Goal: Task Accomplishment & Management: Manage account settings

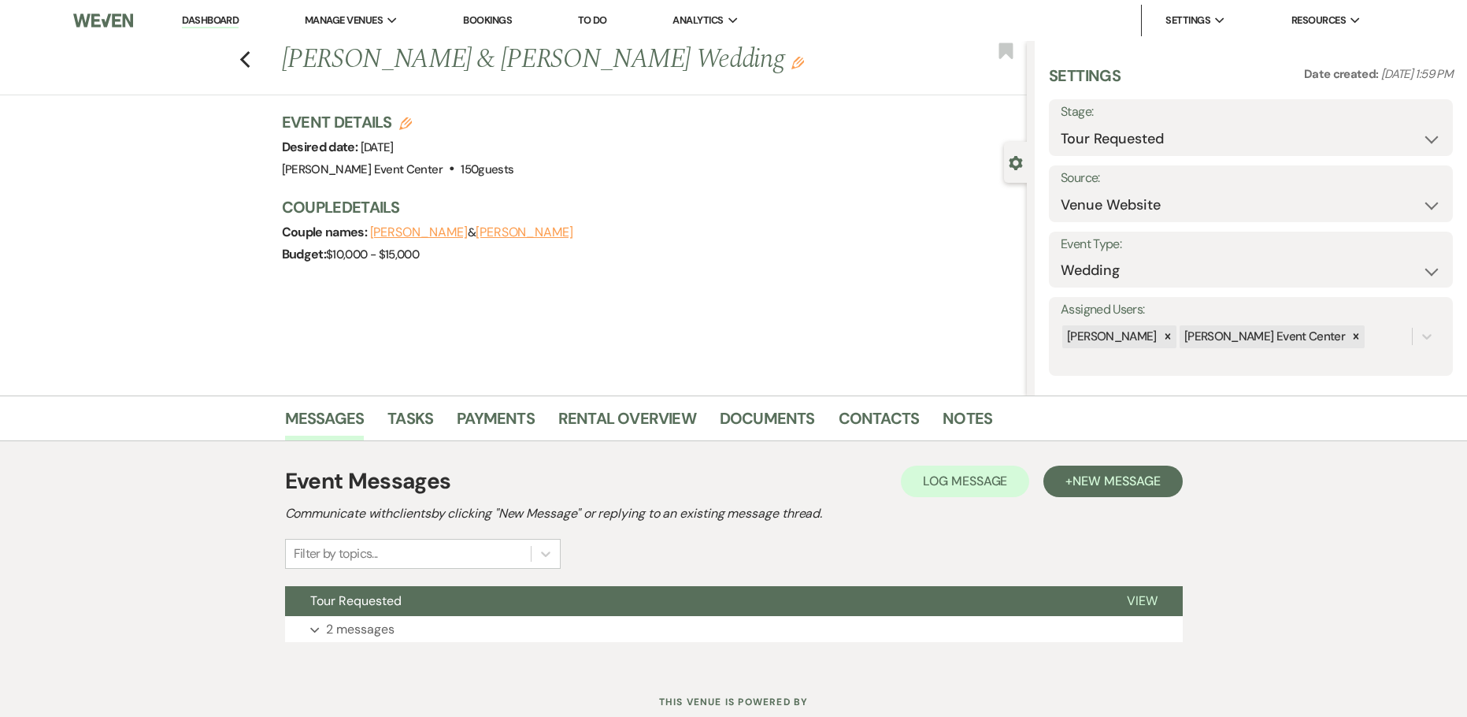
select select "2"
select select "5"
click at [230, 65] on div "Previous [PERSON_NAME] & [PERSON_NAME] Wedding Edit Bookmark" at bounding box center [509, 68] width 1035 height 54
click at [251, 60] on icon "Previous" at bounding box center [245, 59] width 12 height 19
select select "2"
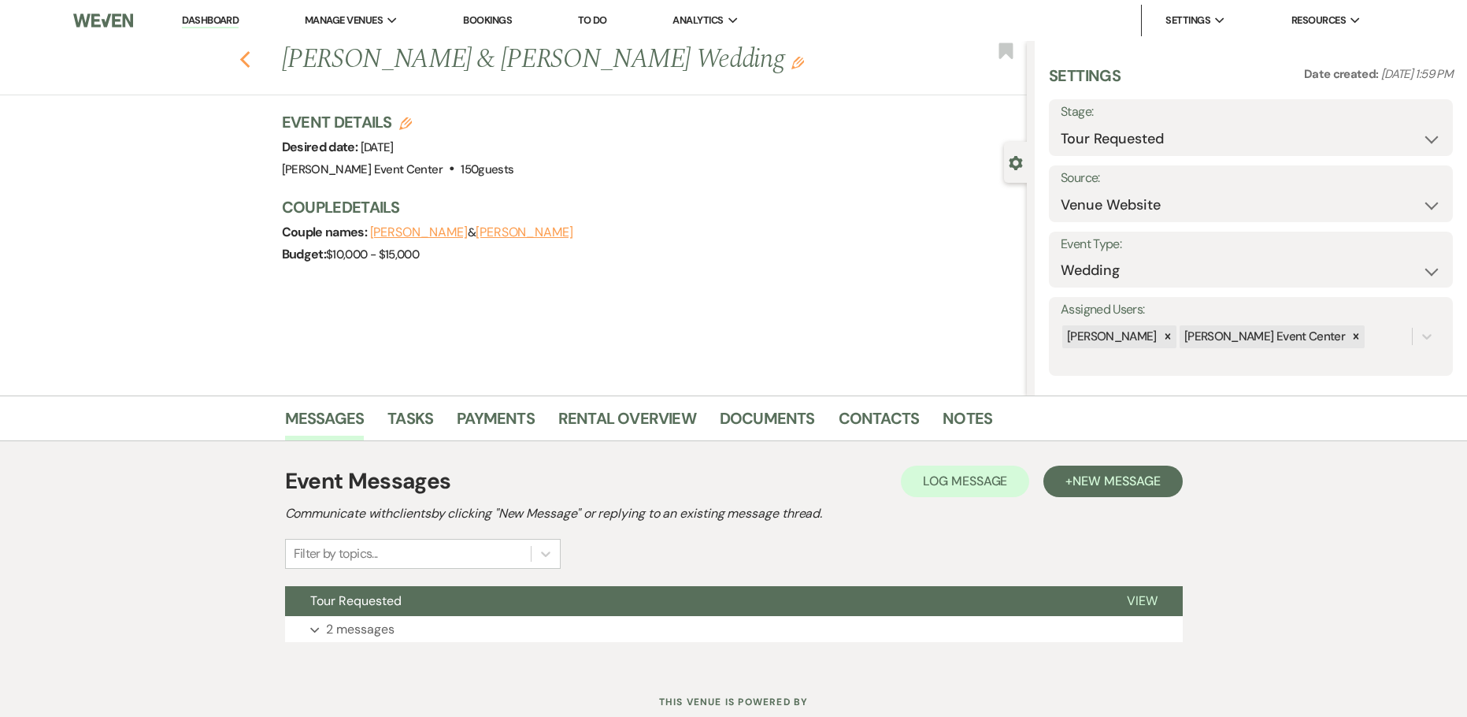
select select "8"
select select "1"
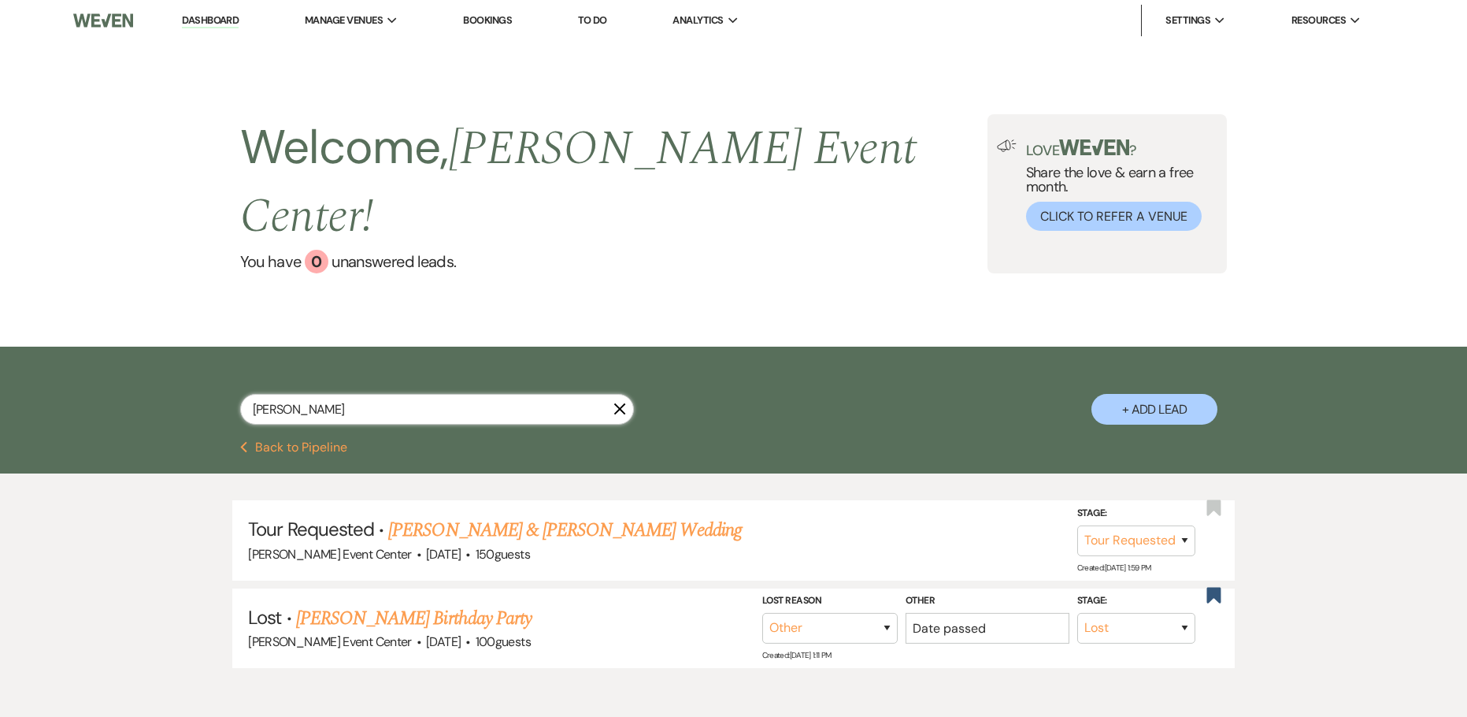
drag, startPoint x: 340, startPoint y: 375, endPoint x: -4, endPoint y: 357, distance: 344.6
click at [0, 357] on html "Dashboard Manage Venues Expand [PERSON_NAME] Event Center Bookings To Do Analyt…" at bounding box center [733, 398] width 1467 height 796
type input "nash"
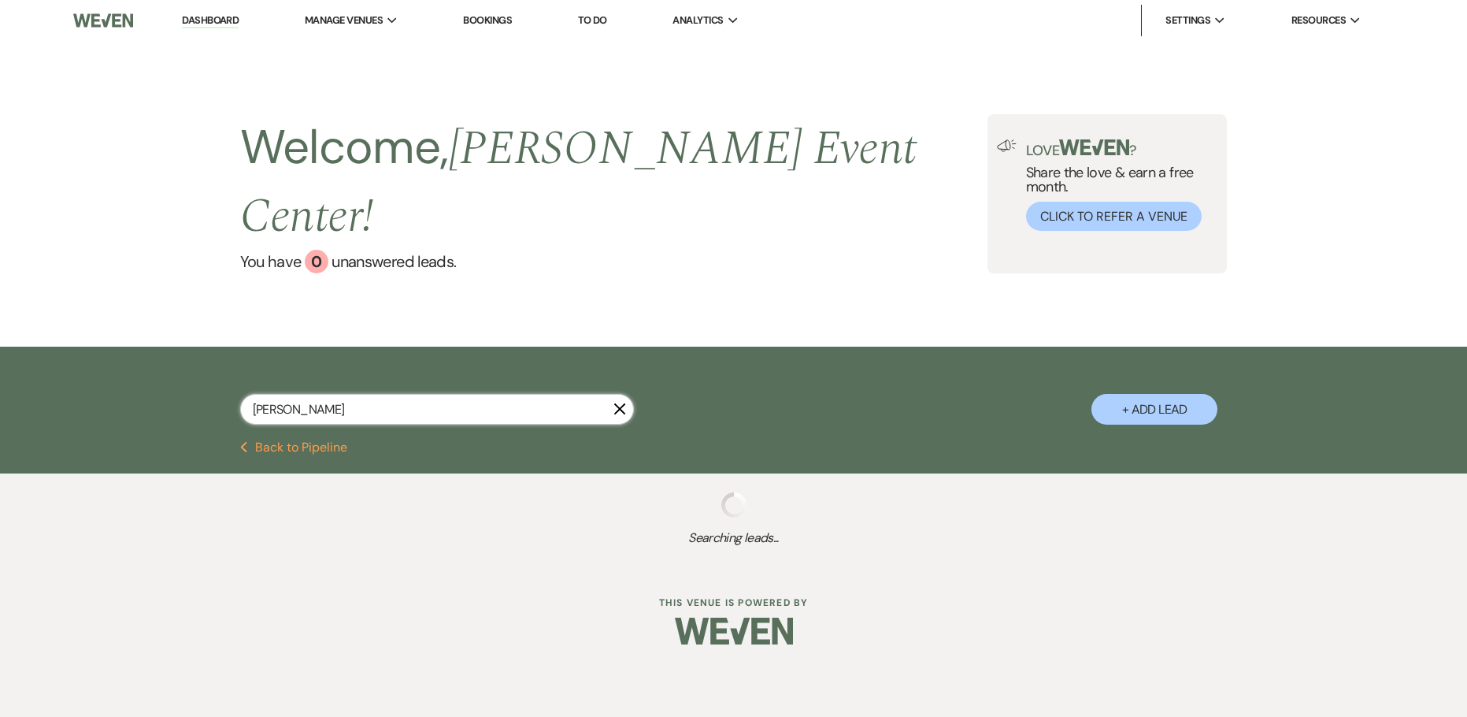
select select "2"
select select "8"
select select "1"
select select "6"
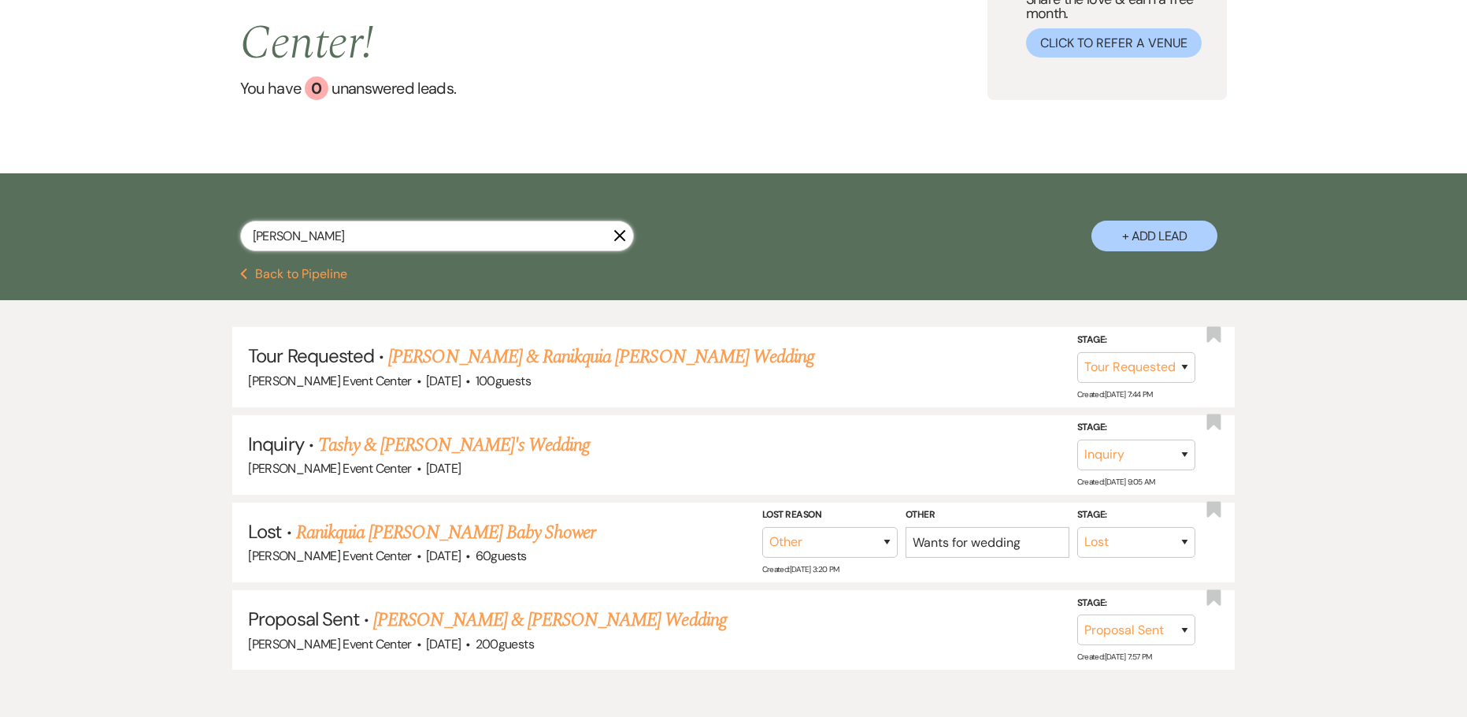
scroll to position [217, 0]
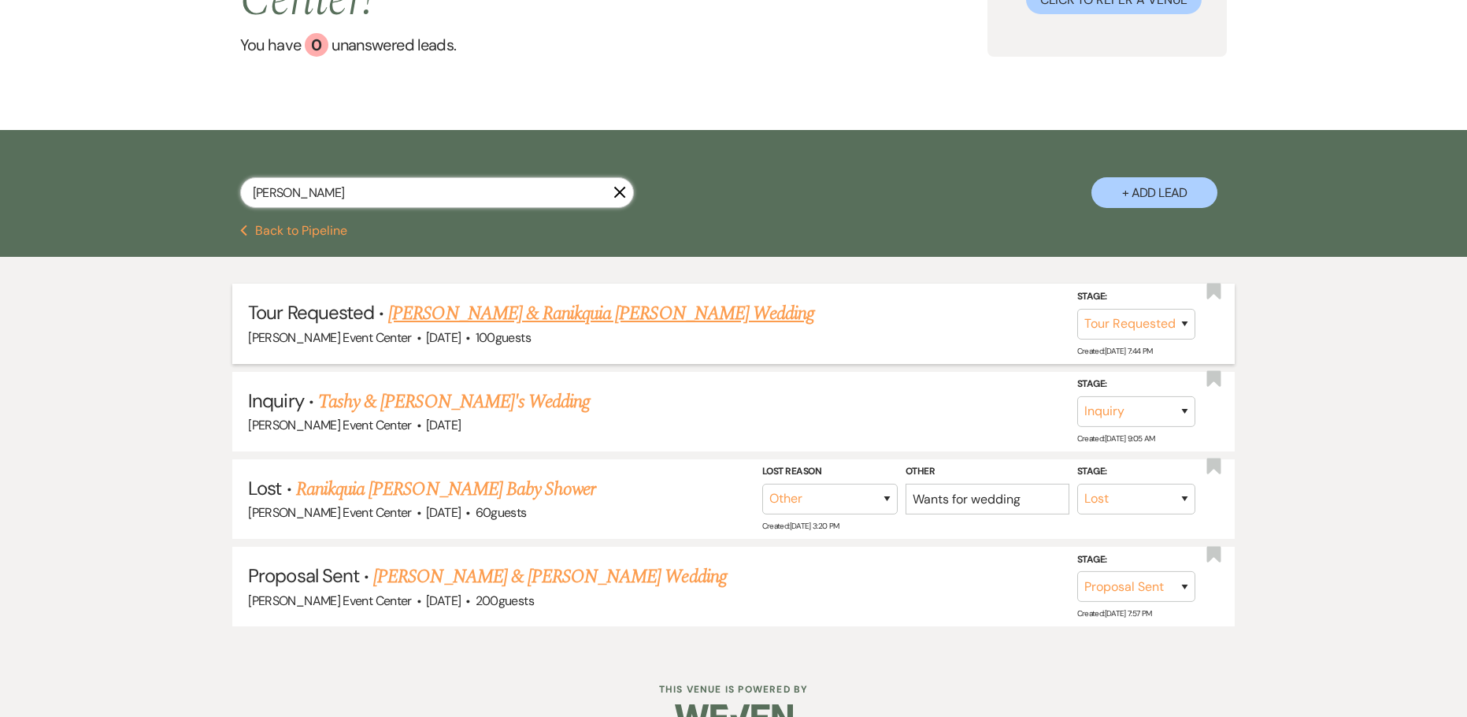
type input "nash"
click at [584, 299] on link "Desmond Gardner & Ranikquia Nash's Wedding" at bounding box center [601, 313] width 426 height 28
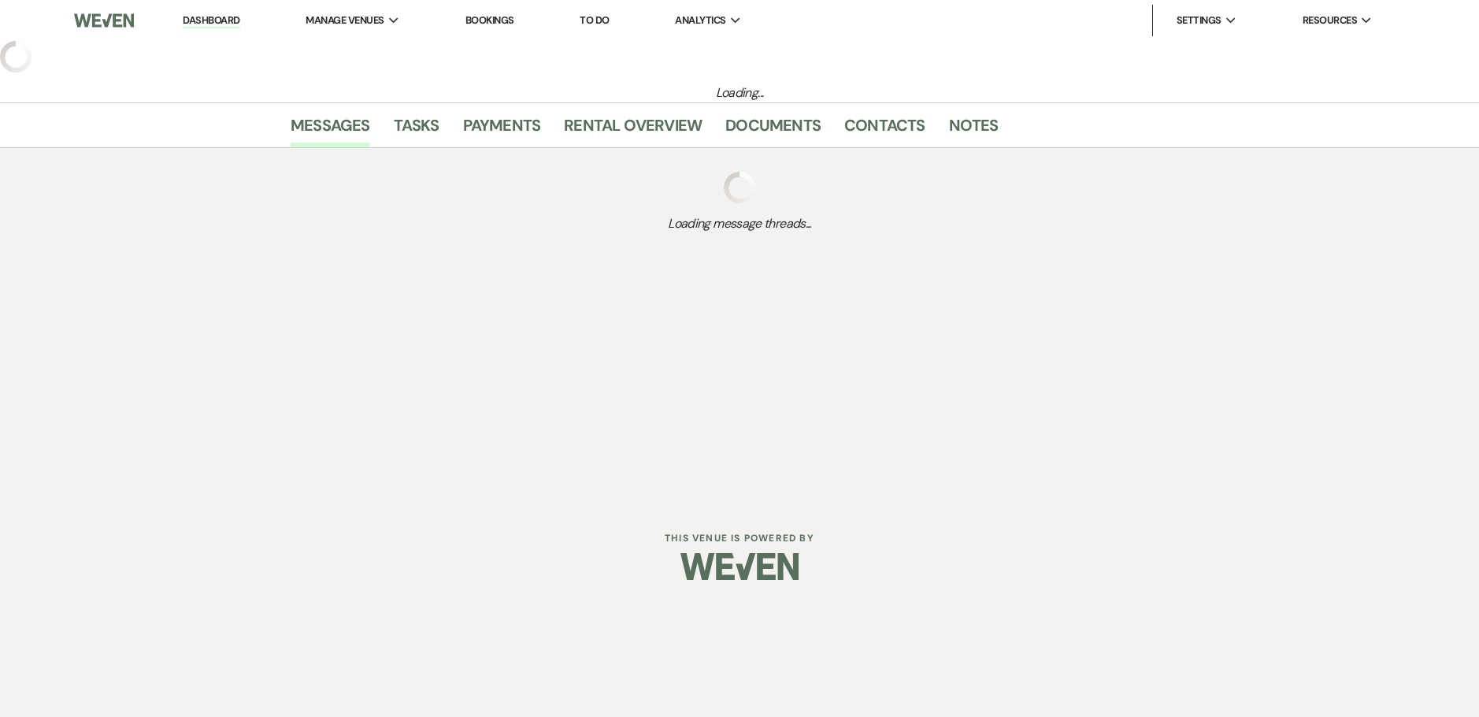
select select "2"
select select "5"
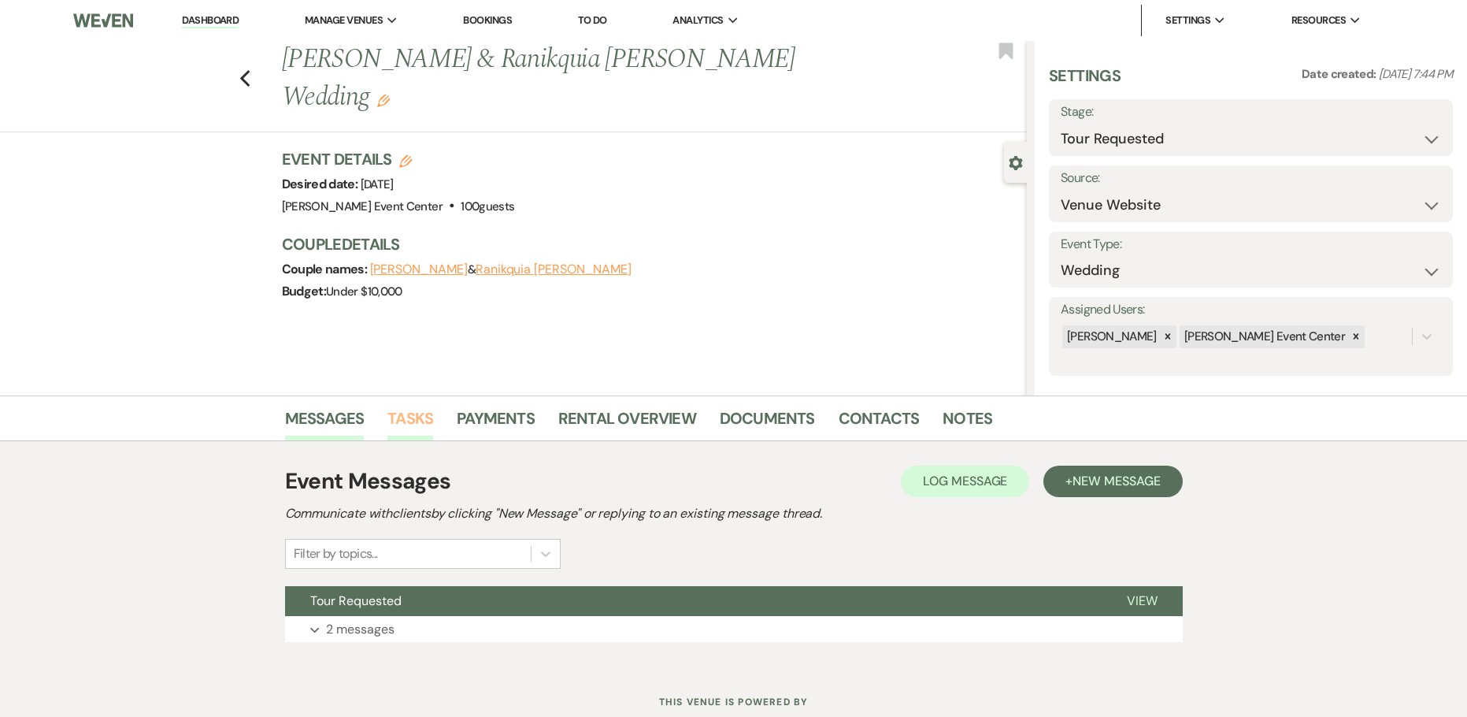
click at [399, 421] on link "Tasks" at bounding box center [410, 423] width 46 height 35
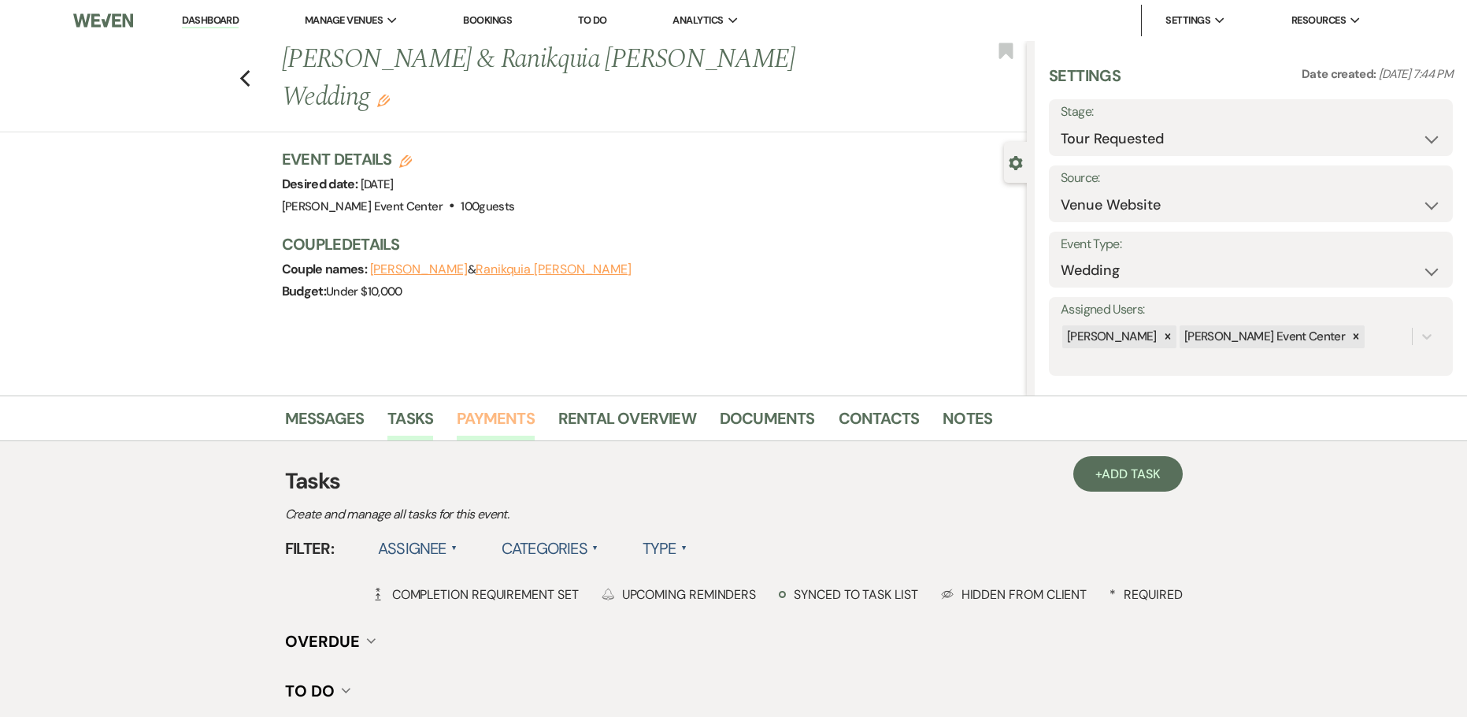
click at [519, 424] on link "Payments" at bounding box center [496, 423] width 78 height 35
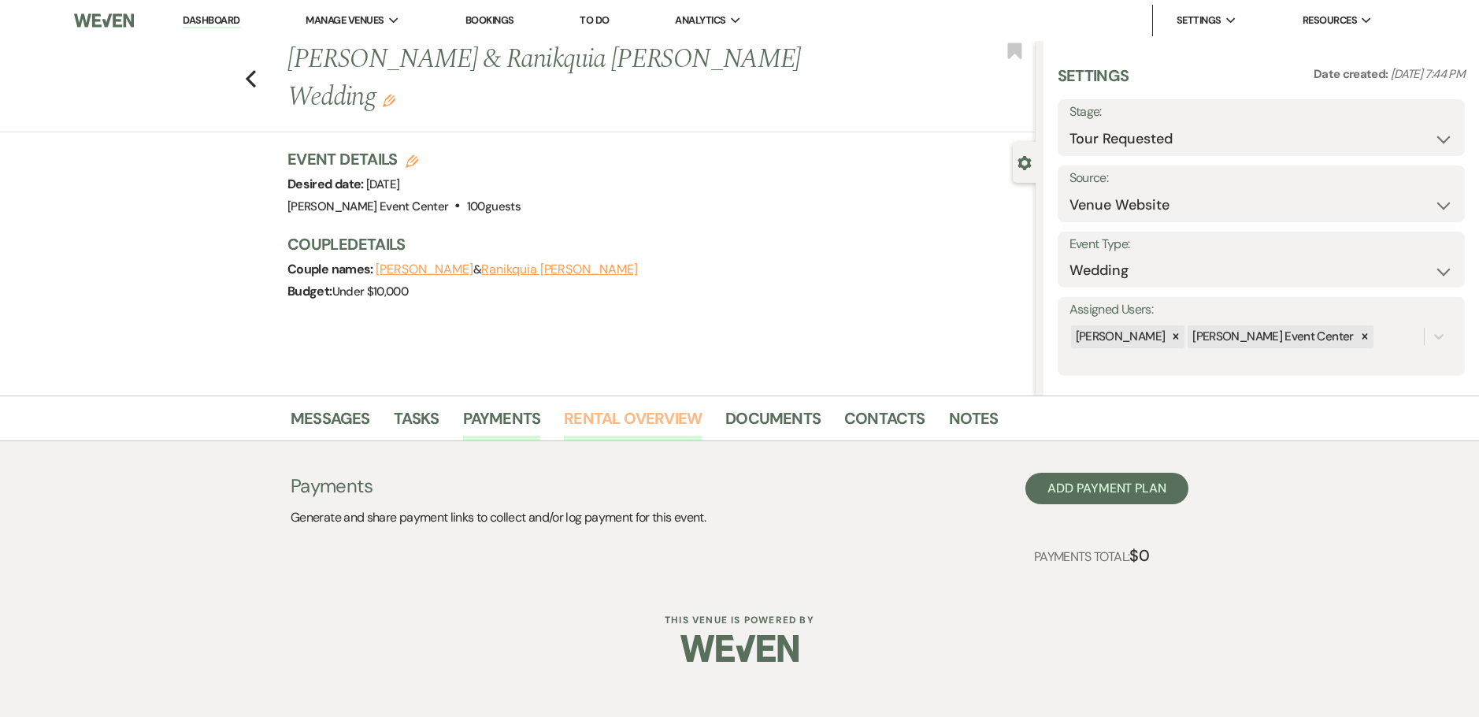
click at [602, 419] on link "Rental Overview" at bounding box center [633, 423] width 138 height 35
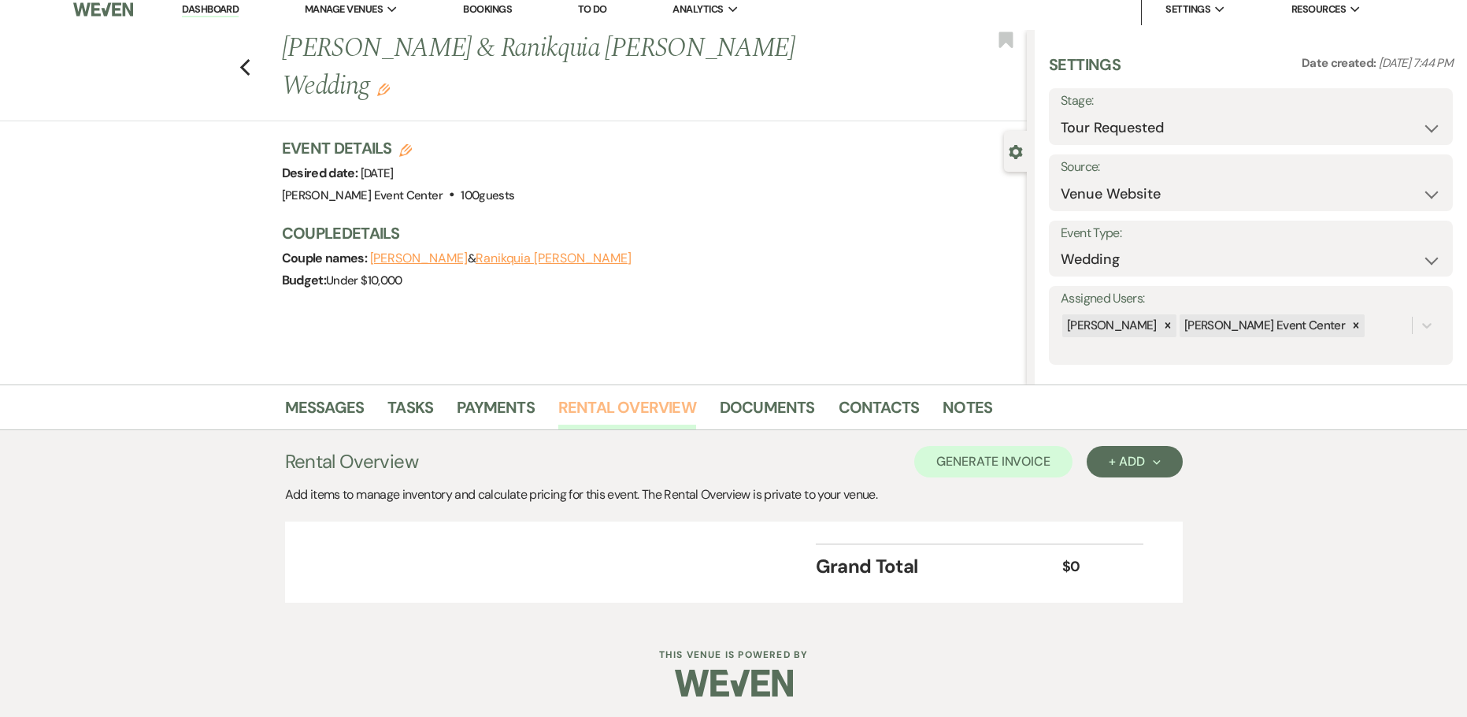
scroll to position [14, 0]
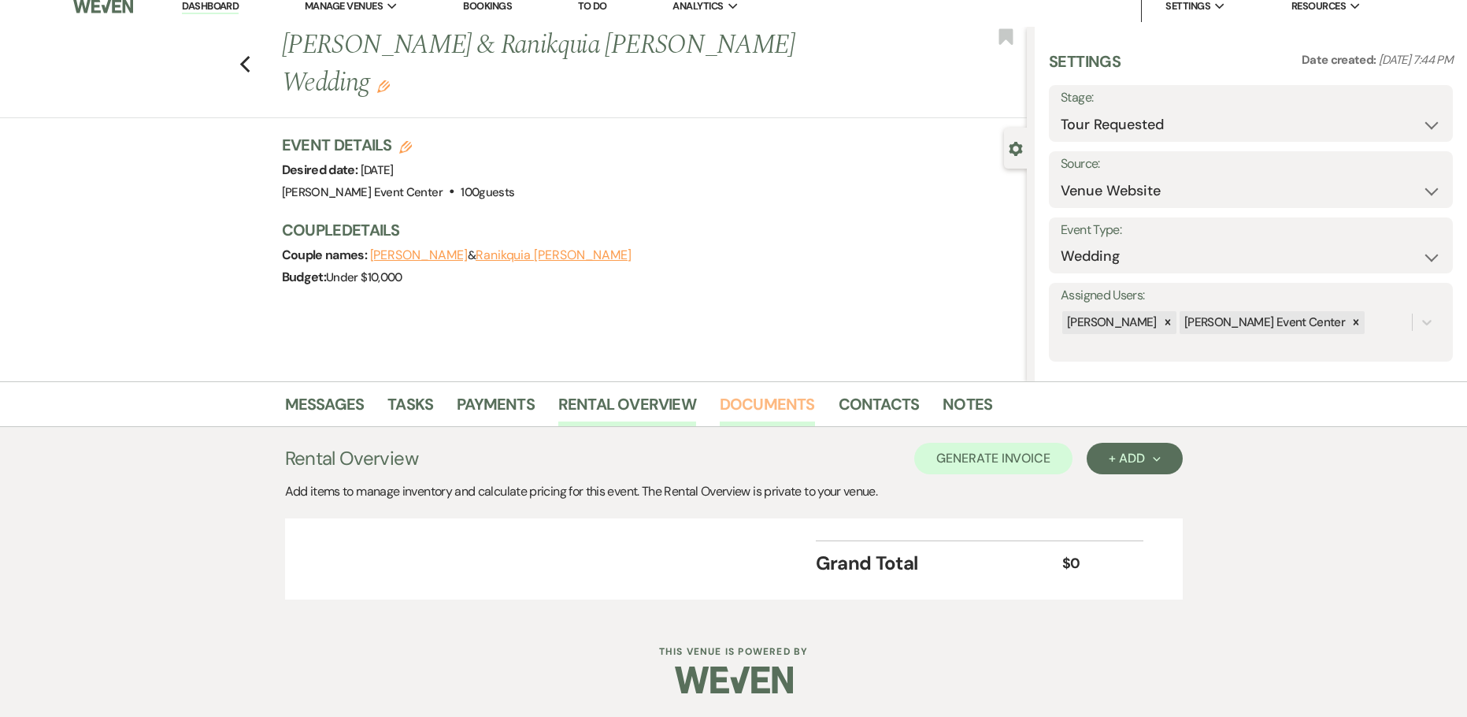
click at [755, 405] on link "Documents" at bounding box center [767, 408] width 95 height 35
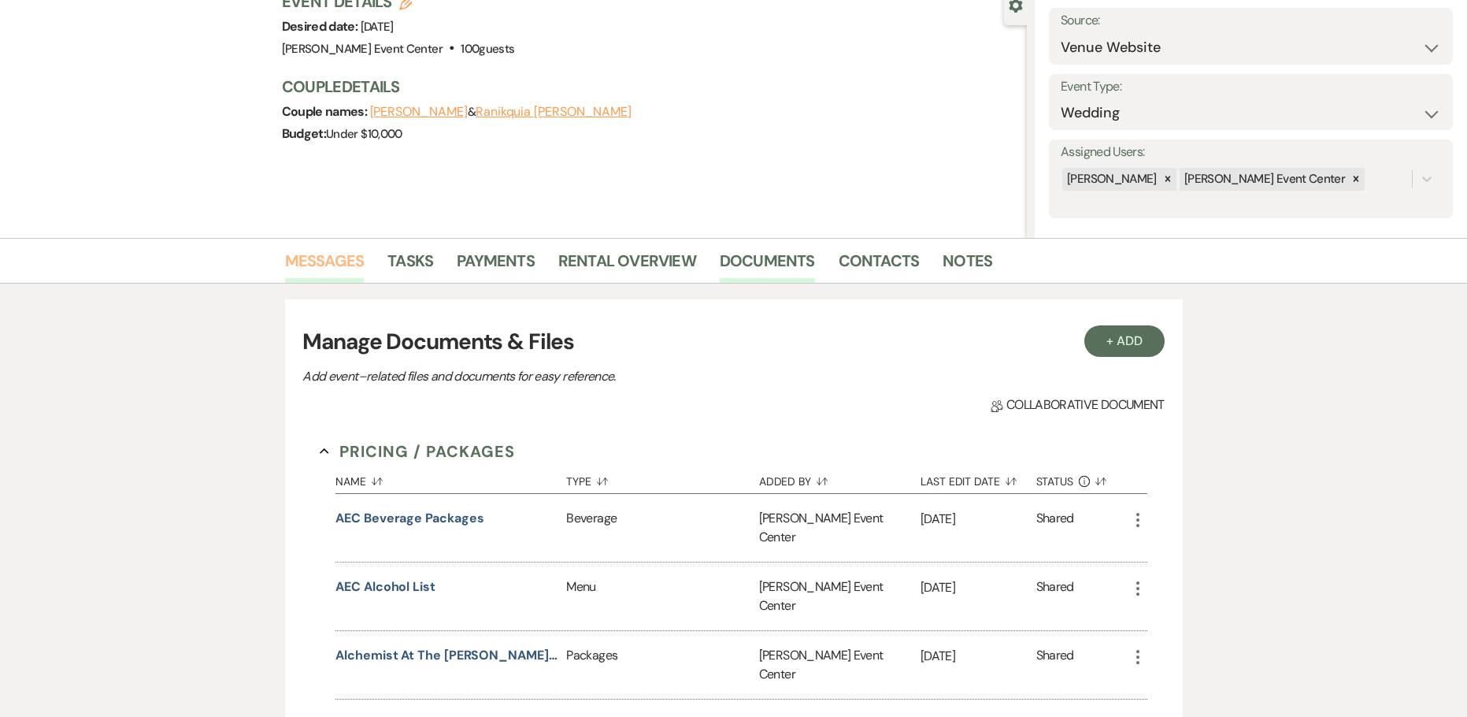
click at [340, 270] on link "Messages" at bounding box center [325, 265] width 80 height 35
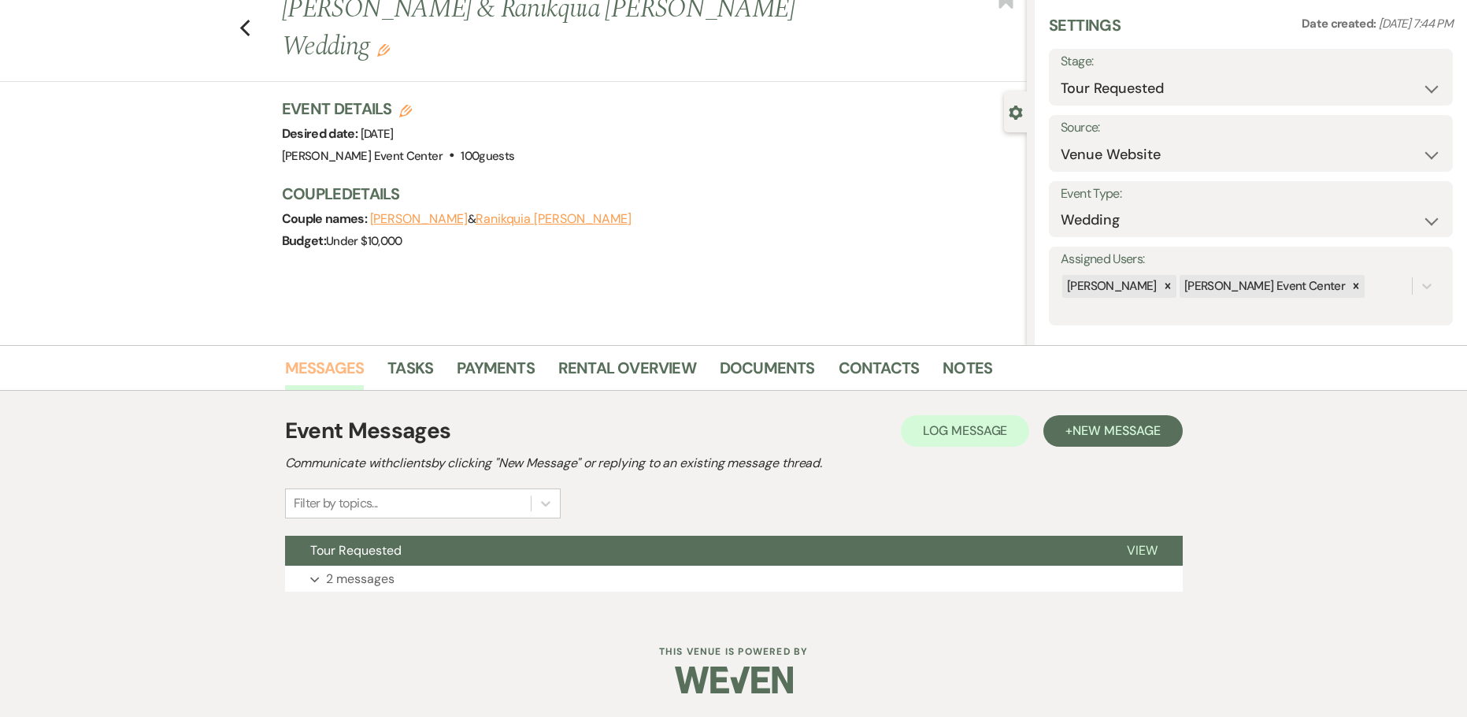
scroll to position [50, 0]
click at [876, 360] on link "Contacts" at bounding box center [879, 372] width 81 height 35
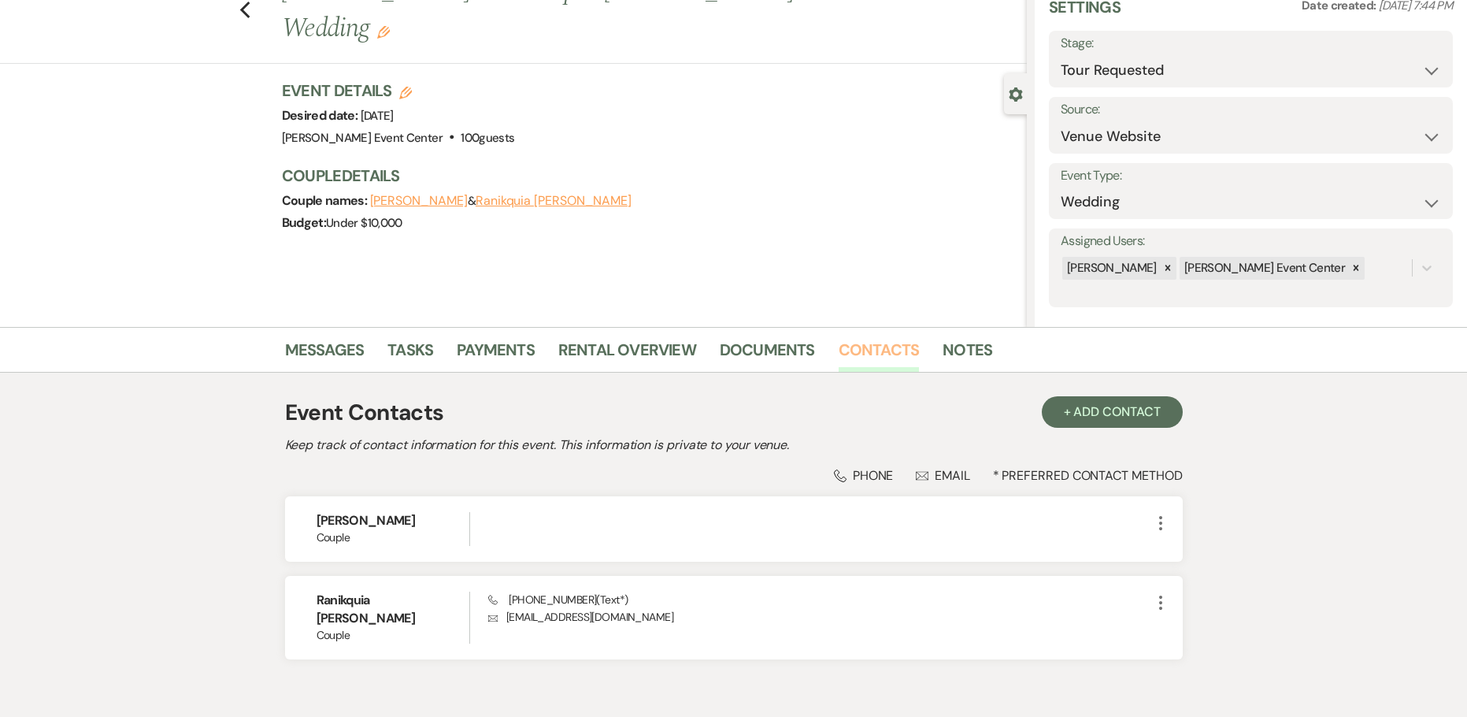
scroll to position [133, 0]
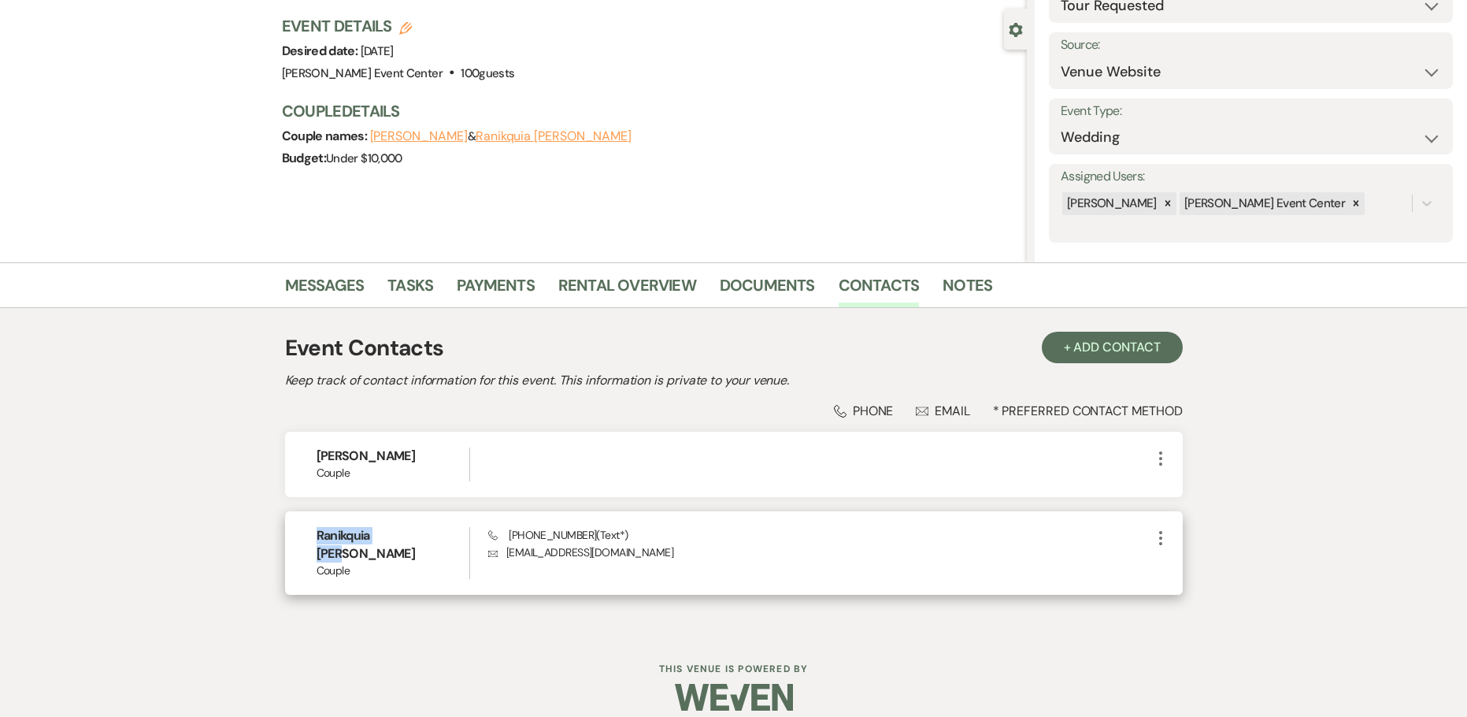
drag, startPoint x: 408, startPoint y: 538, endPoint x: 307, endPoint y: 541, distance: 100.9
click at [307, 541] on div "Ranikquia Nash Couple Phone (469) 245-9315 (Text*) Envelope nikkeinash@ymail.co…" at bounding box center [734, 552] width 898 height 83
copy h6 "Ranikquia Nash"
drag, startPoint x: 630, startPoint y: 555, endPoint x: 509, endPoint y: 559, distance: 121.3
click at [509, 559] on p "Envelope nikkeinash@ymail.com" at bounding box center [819, 551] width 662 height 17
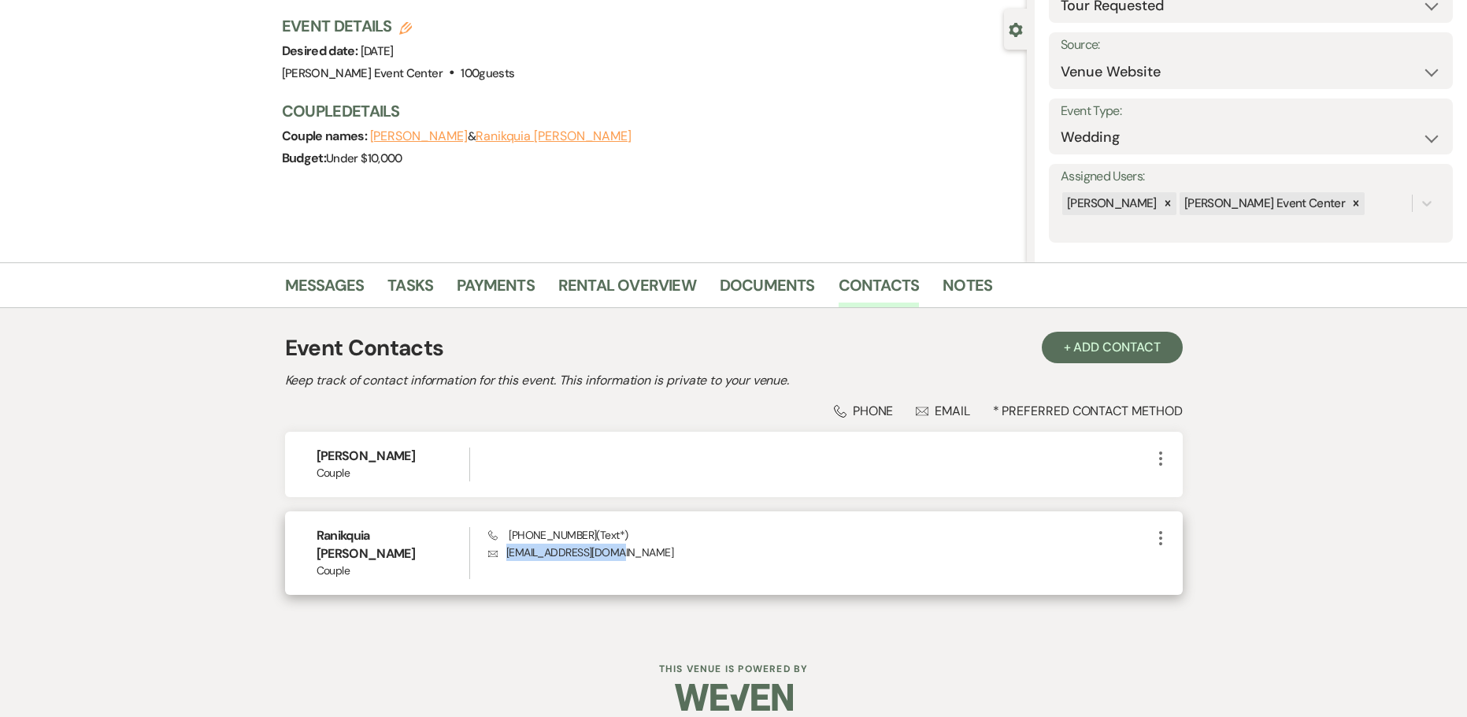
copy p "nikkeinash@ymail.com"
click at [584, 532] on span "Phone (469) 245-9315 (Text*)" at bounding box center [557, 535] width 139 height 14
drag, startPoint x: 580, startPoint y: 531, endPoint x: 509, endPoint y: 538, distance: 72.0
click at [509, 538] on span "Phone (469) 245-9315 (Text*)" at bounding box center [557, 535] width 139 height 14
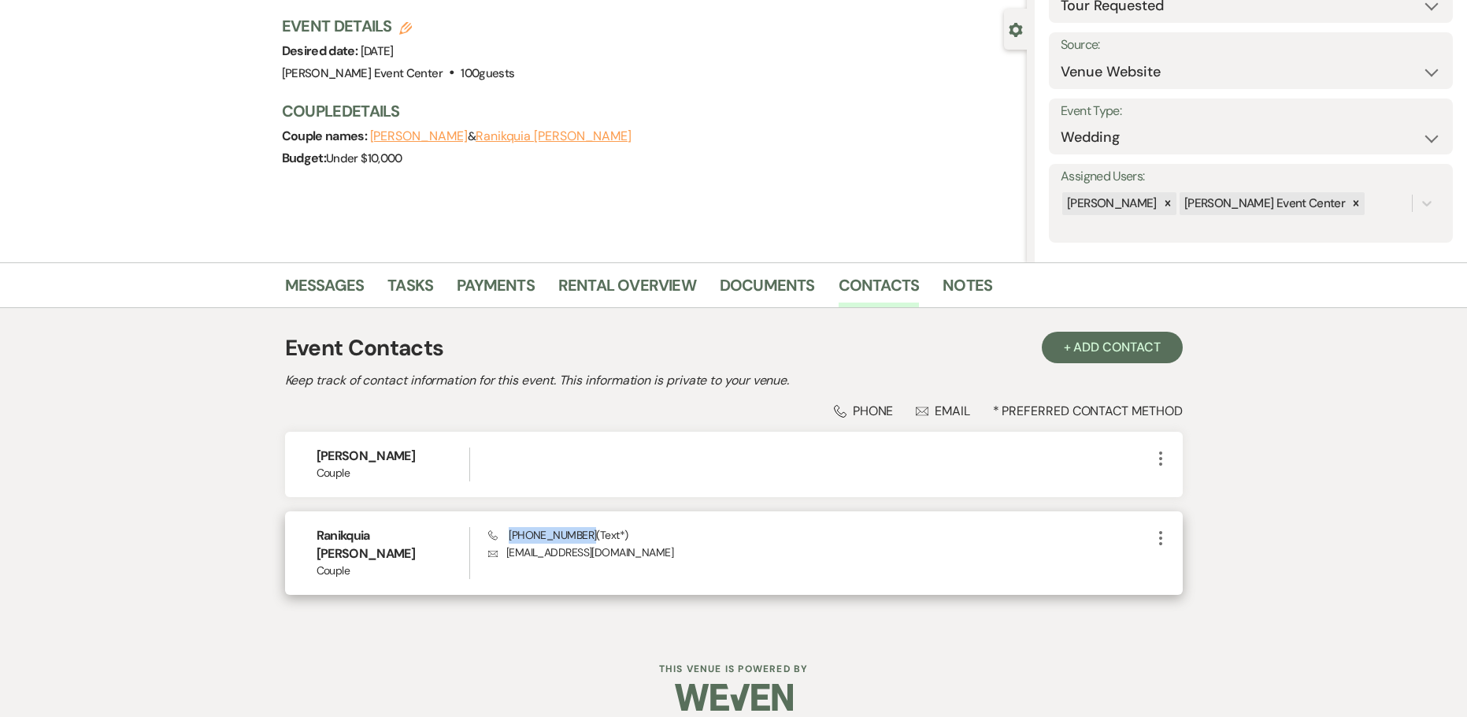
copy span "(469) 245-9315"
click at [973, 285] on link "Notes" at bounding box center [968, 289] width 50 height 35
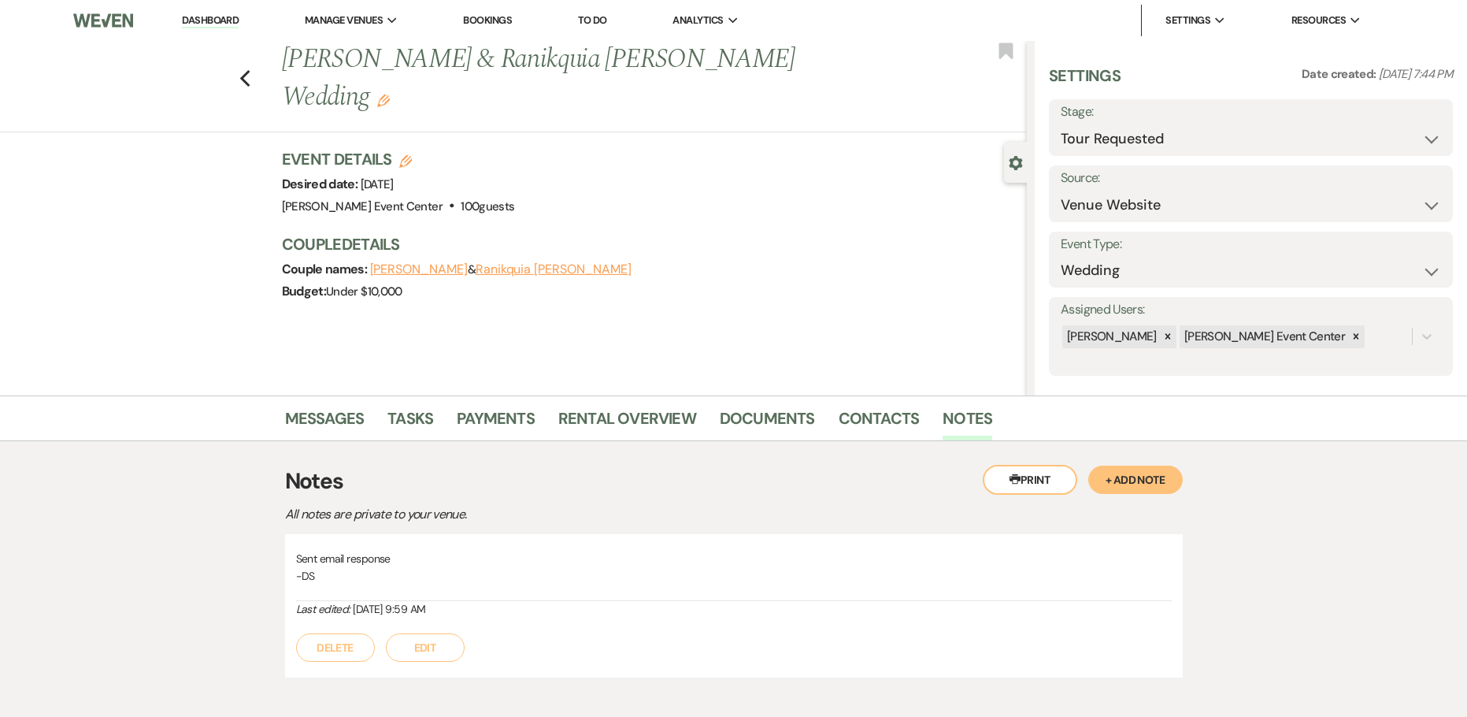
click at [1130, 486] on button "+ Add Note" at bounding box center [1135, 479] width 95 height 28
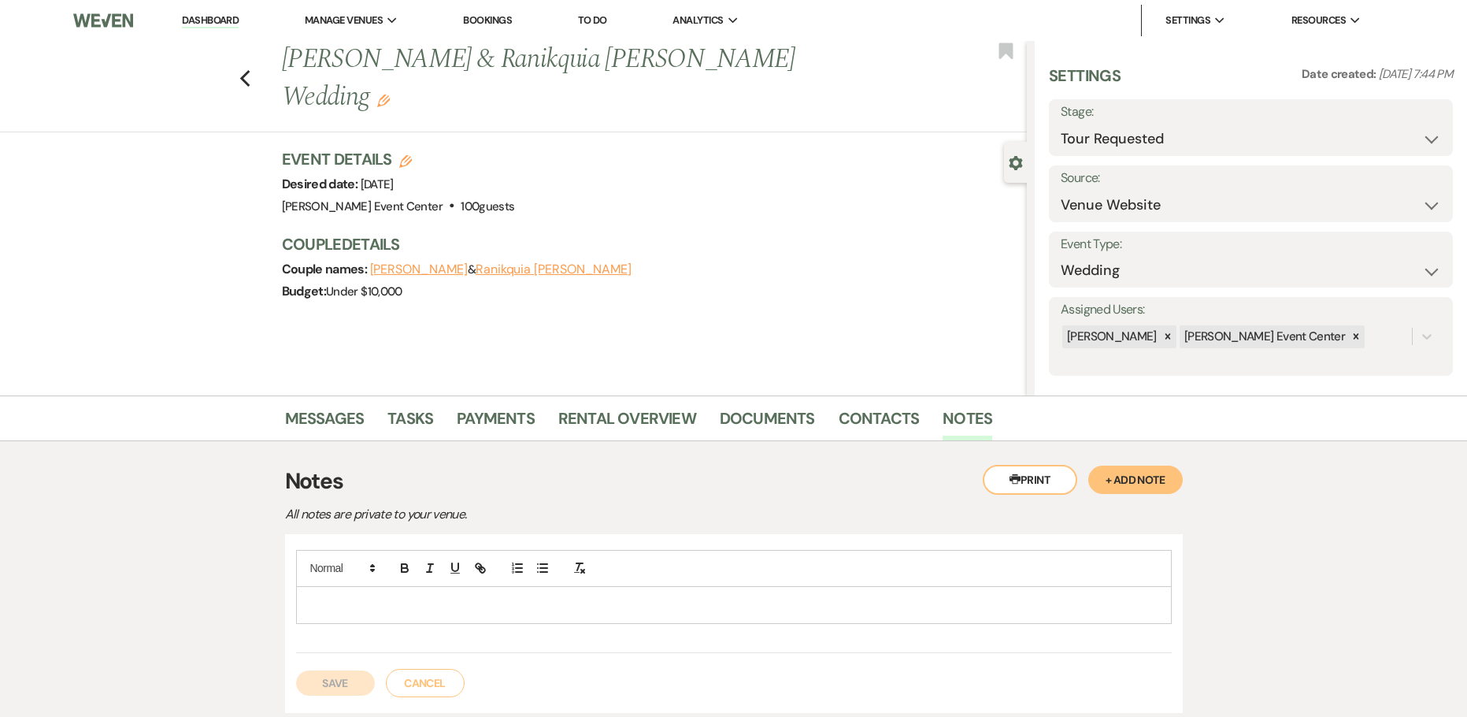
click at [361, 603] on p at bounding box center [734, 604] width 851 height 17
paste div
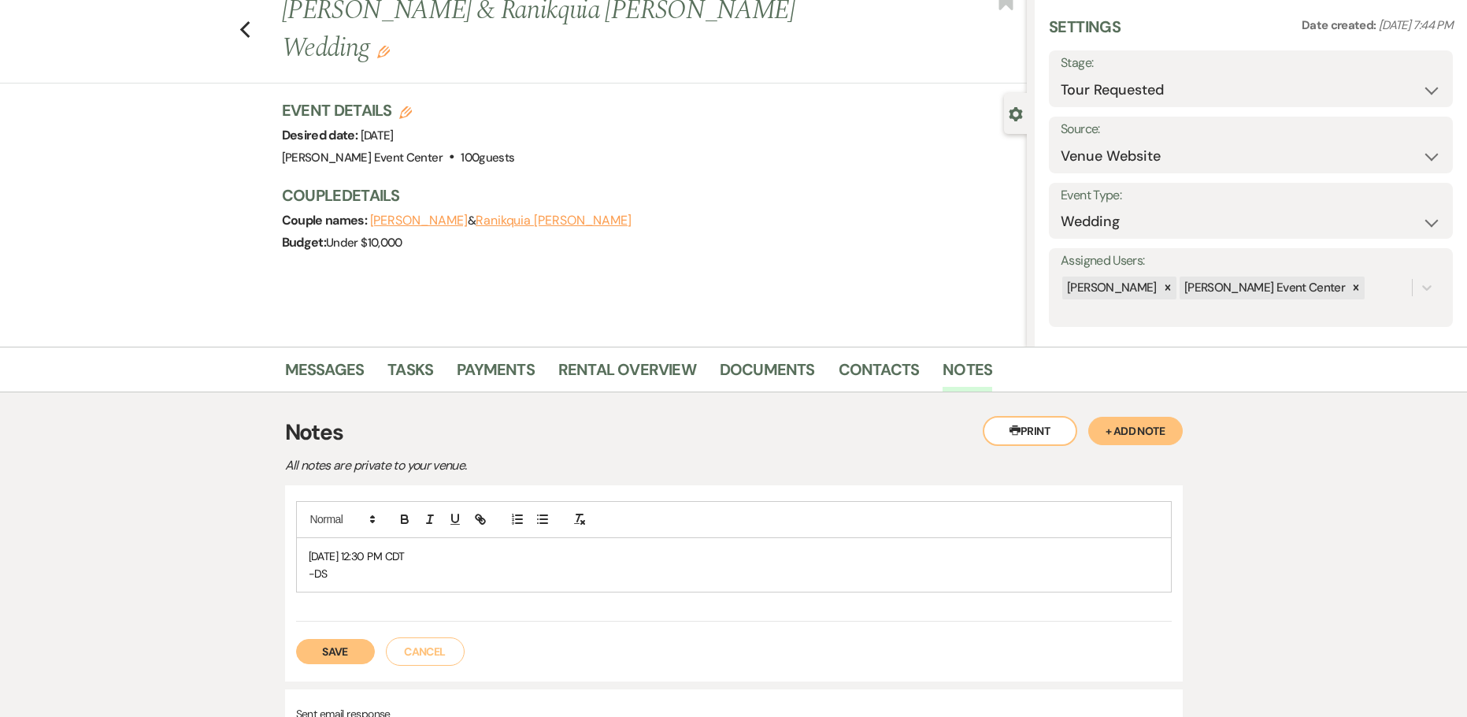
scroll to position [236, 0]
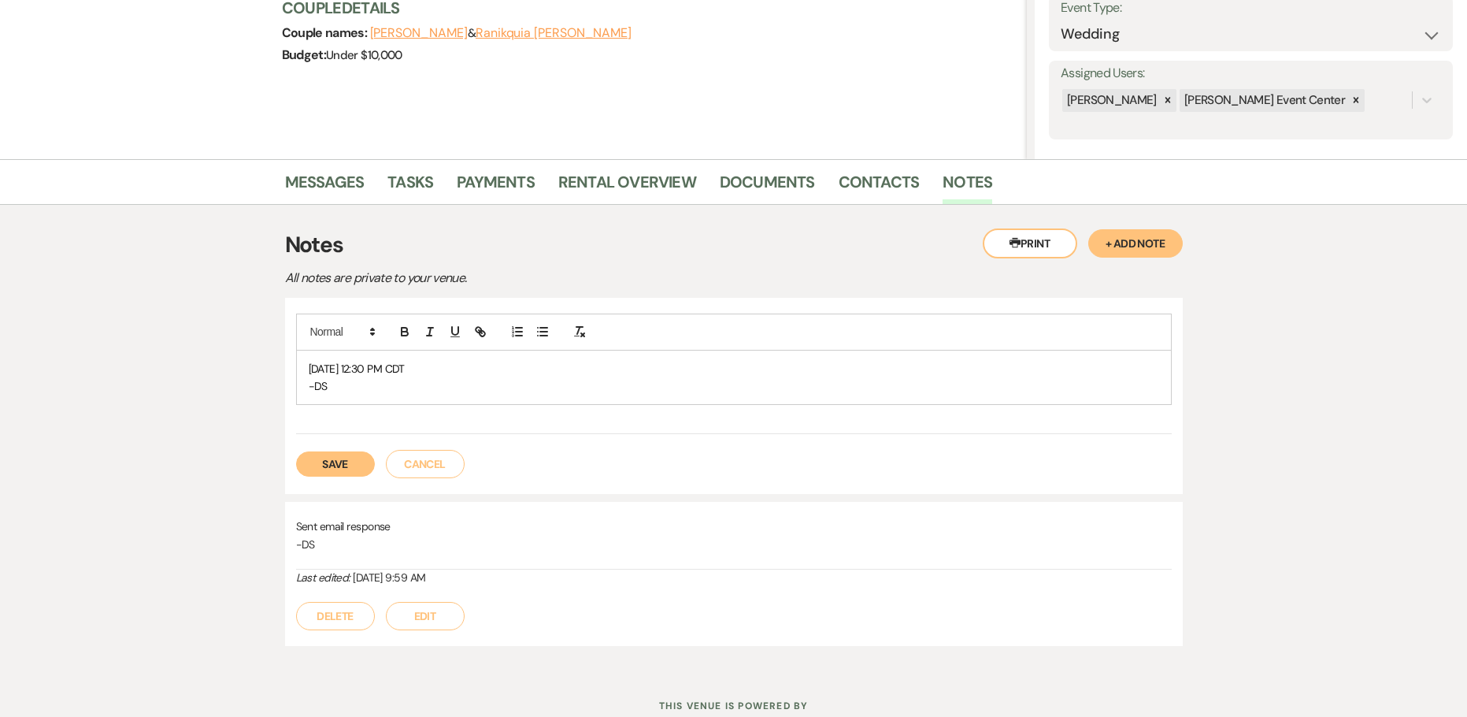
click at [349, 450] on div "Save Cancel" at bounding box center [734, 456] width 876 height 44
click at [348, 457] on button "Save" at bounding box center [335, 463] width 79 height 25
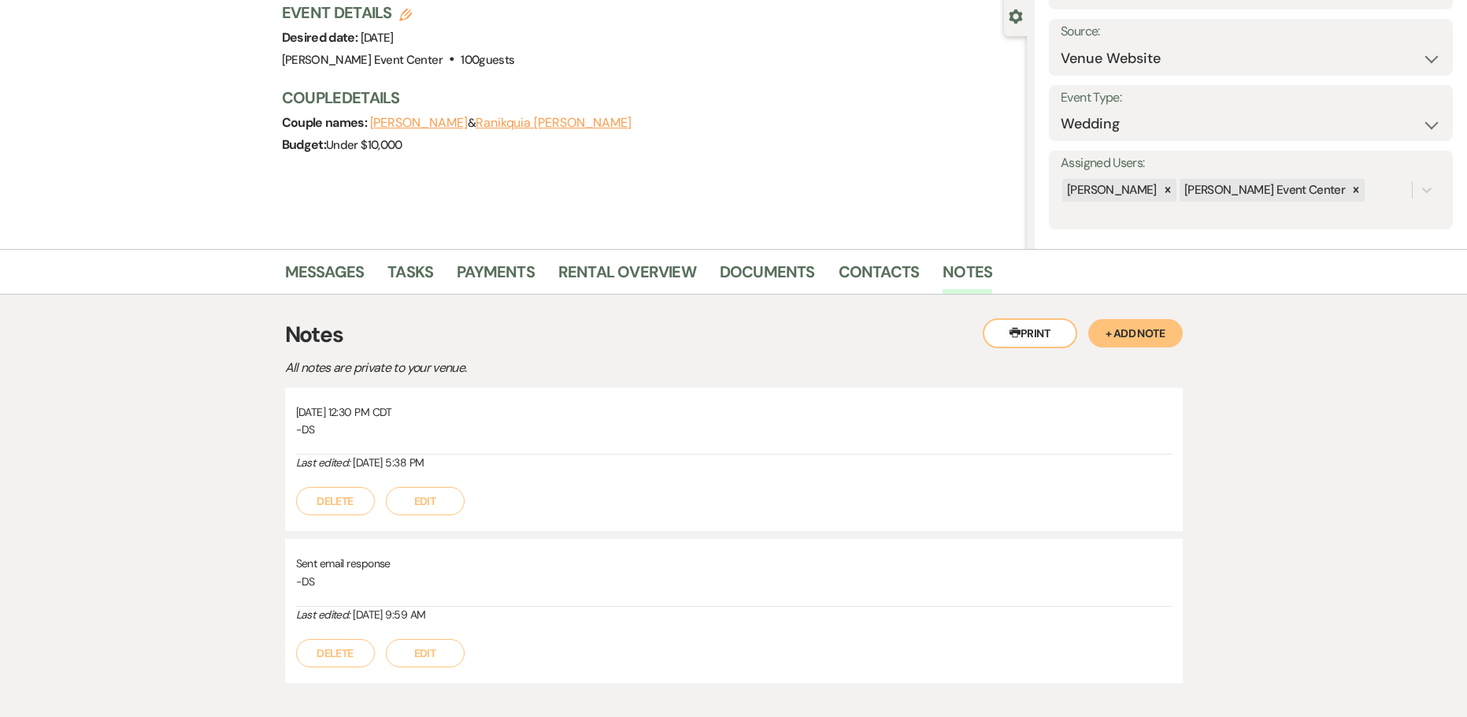
scroll to position [158, 0]
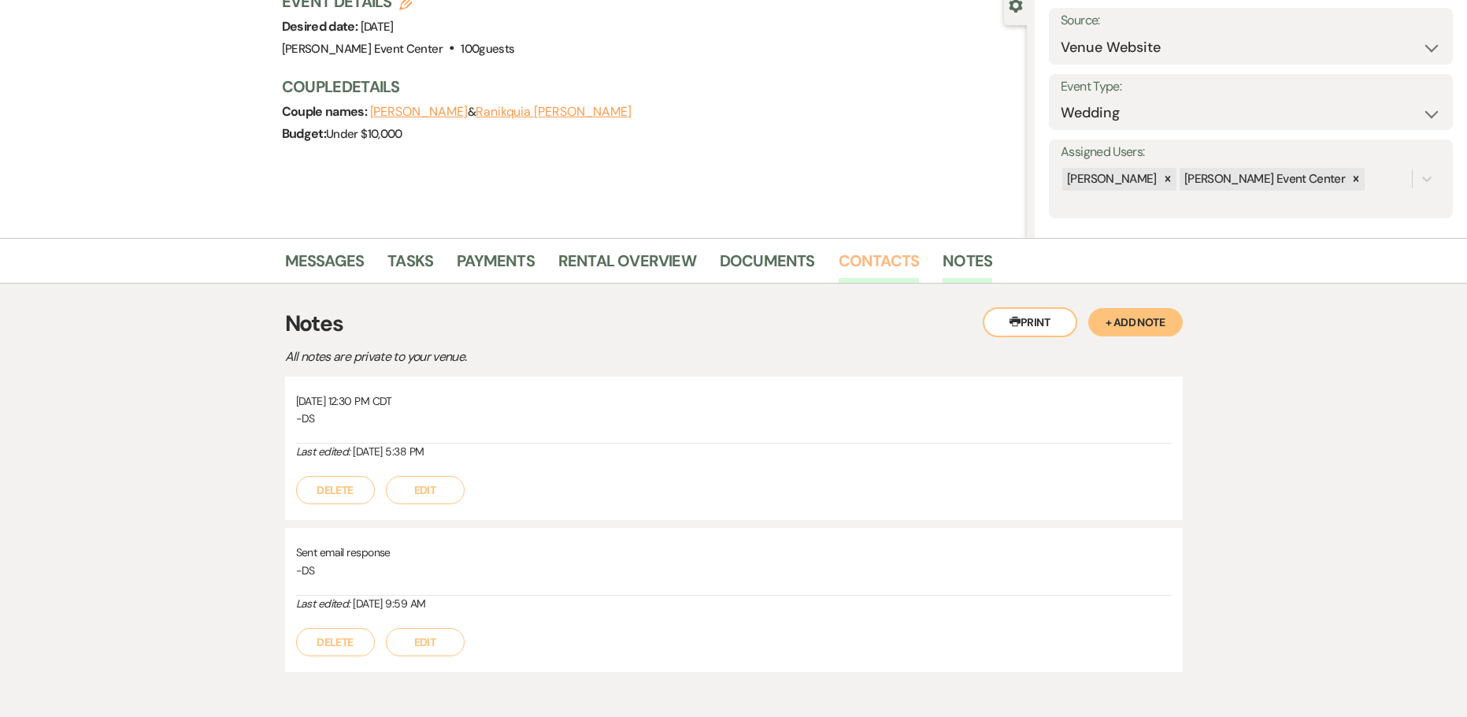
click at [856, 258] on link "Contacts" at bounding box center [879, 265] width 81 height 35
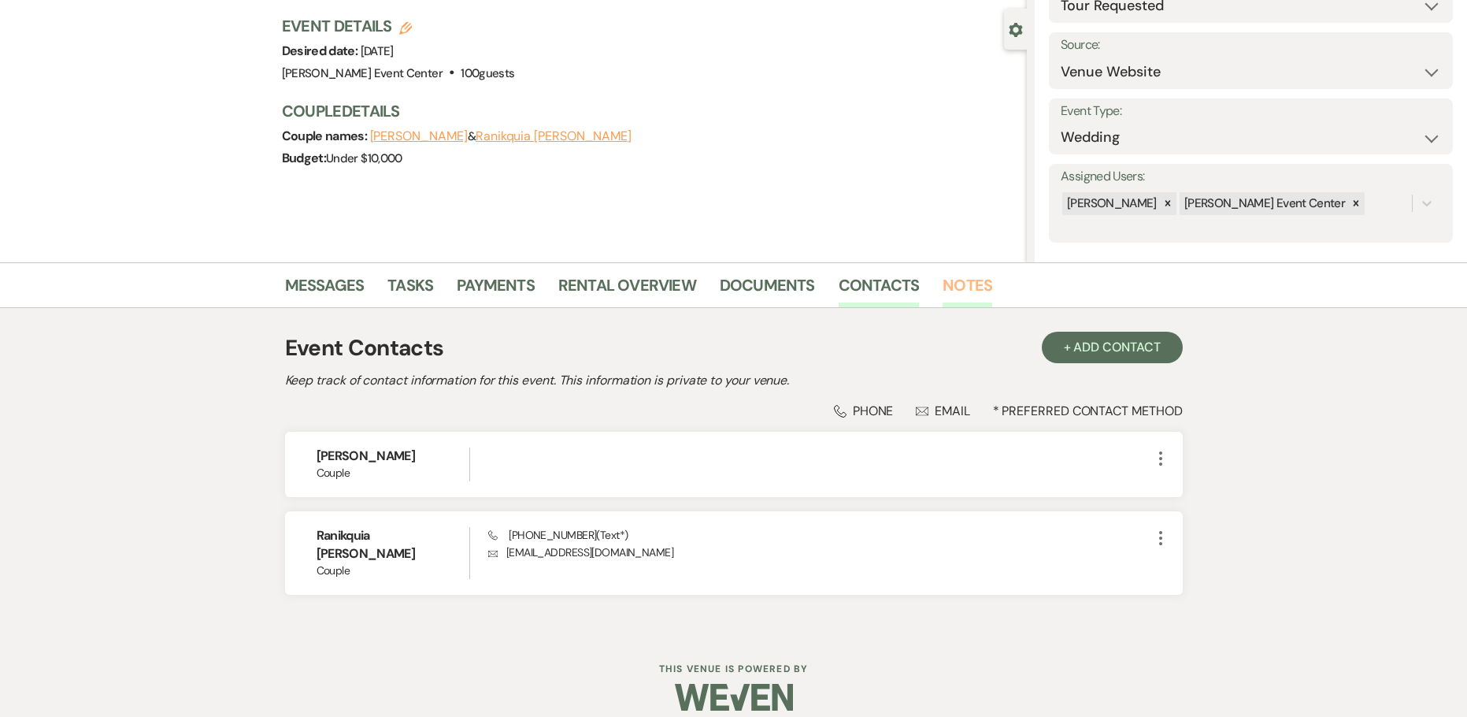
click at [957, 295] on link "Notes" at bounding box center [968, 289] width 50 height 35
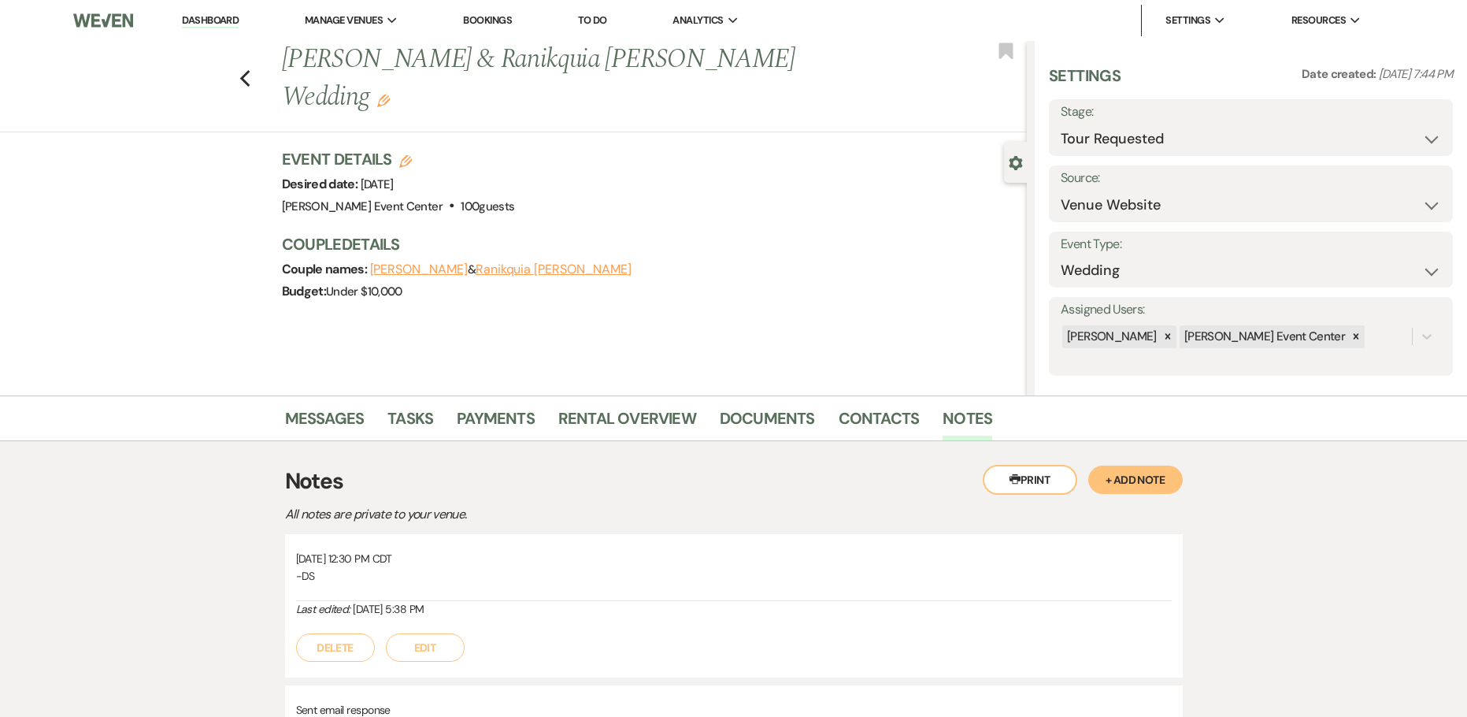
click at [1166, 487] on button "+ Add Note" at bounding box center [1135, 479] width 95 height 28
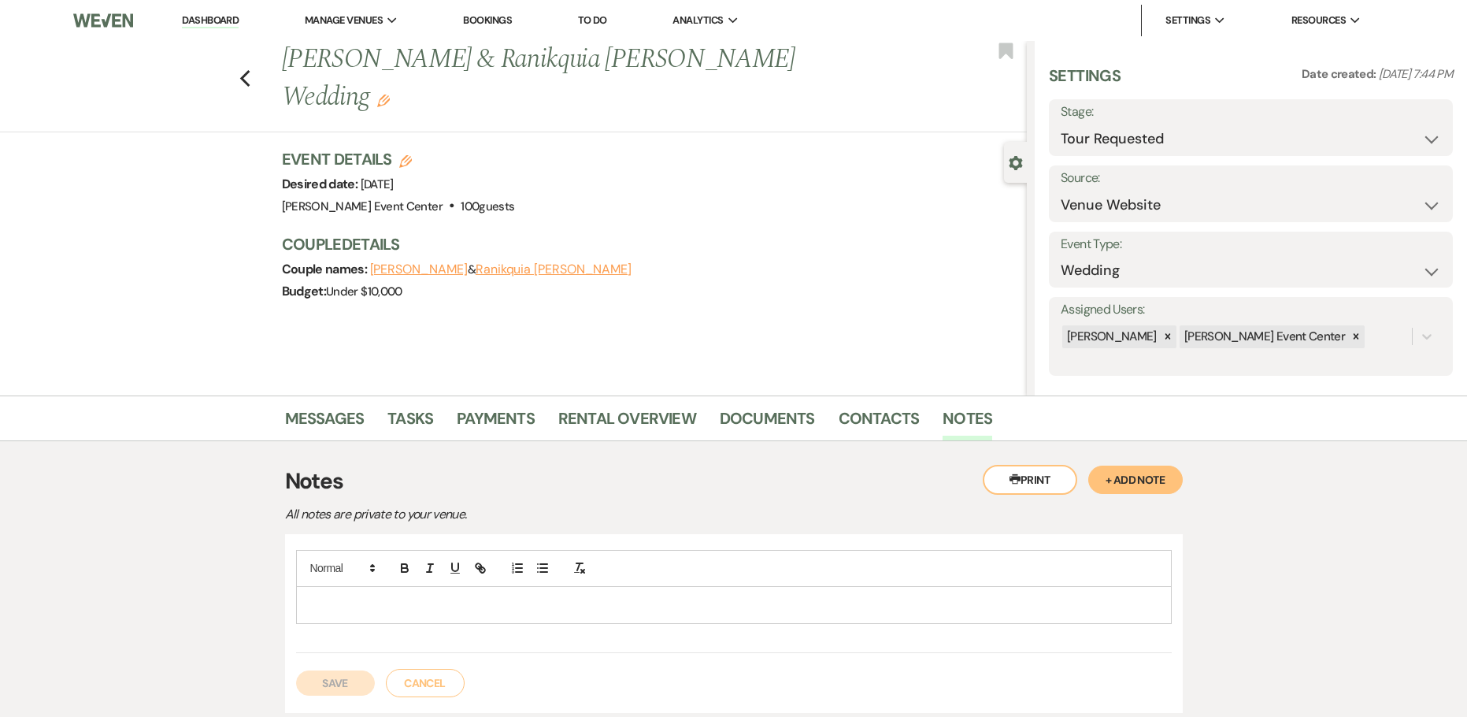
click at [307, 609] on div at bounding box center [734, 605] width 874 height 36
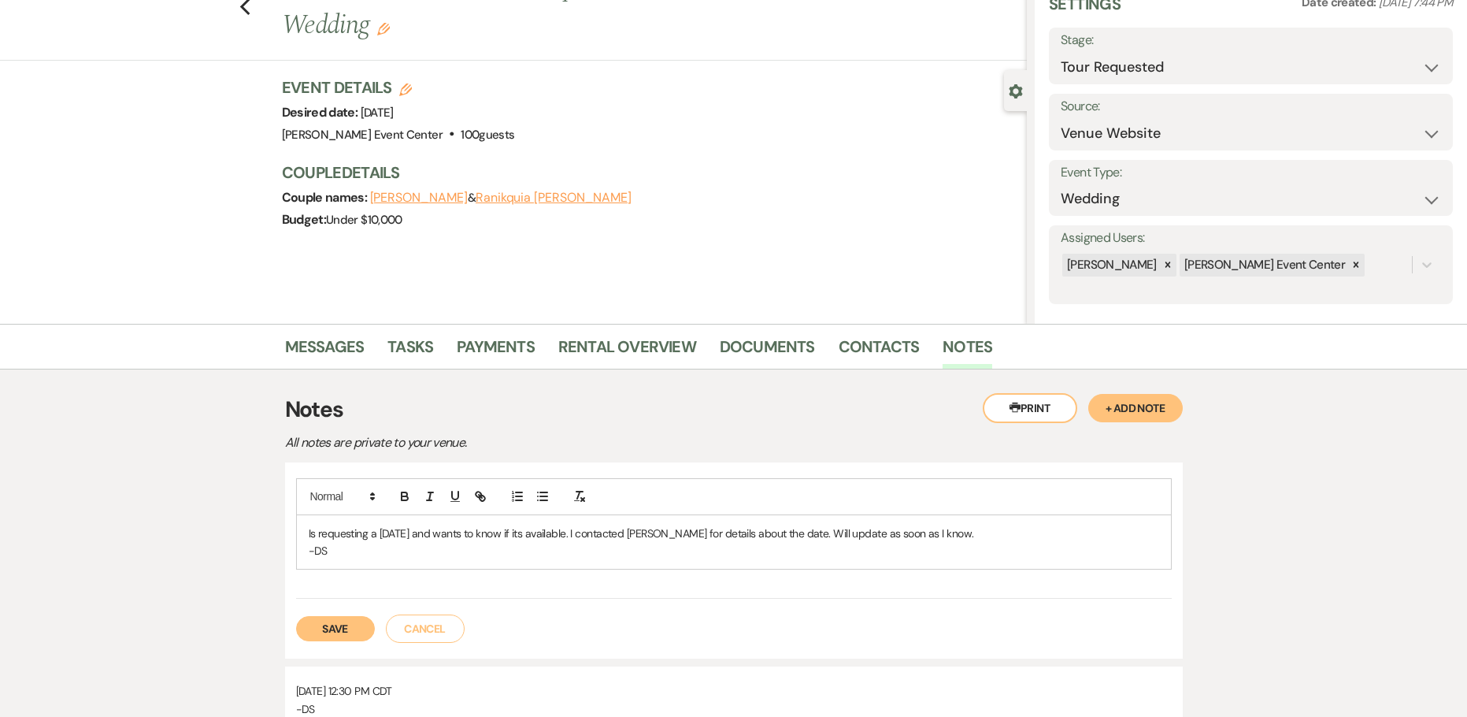
scroll to position [315, 0]
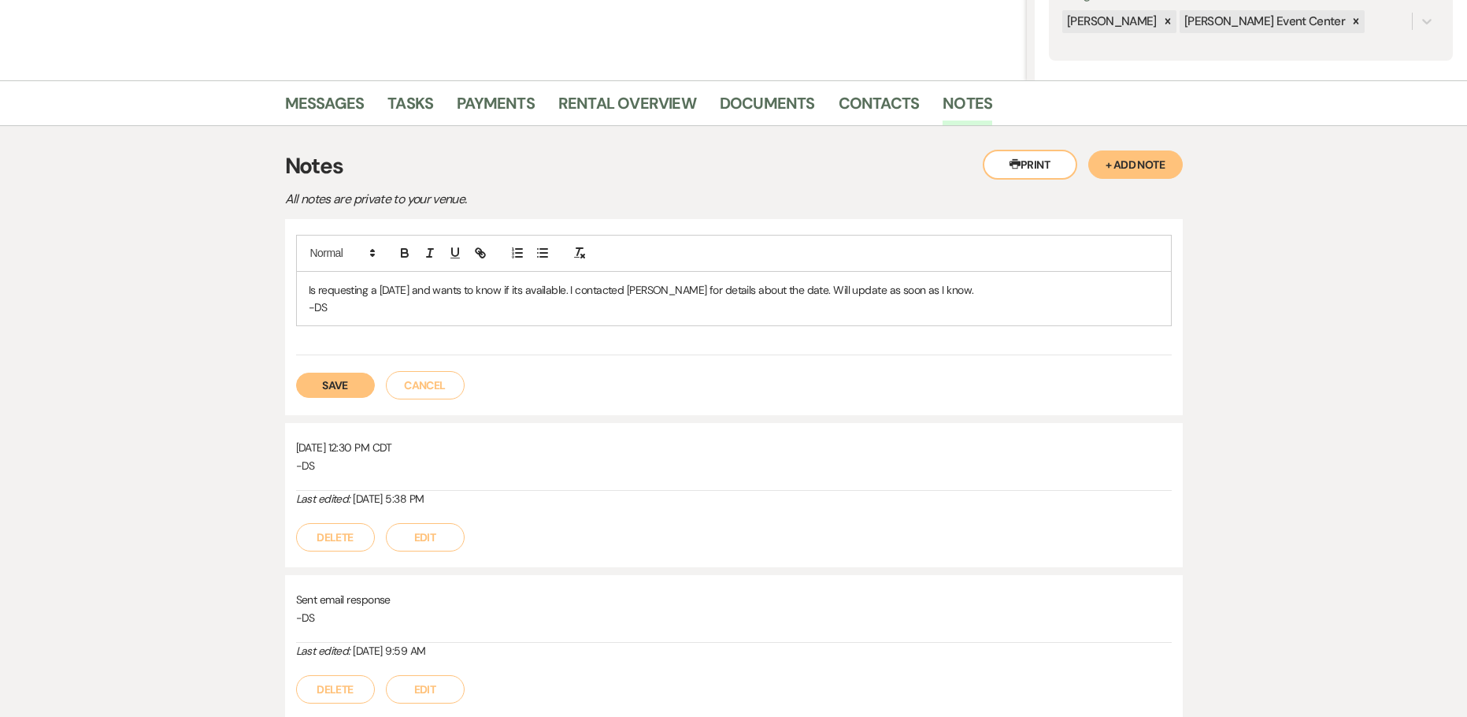
click at [325, 384] on button "Save" at bounding box center [335, 385] width 79 height 25
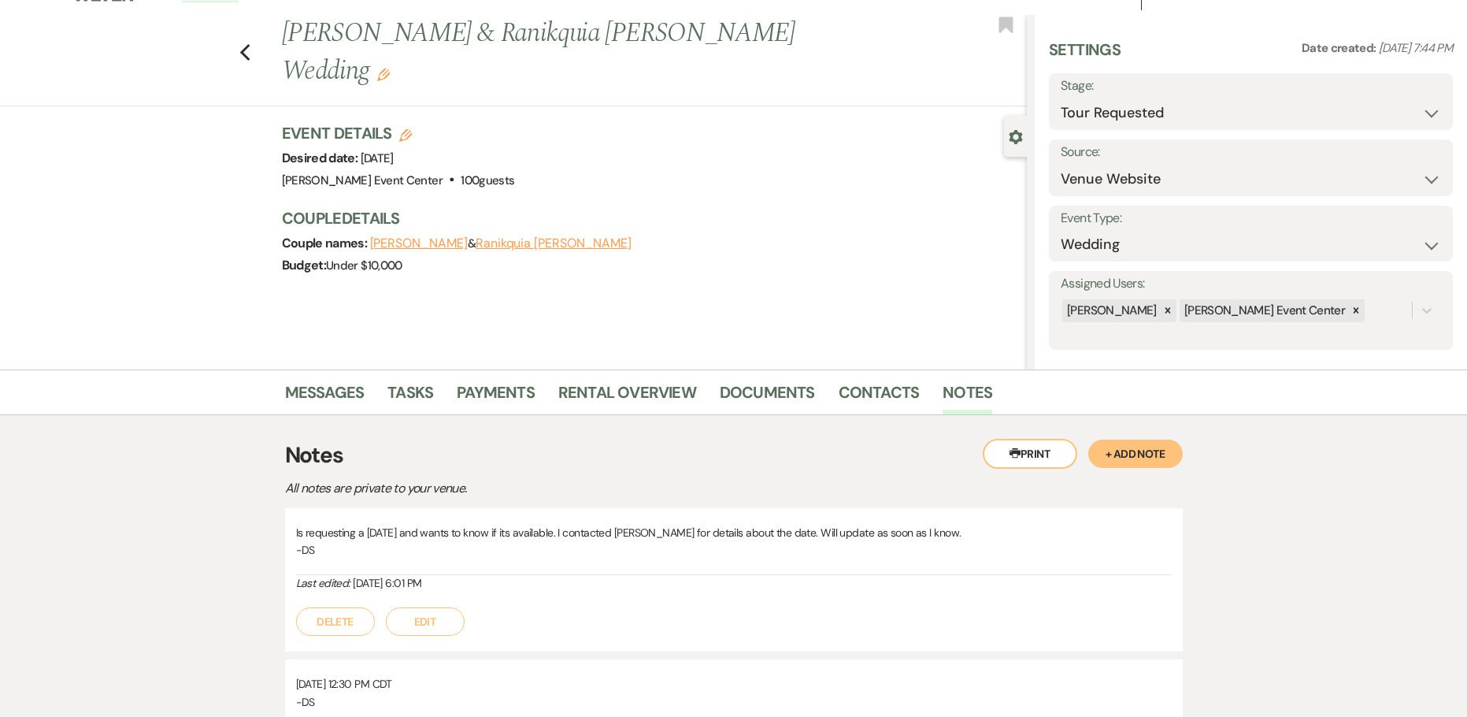
scroll to position [0, 0]
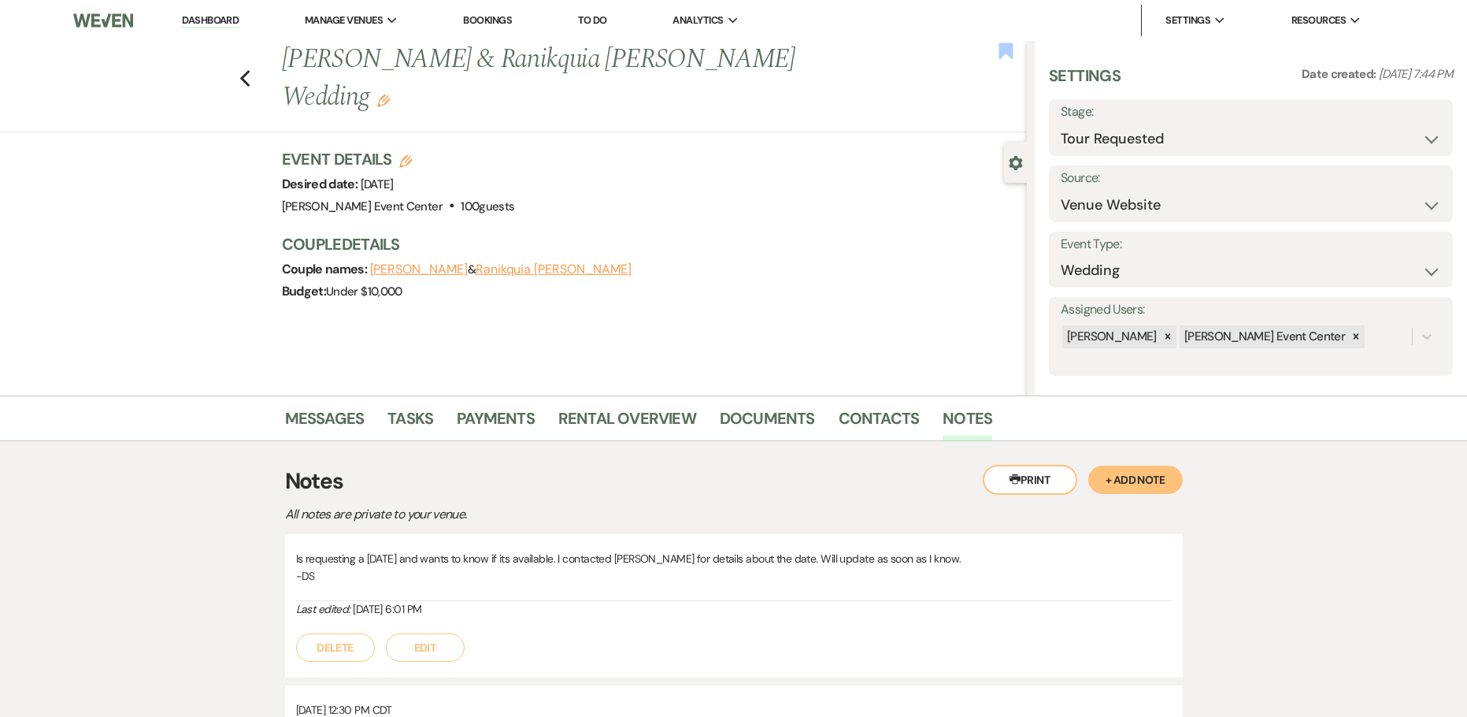
click at [1003, 49] on use "button" at bounding box center [1006, 51] width 14 height 16
click at [251, 69] on icon "Previous" at bounding box center [245, 78] width 12 height 19
select select "2"
select select "8"
select select "1"
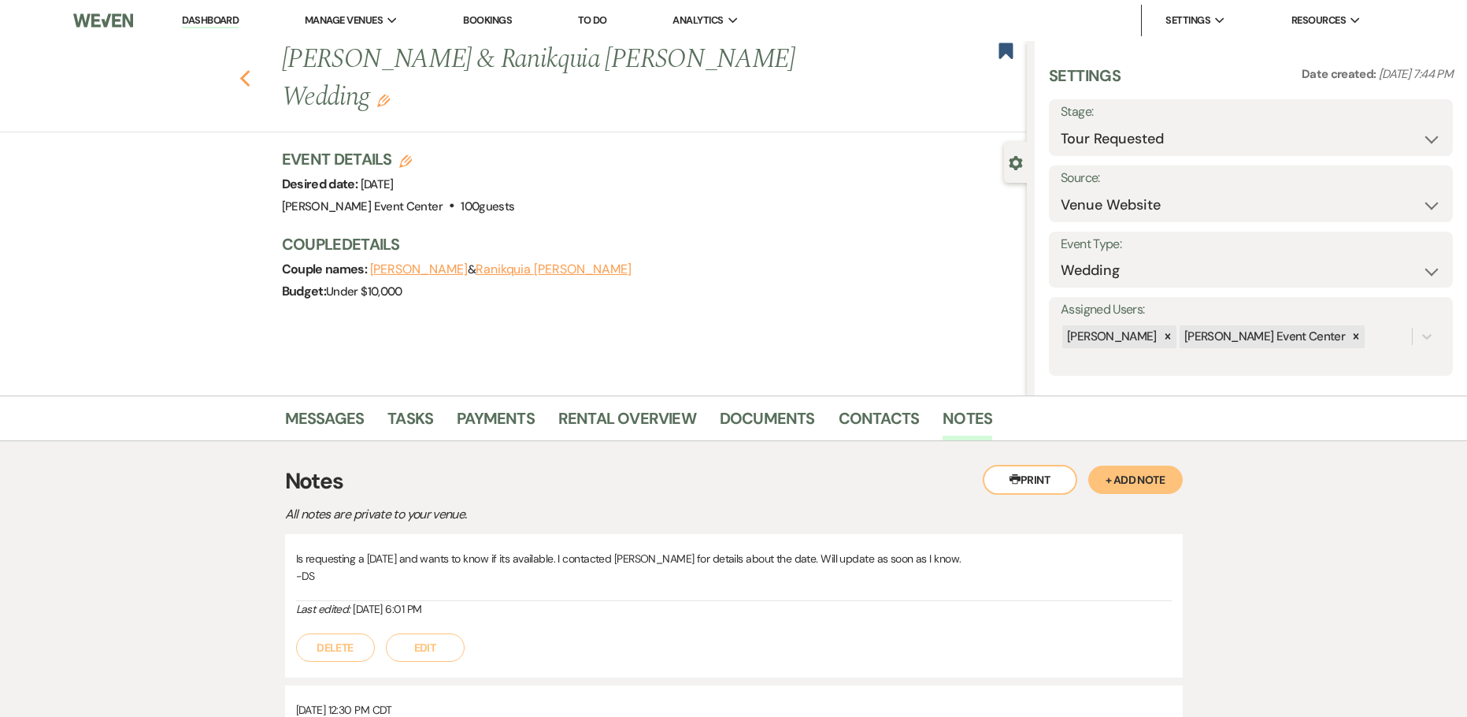
select select "6"
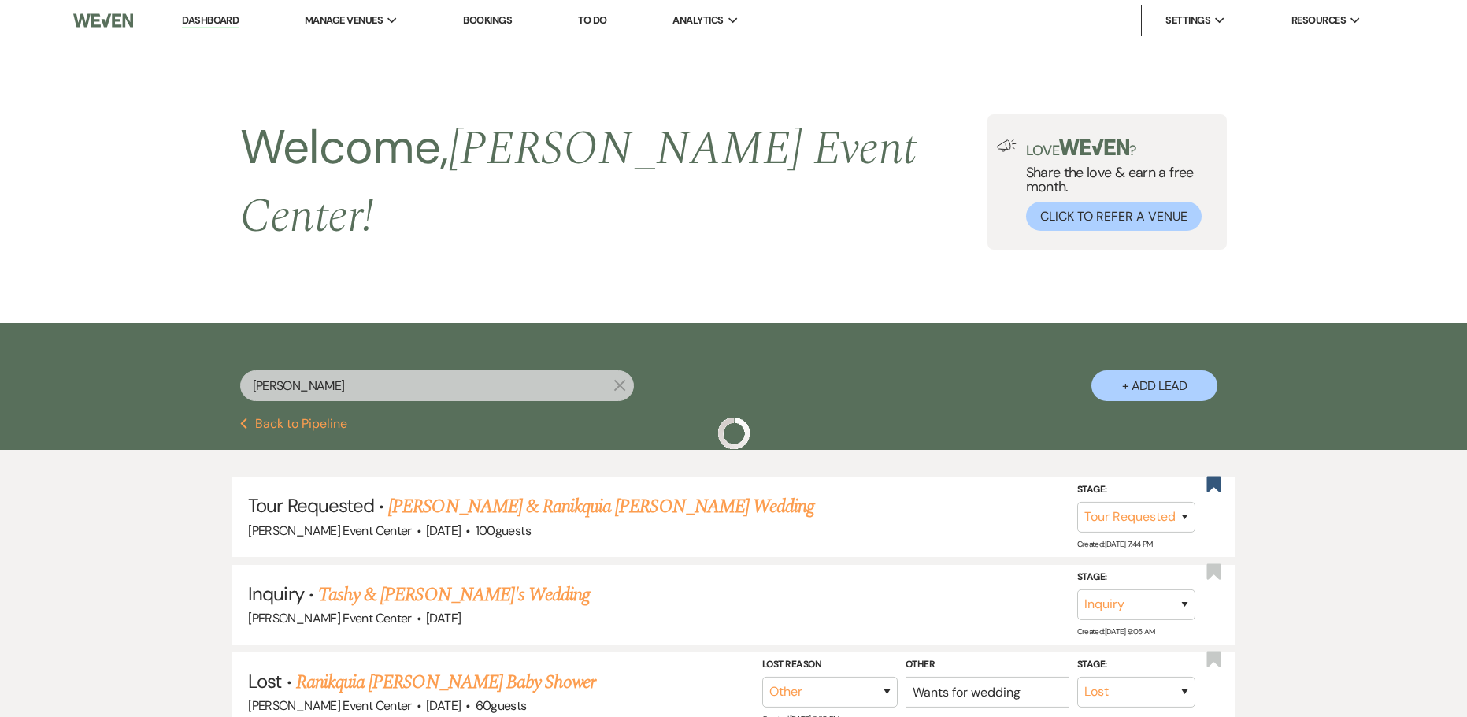
scroll to position [217, 0]
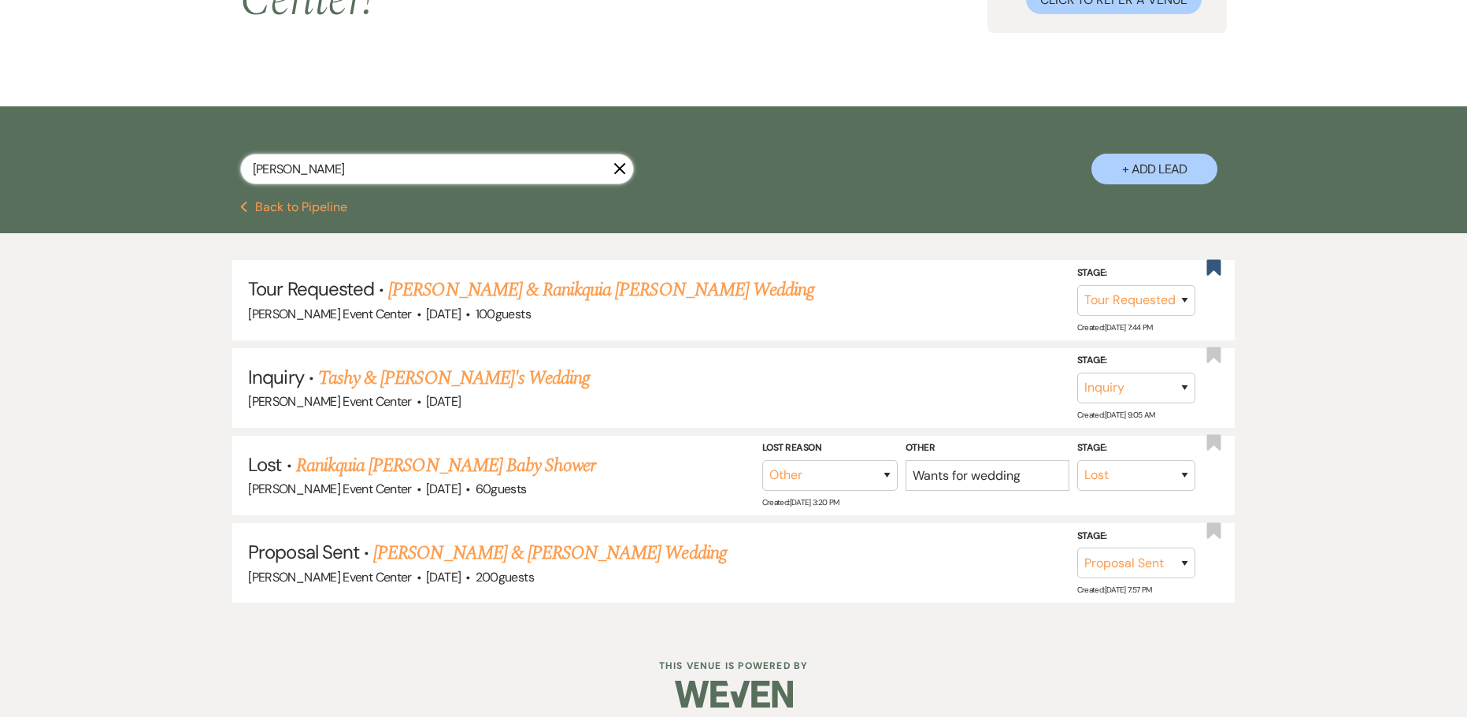
click at [198, 156] on div "nash X + Add Lead" at bounding box center [734, 155] width 1134 height 83
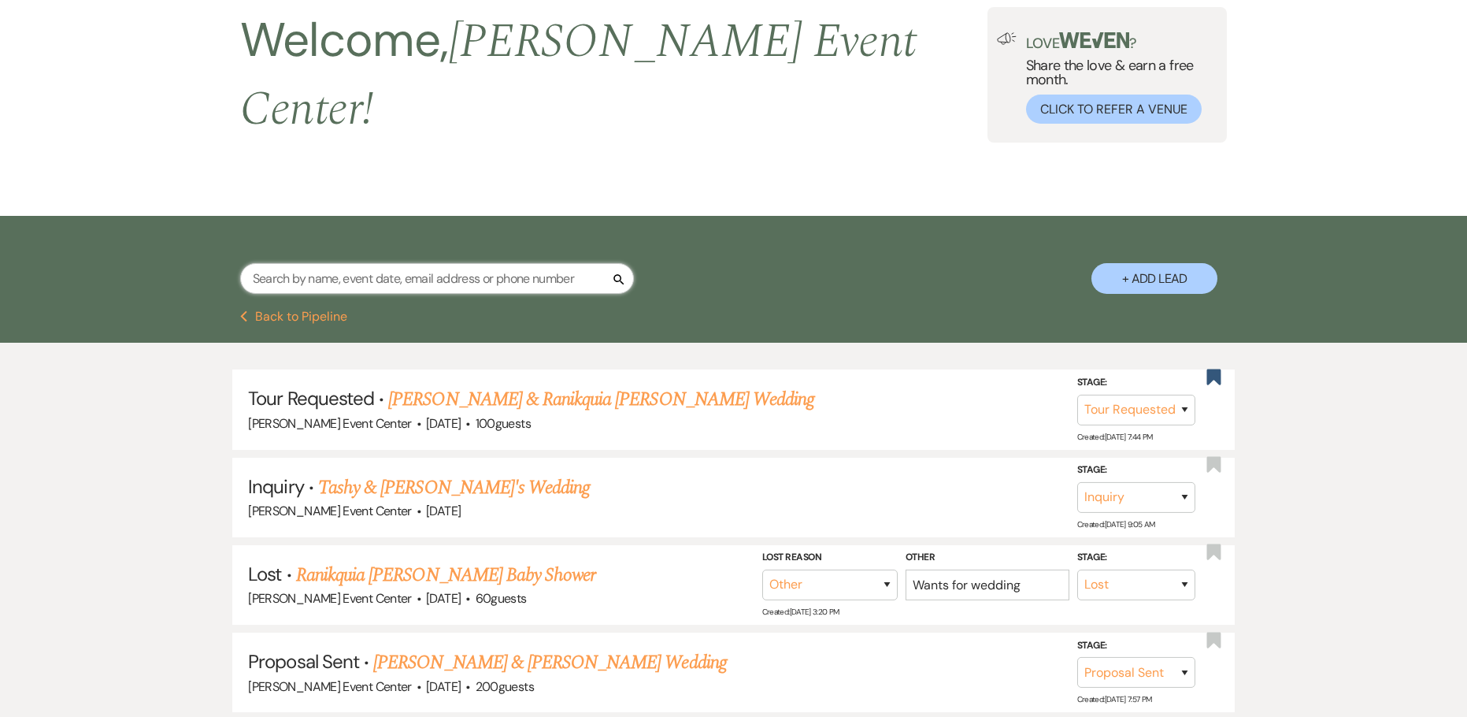
scroll to position [0, 0]
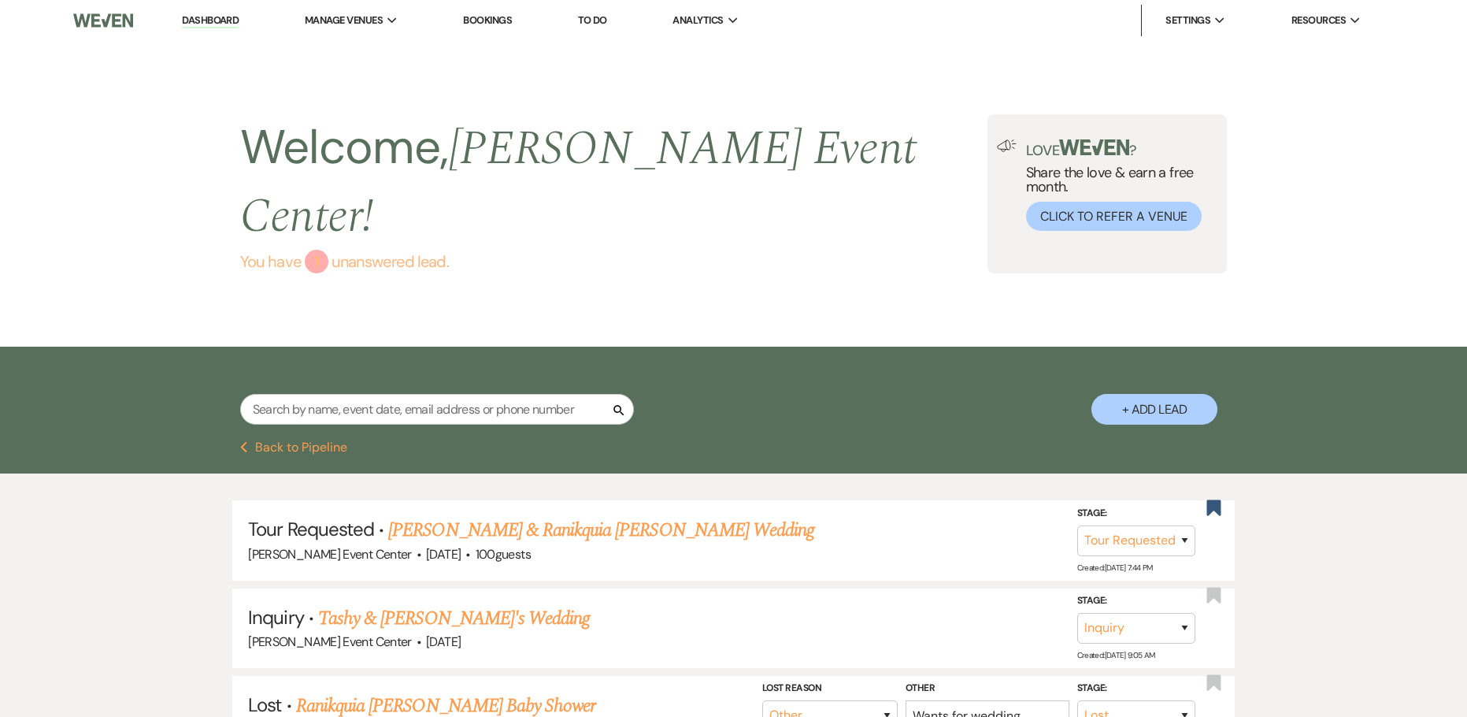
click at [325, 250] on div "1" at bounding box center [317, 262] width 24 height 24
click at [207, 18] on link "Dashboard" at bounding box center [210, 20] width 57 height 15
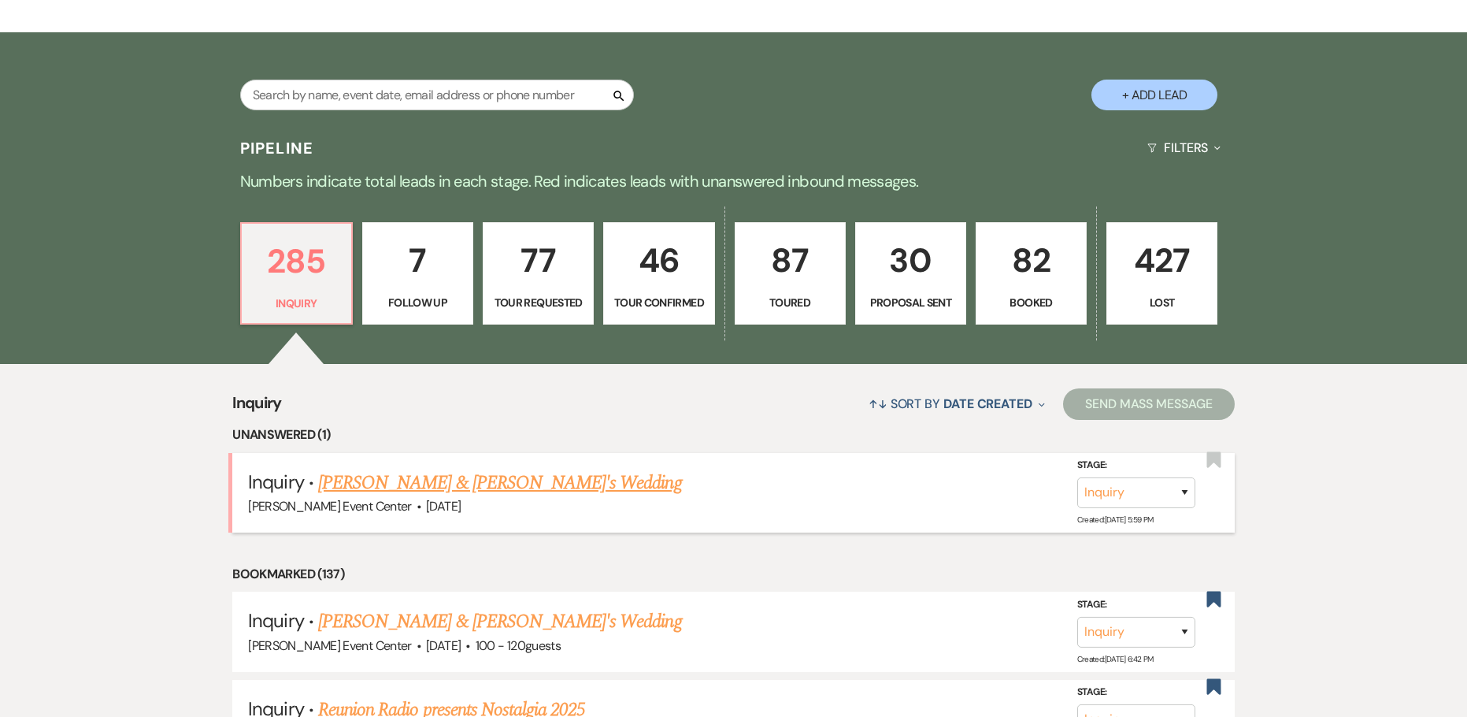
scroll to position [315, 0]
click at [398, 468] on link "Marvin & Gabrielle's Wedding" at bounding box center [500, 482] width 364 height 28
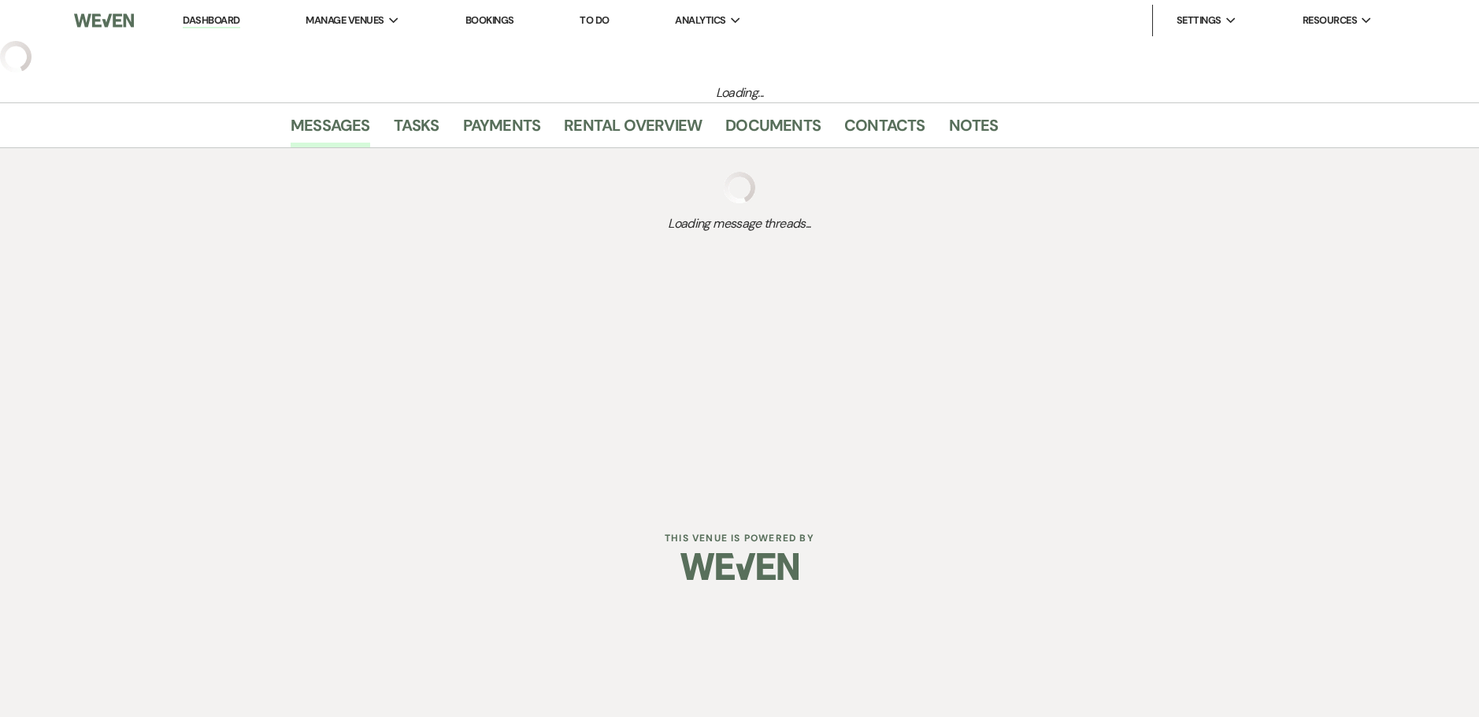
select select "5"
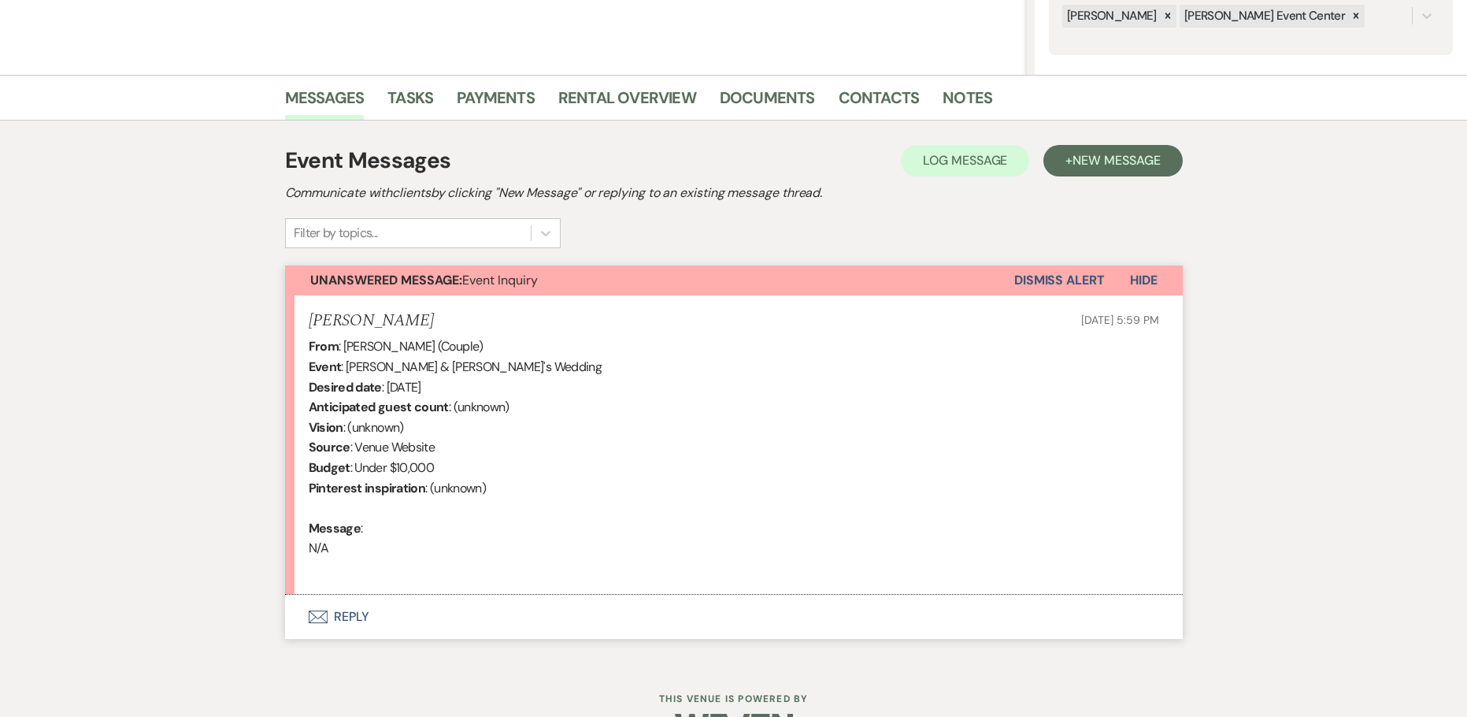
scroll to position [368, 0]
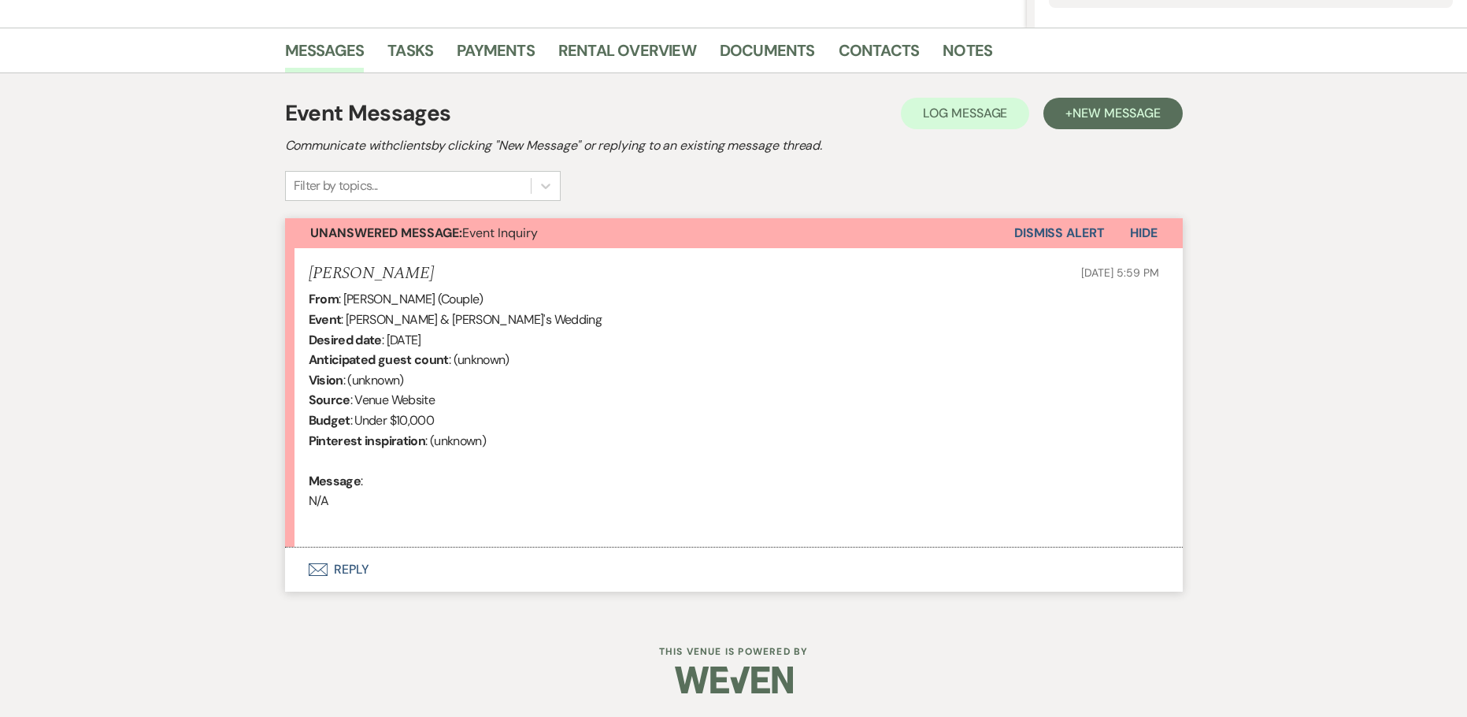
click at [353, 569] on button "Envelope Reply" at bounding box center [734, 569] width 898 height 44
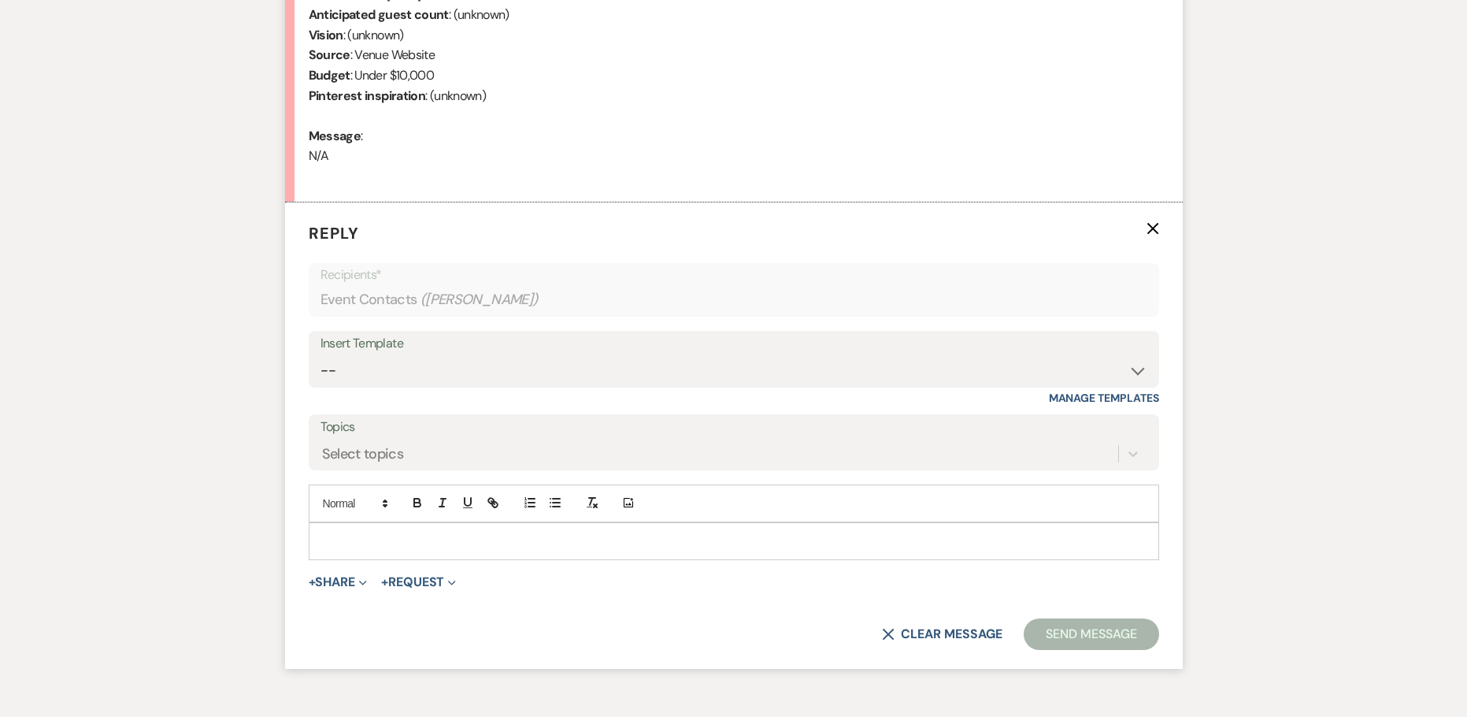
scroll to position [726, 0]
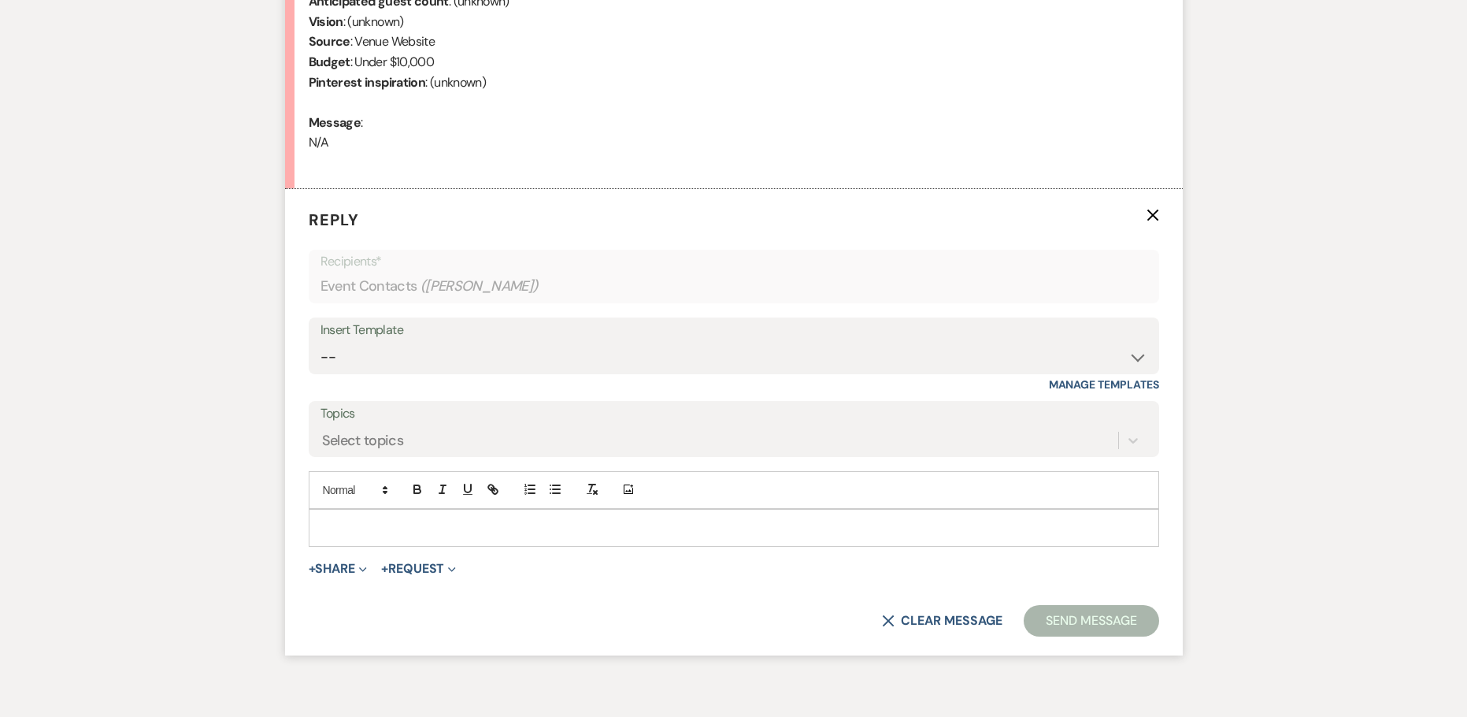
click at [503, 339] on div "Insert Template" at bounding box center [734, 330] width 827 height 23
click at [495, 350] on select "-- Weven Planning Portal Introduction (Booked Events) Initial Inquiry Response …" at bounding box center [734, 357] width 827 height 31
select select "2982"
click at [321, 342] on select "-- Weven Planning Portal Introduction (Booked Events) Initial Inquiry Response …" at bounding box center [734, 357] width 827 height 31
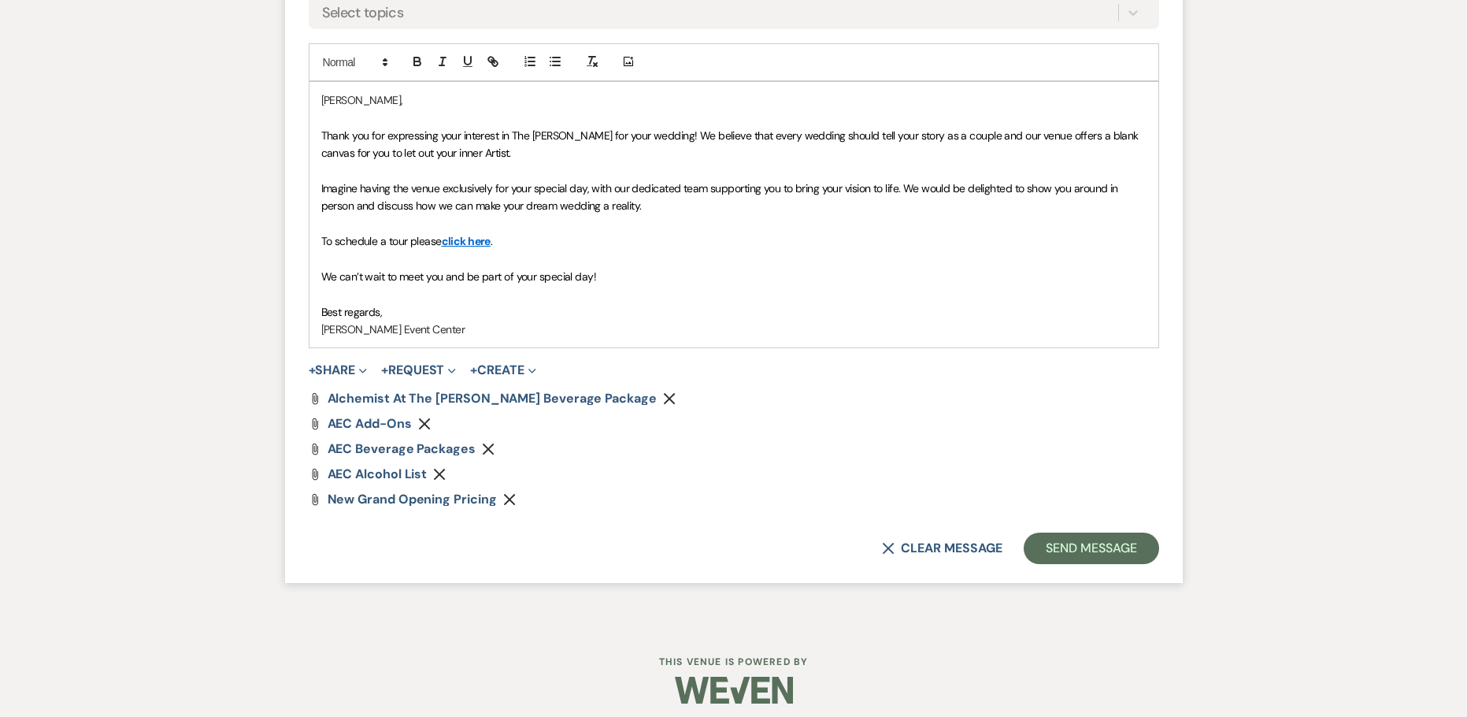
scroll to position [1164, 0]
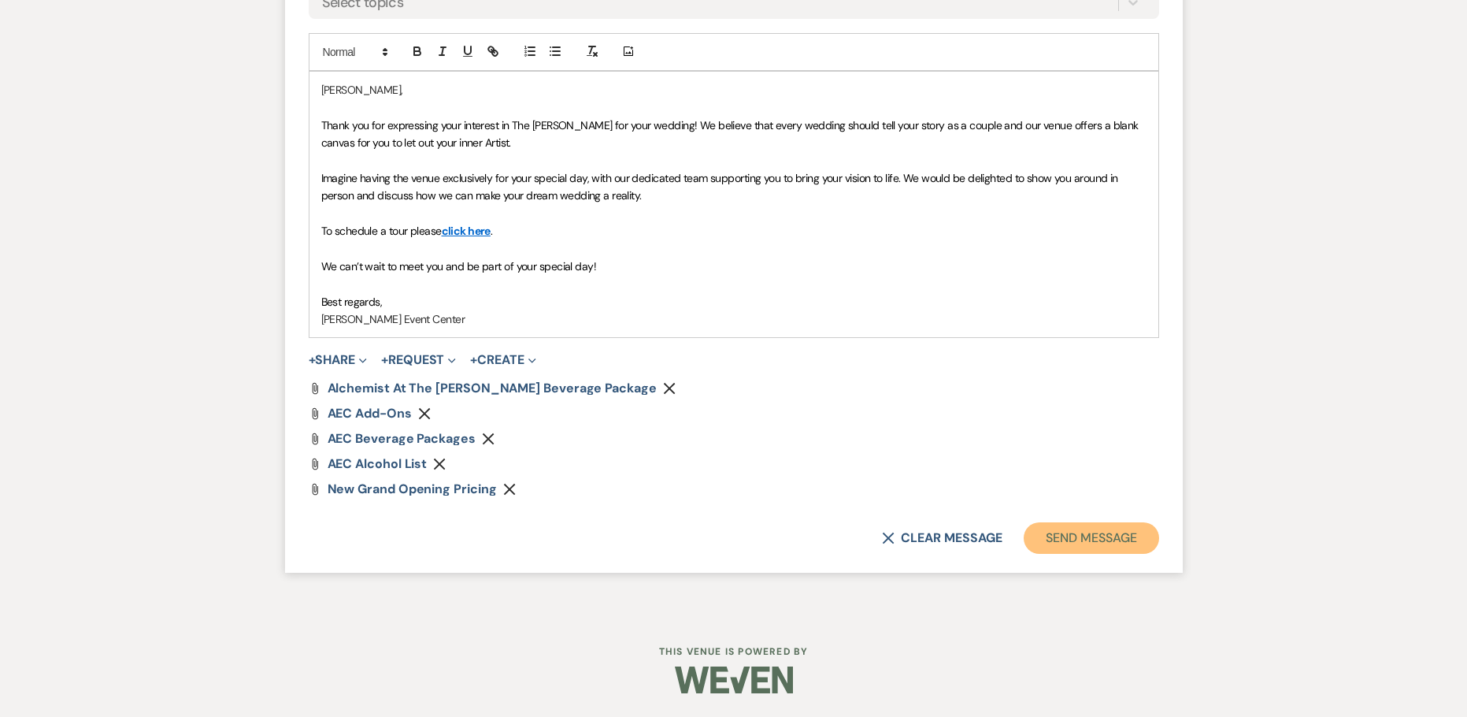
click at [1064, 537] on button "Send Message" at bounding box center [1091, 538] width 135 height 32
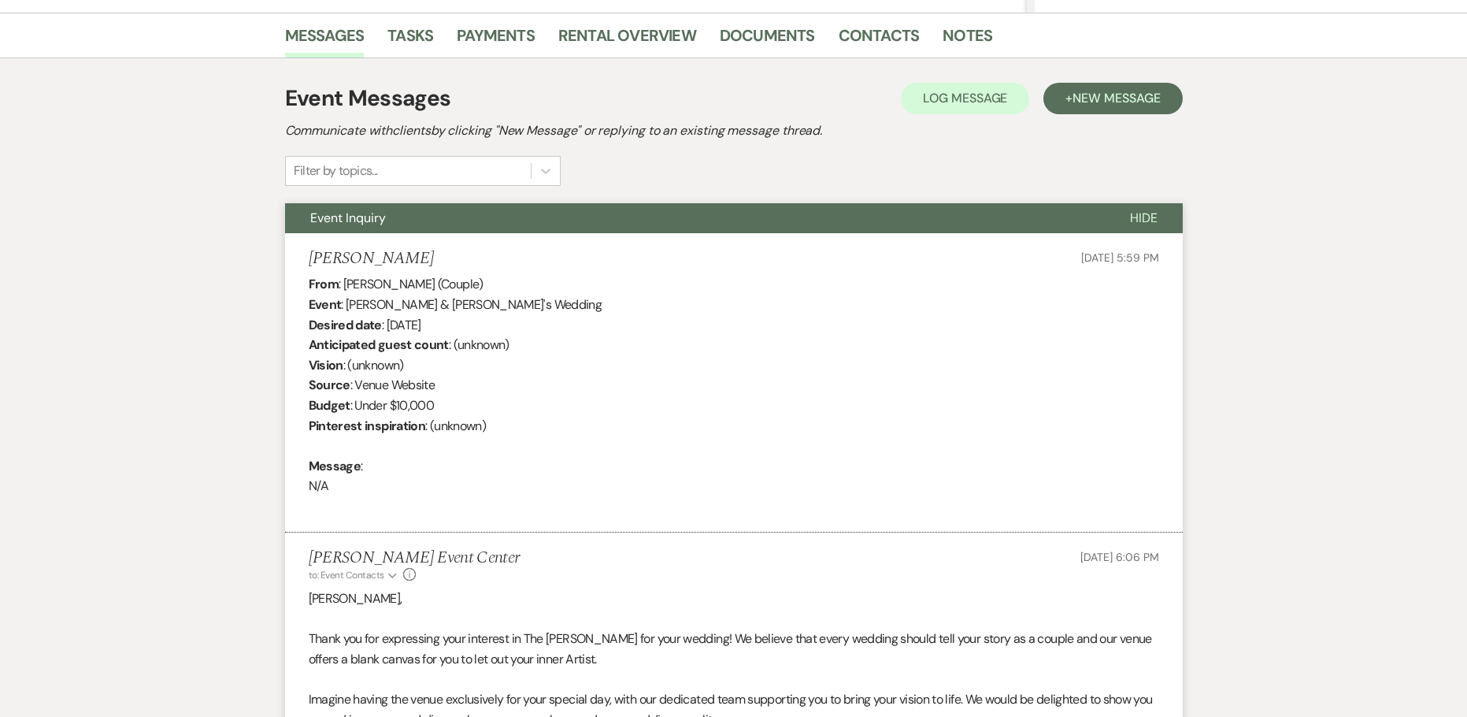
scroll to position [73, 0]
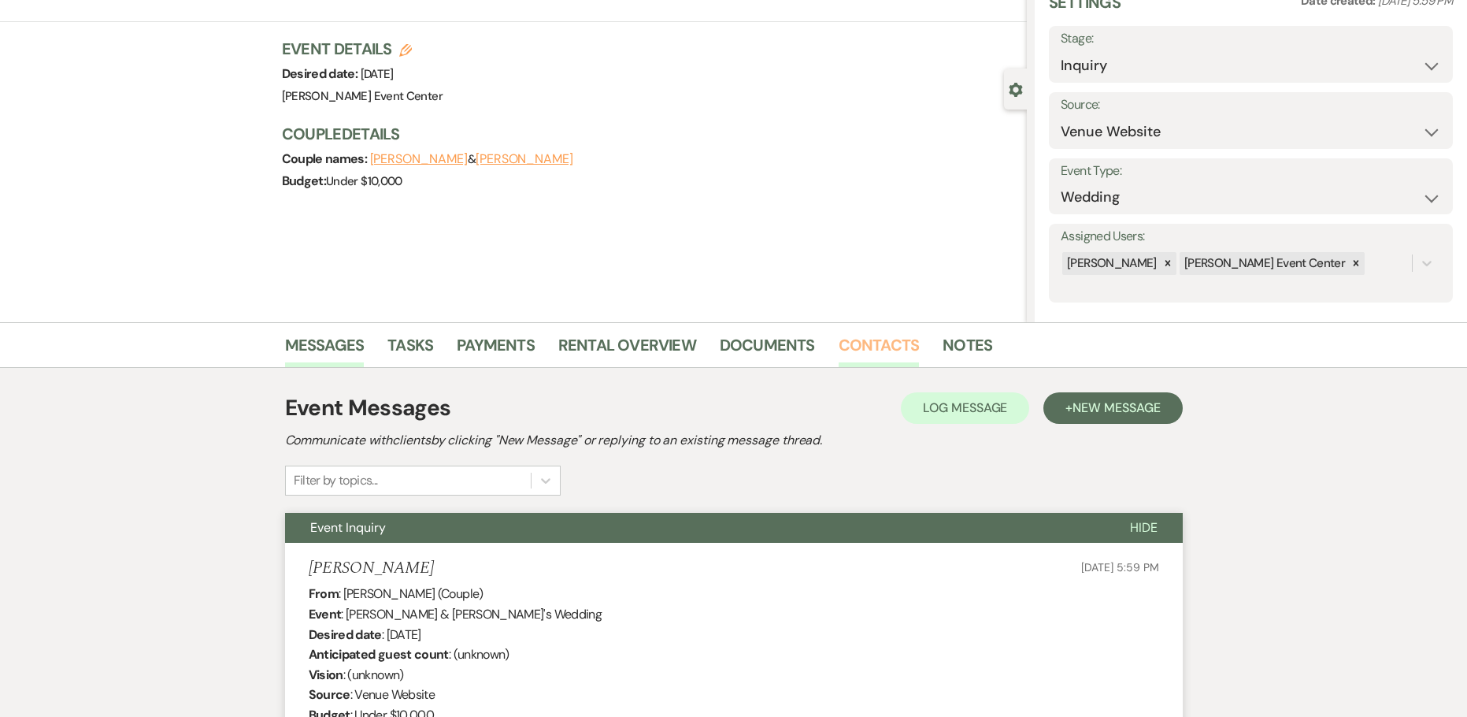
click at [882, 343] on link "Contacts" at bounding box center [879, 349] width 81 height 35
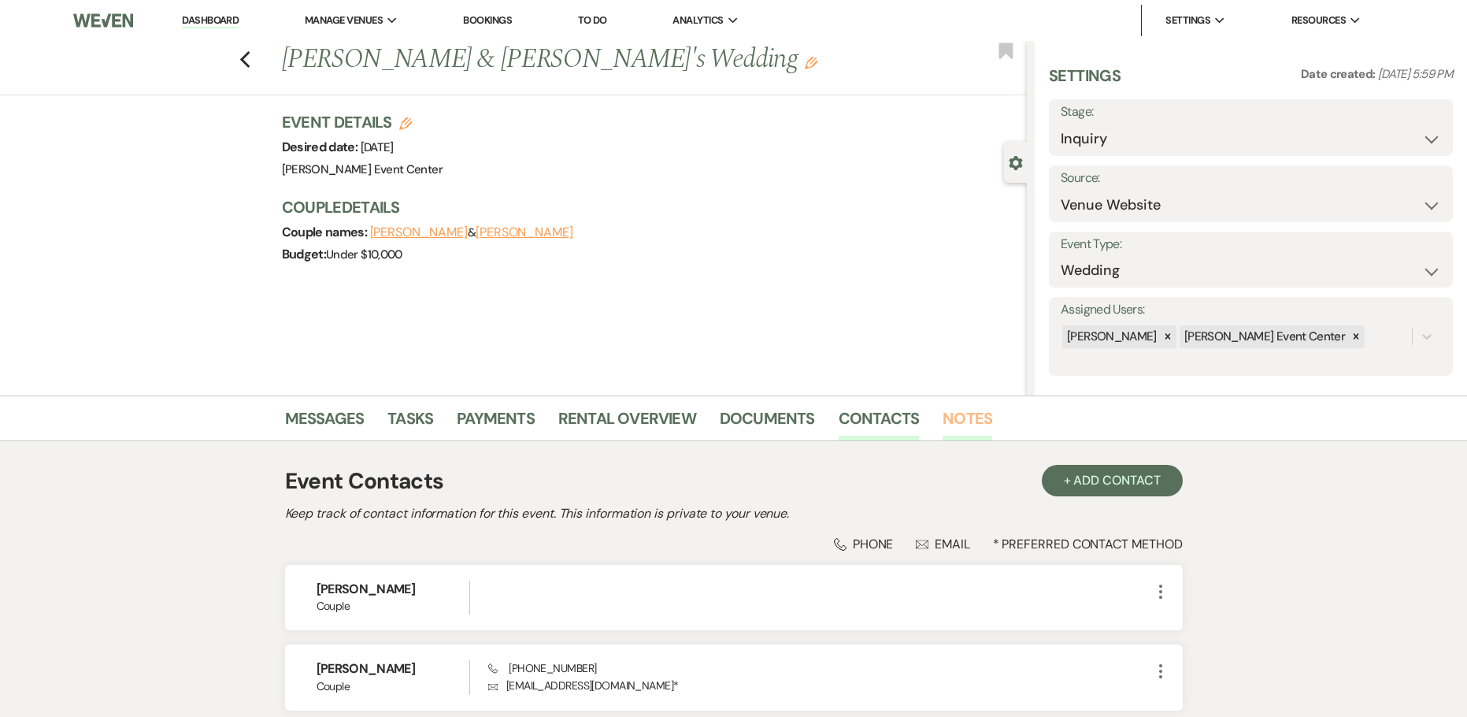
click at [963, 424] on link "Notes" at bounding box center [968, 423] width 50 height 35
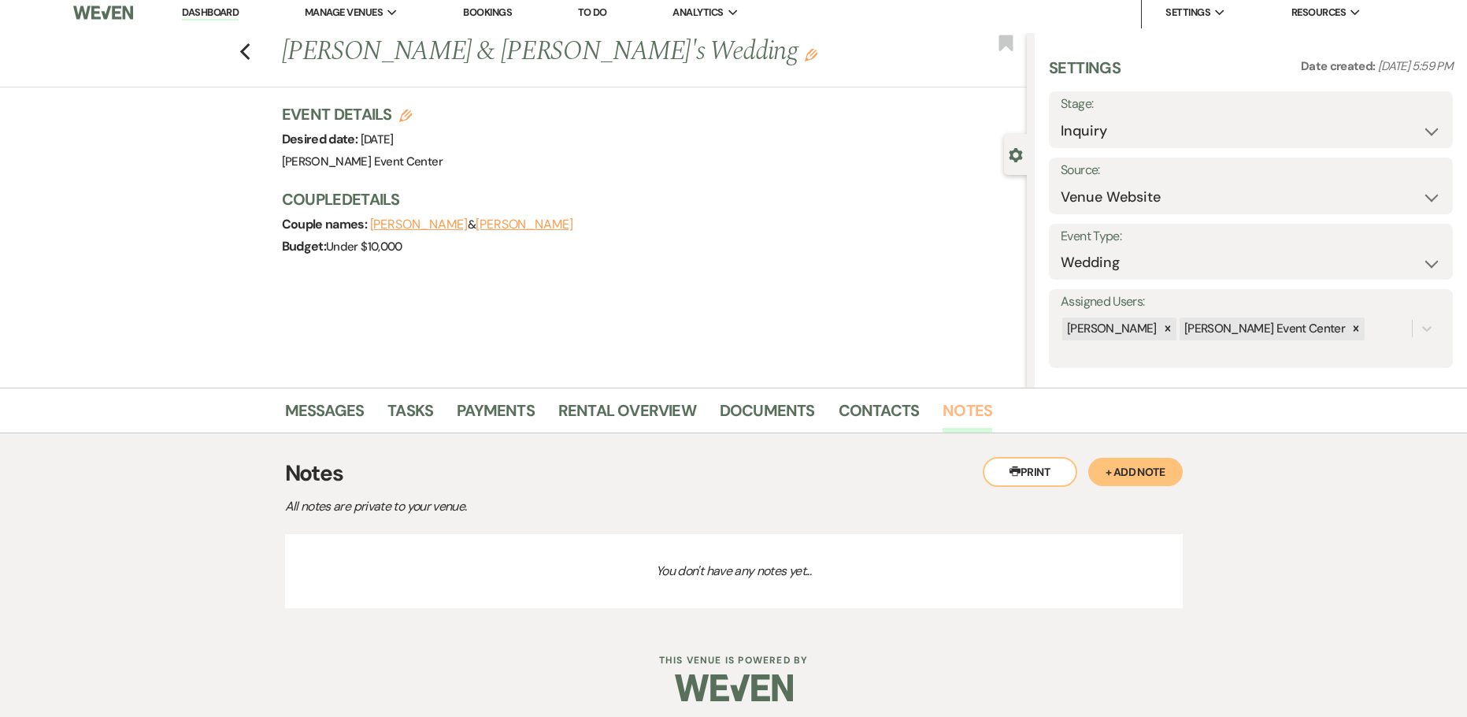
scroll to position [16, 0]
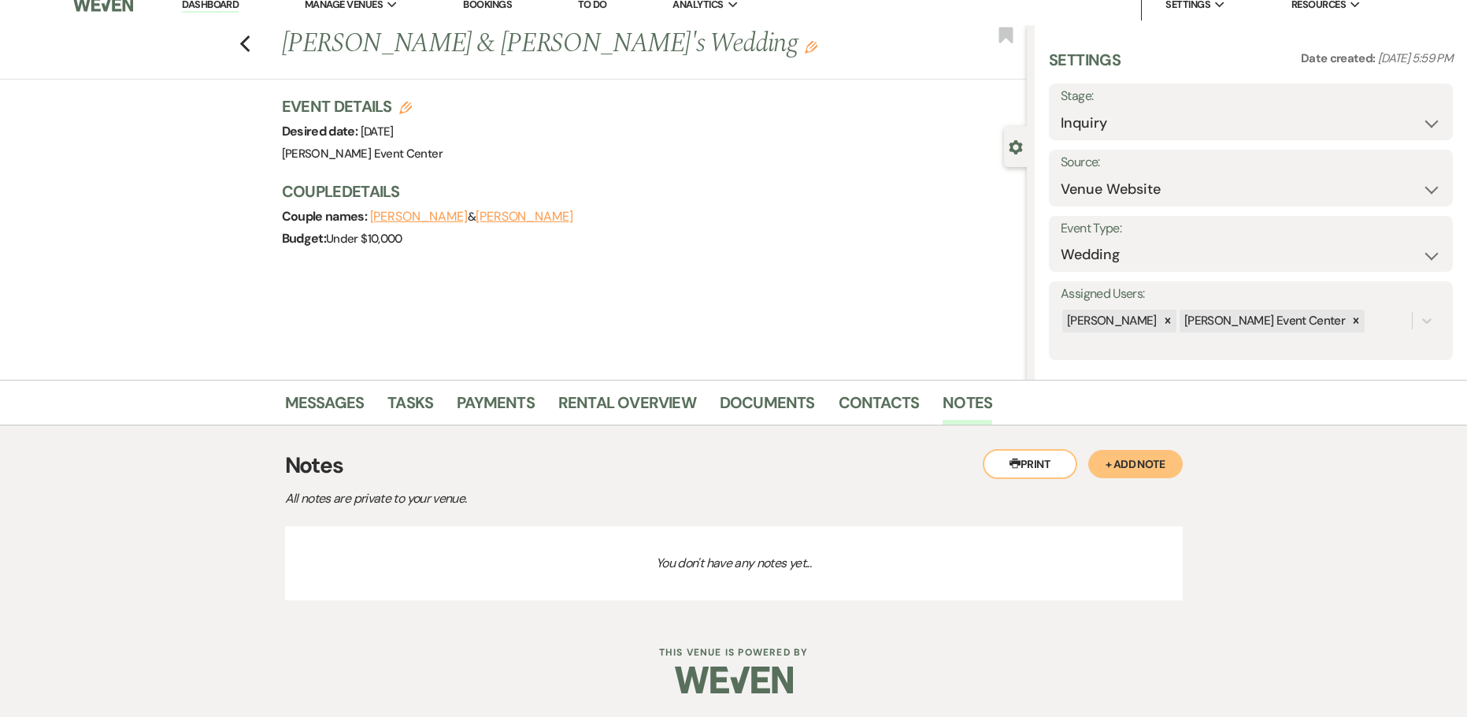
click at [1121, 459] on button "+ Add Note" at bounding box center [1135, 464] width 95 height 28
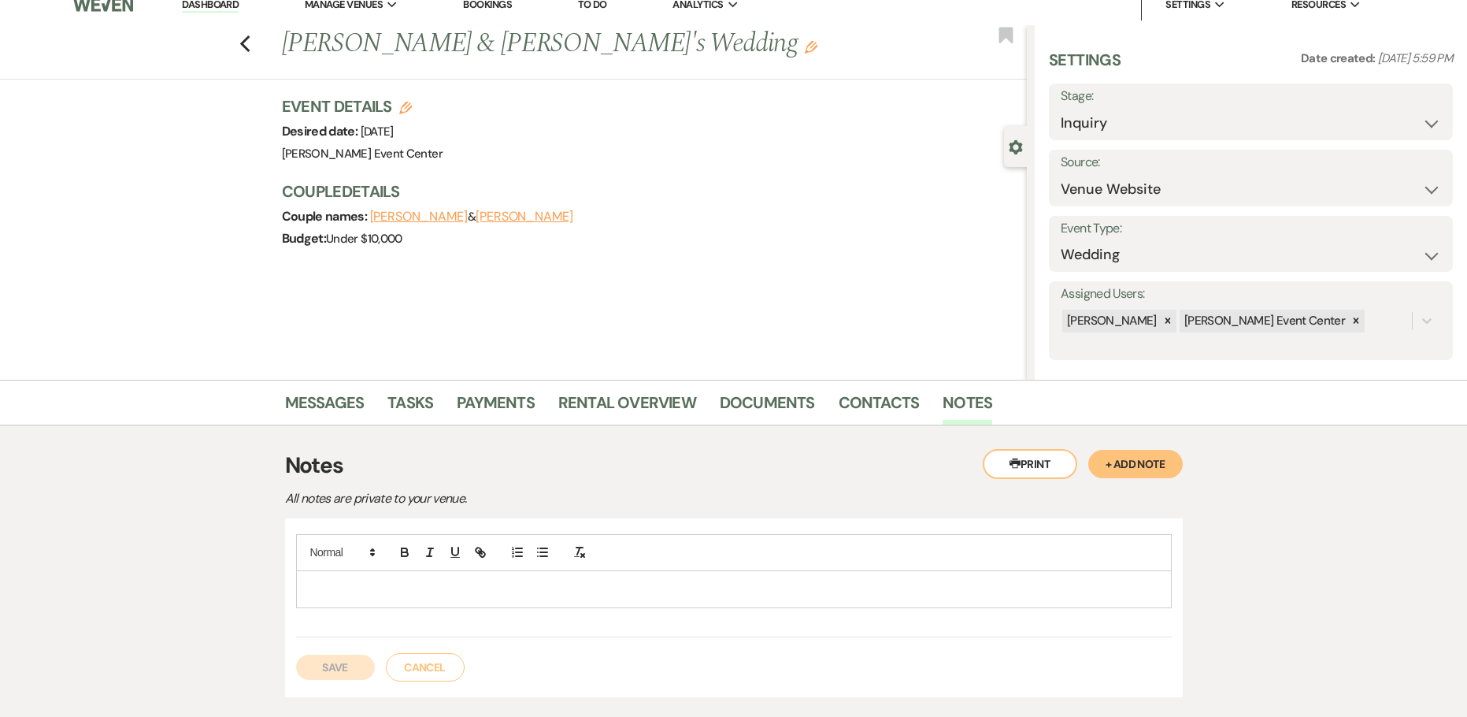
click at [740, 591] on p at bounding box center [734, 588] width 851 height 17
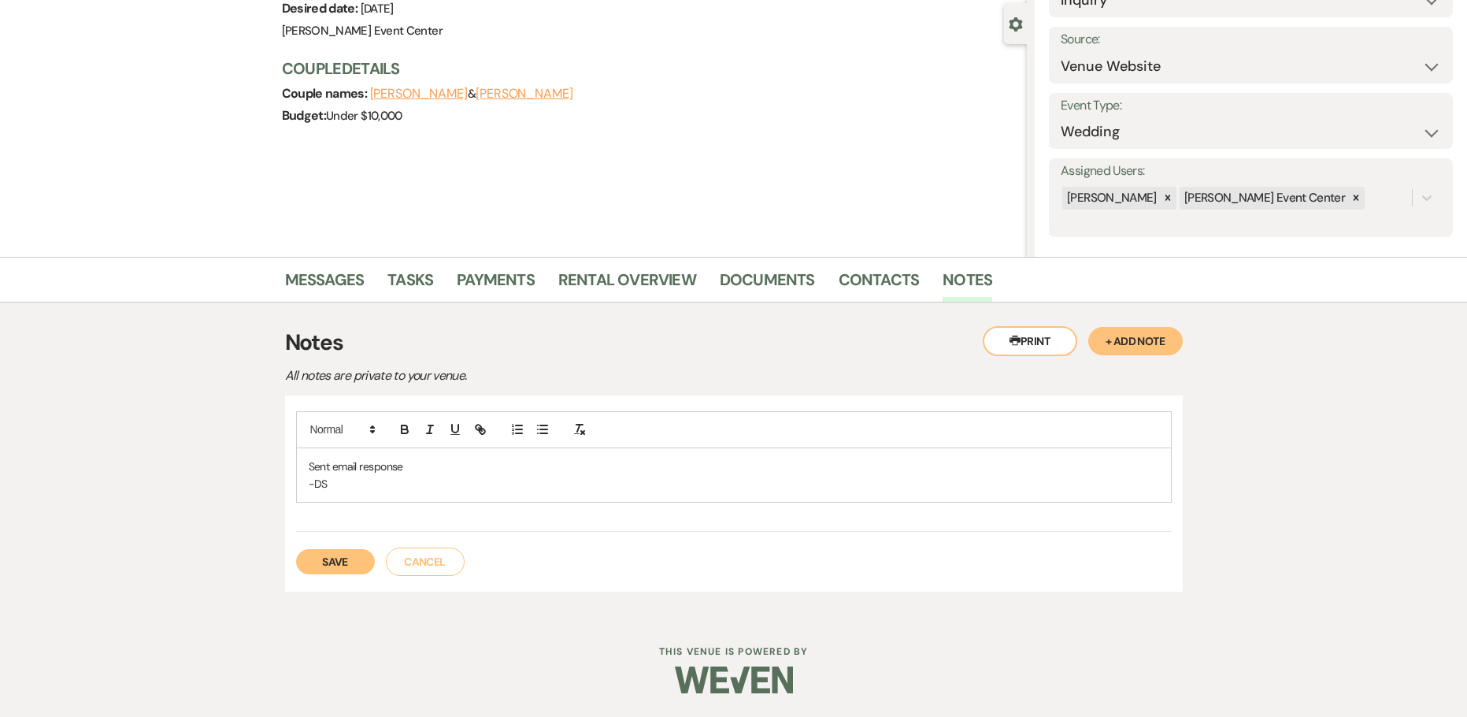
click at [349, 554] on button "Save" at bounding box center [335, 561] width 79 height 25
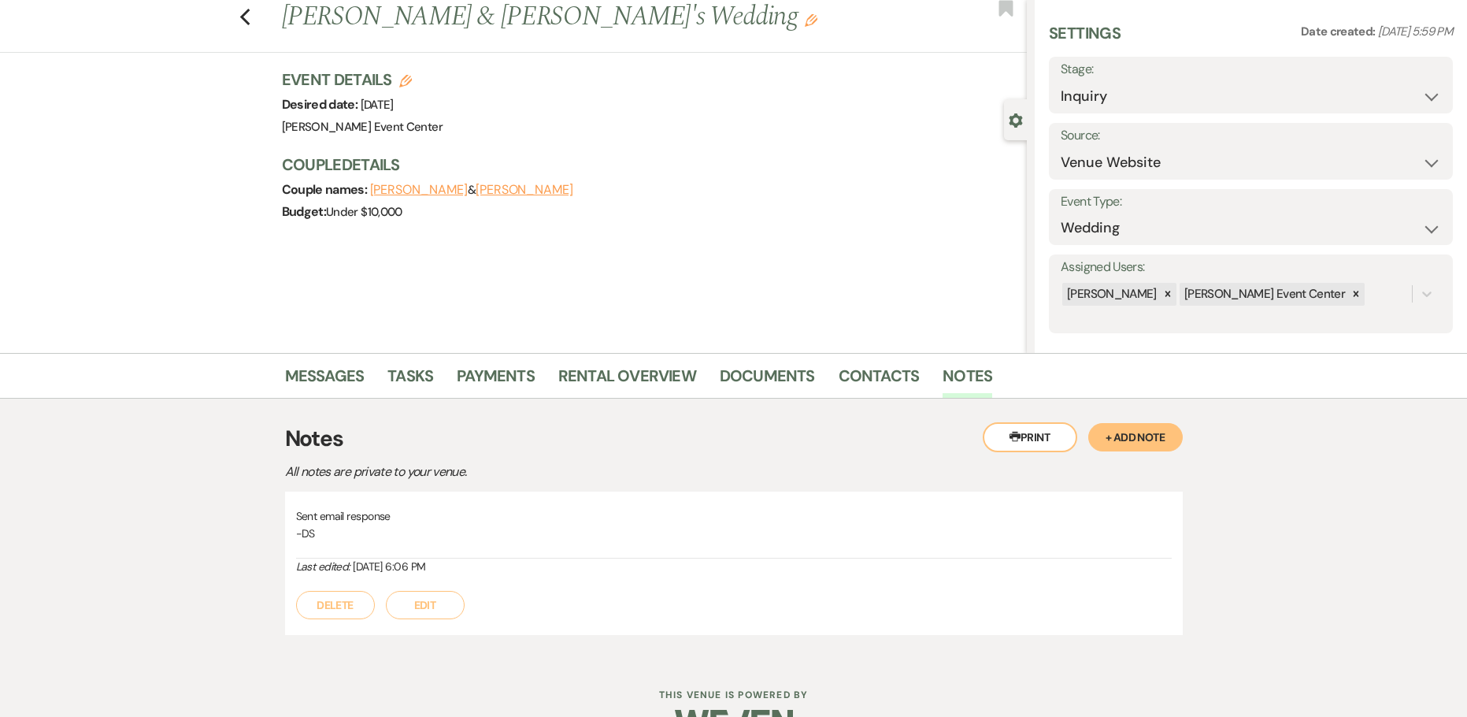
scroll to position [0, 0]
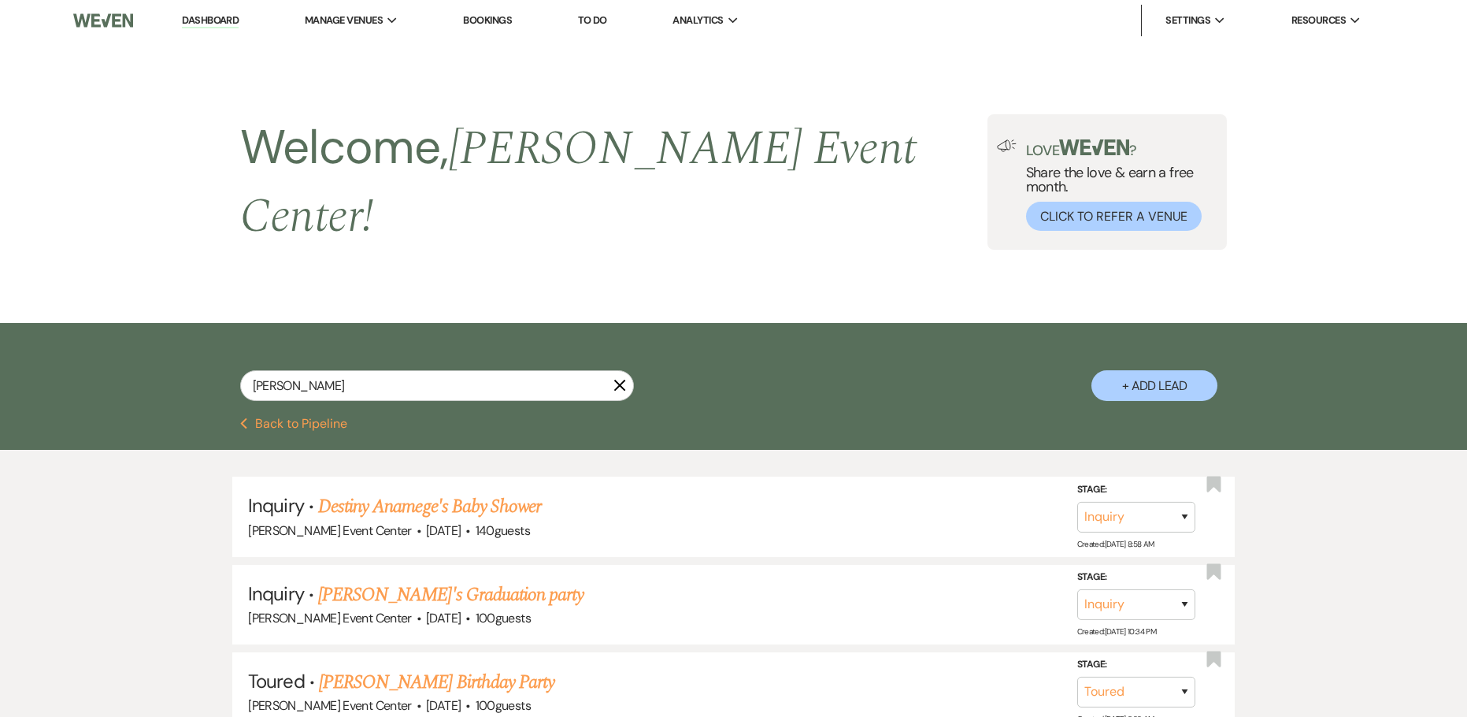
select select "5"
select select "6"
select select "2"
select select "8"
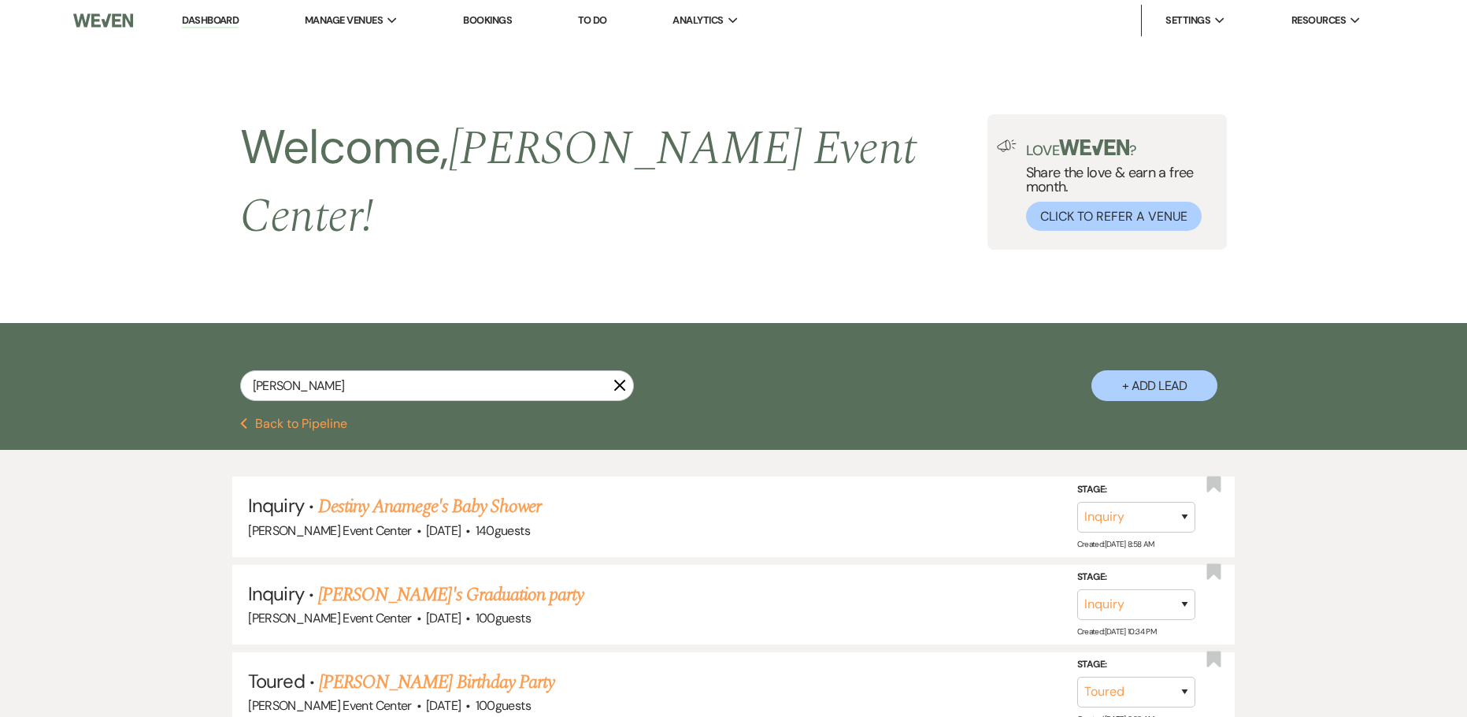
select select "6"
select select "8"
select select "5"
select select "4"
select select "8"
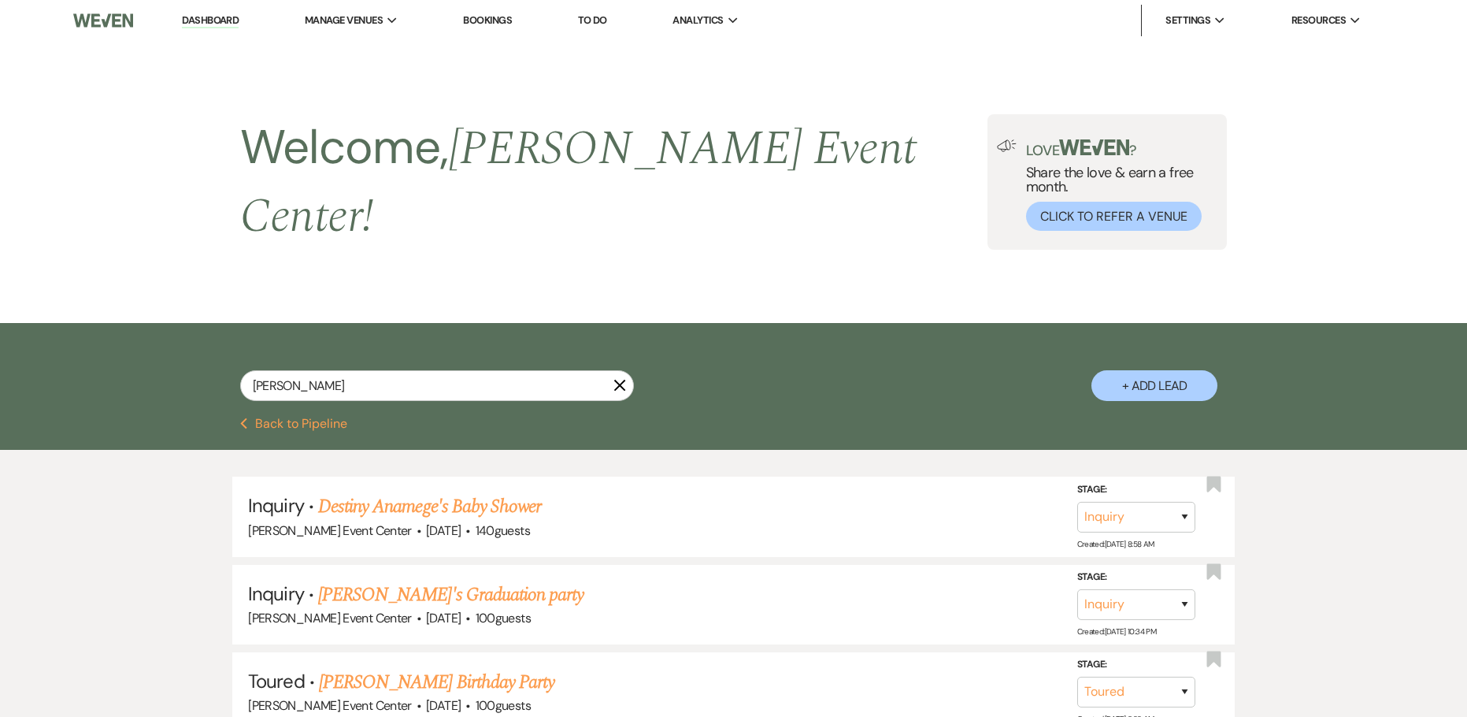
select select "6"
select select "8"
select select "6"
select select "4"
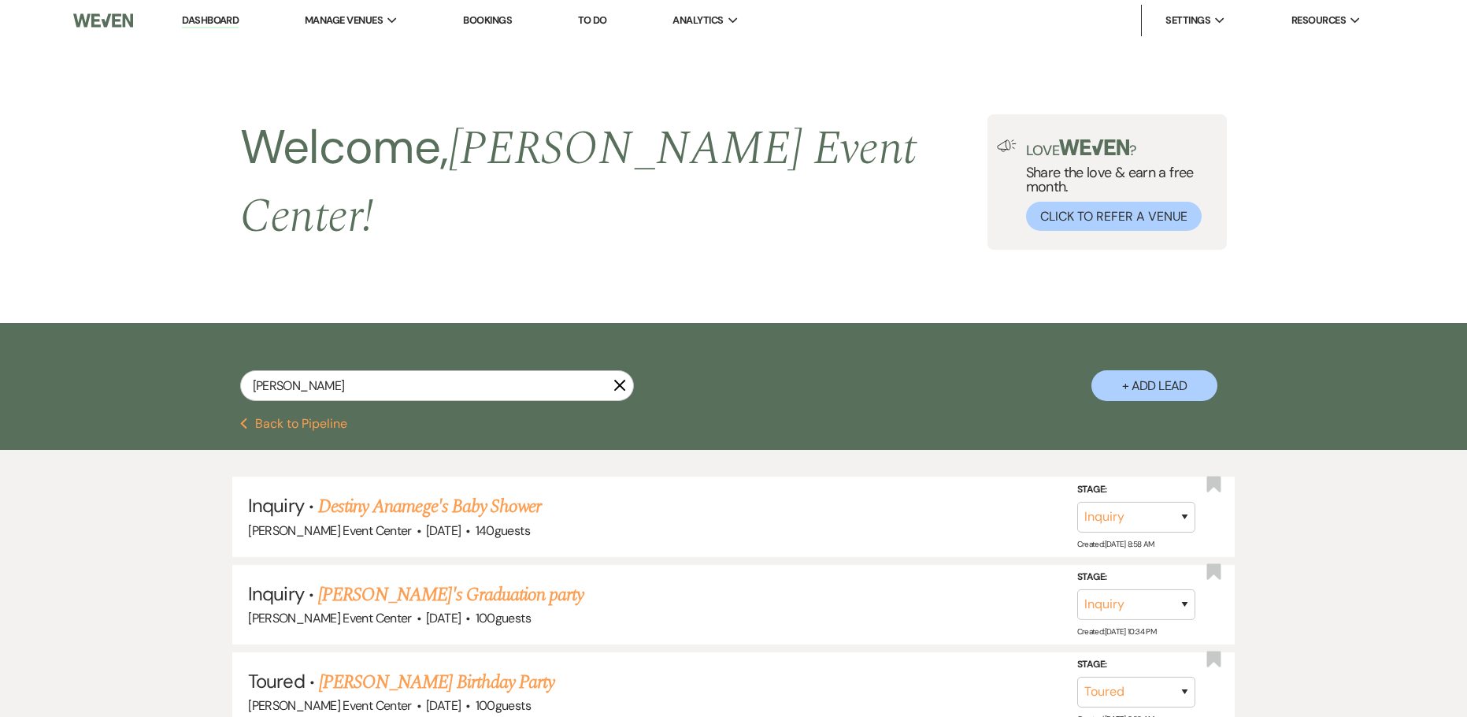
select select "8"
select select "1"
select select "8"
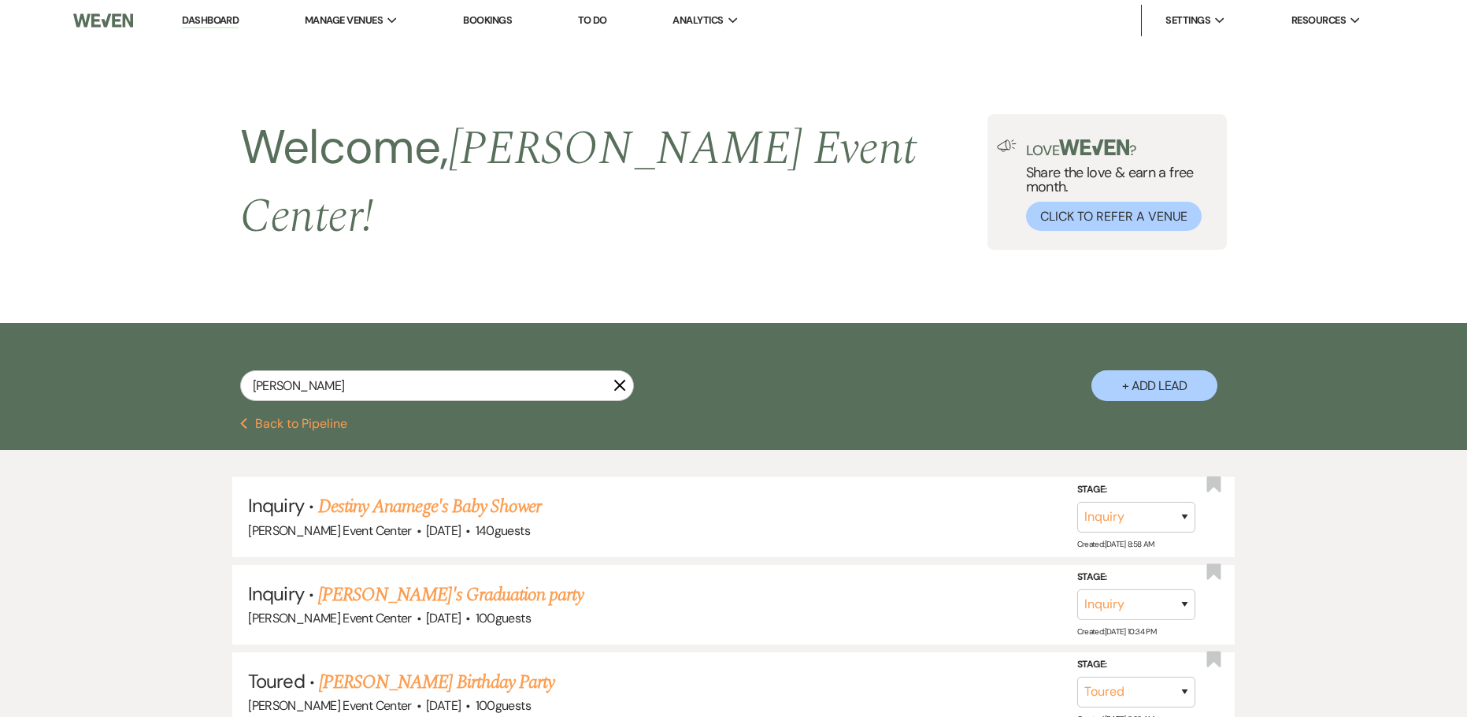
select select "10"
select select "4"
select select "5"
select select "8"
select select "1"
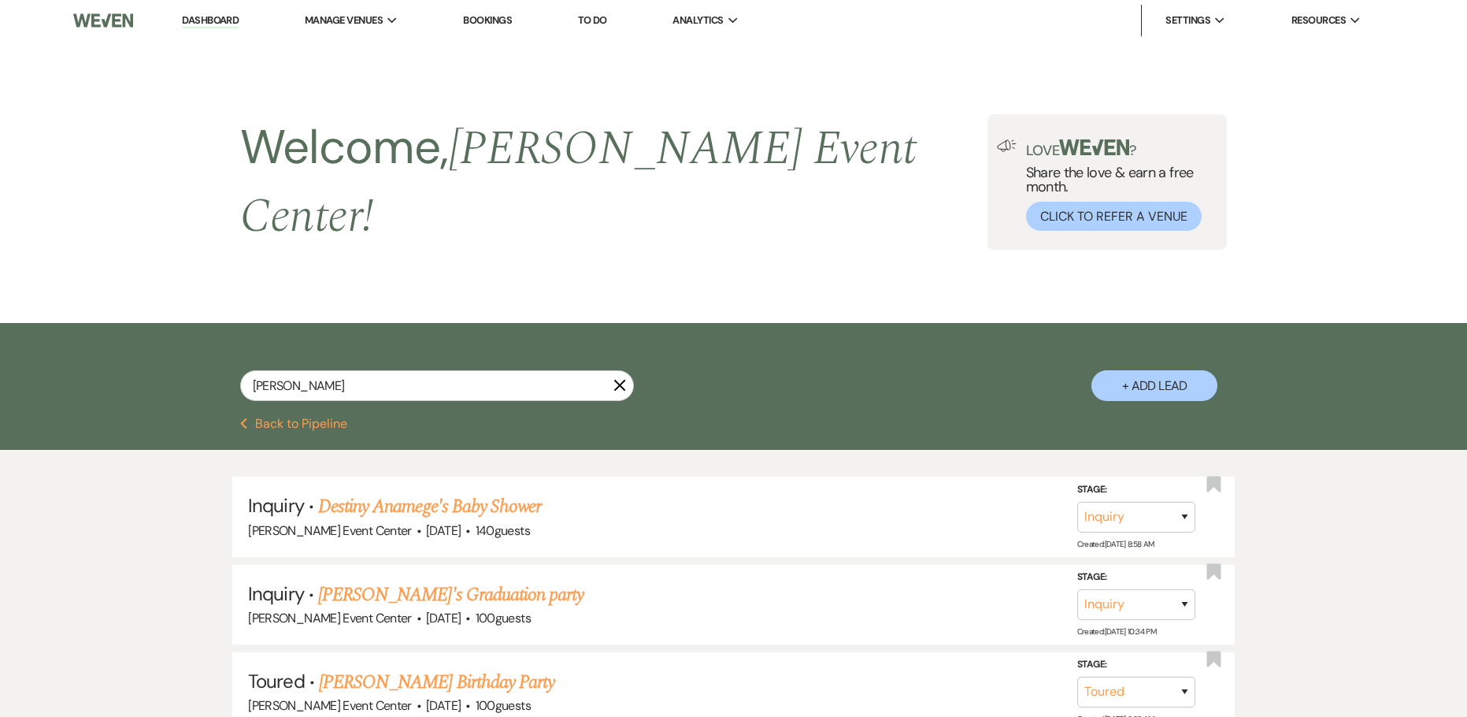
select select "8"
select select "1"
select select "8"
select select "6"
select select "8"
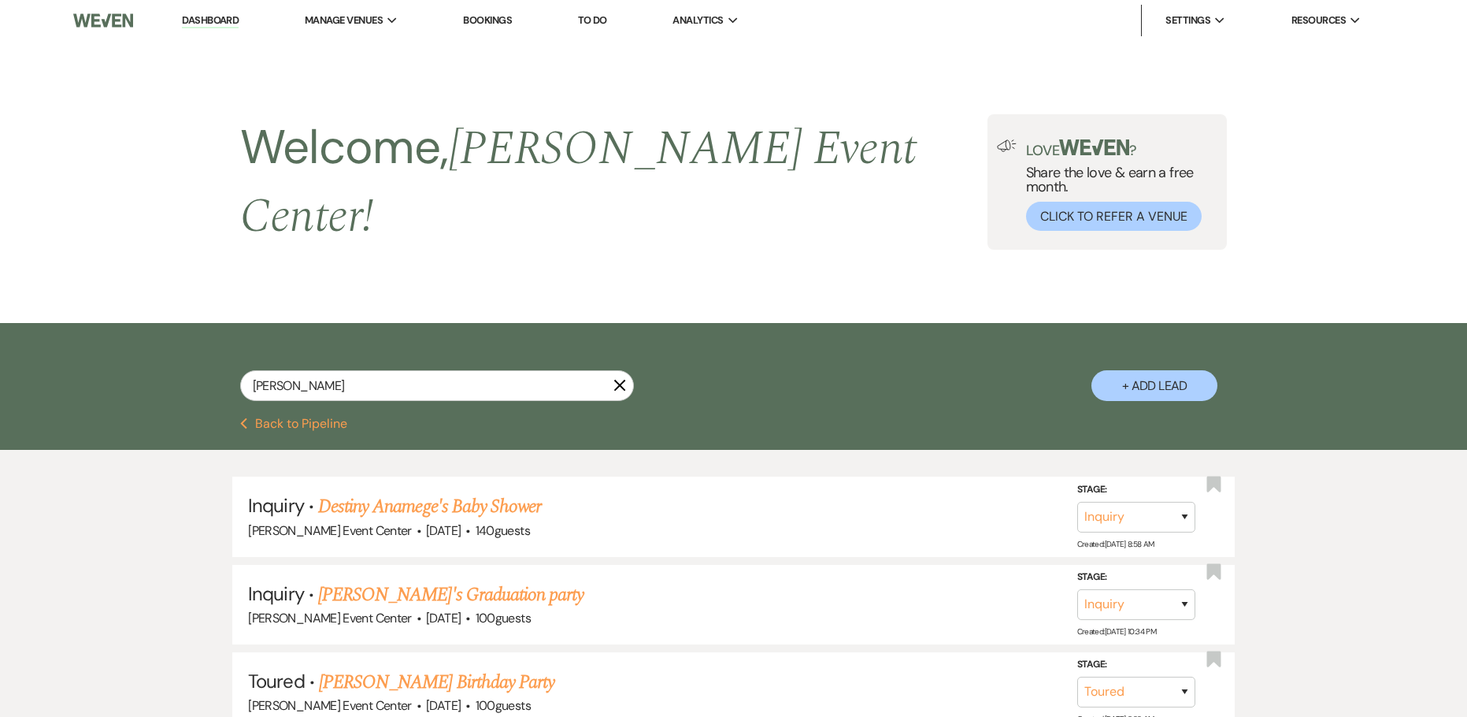
select select "7"
select select "2"
select select "8"
select select "6"
select select "8"
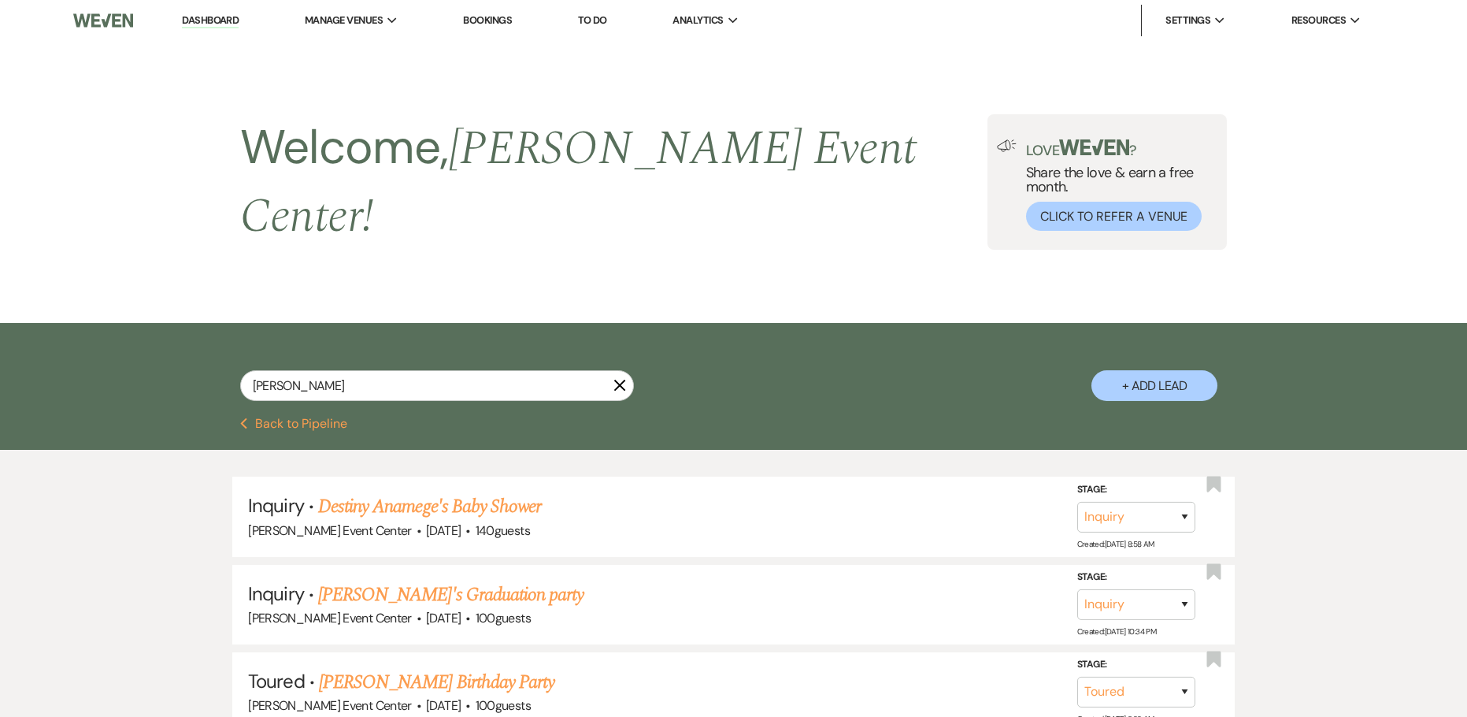
select select "1"
select select "2"
select select "8"
select select "5"
select select "8"
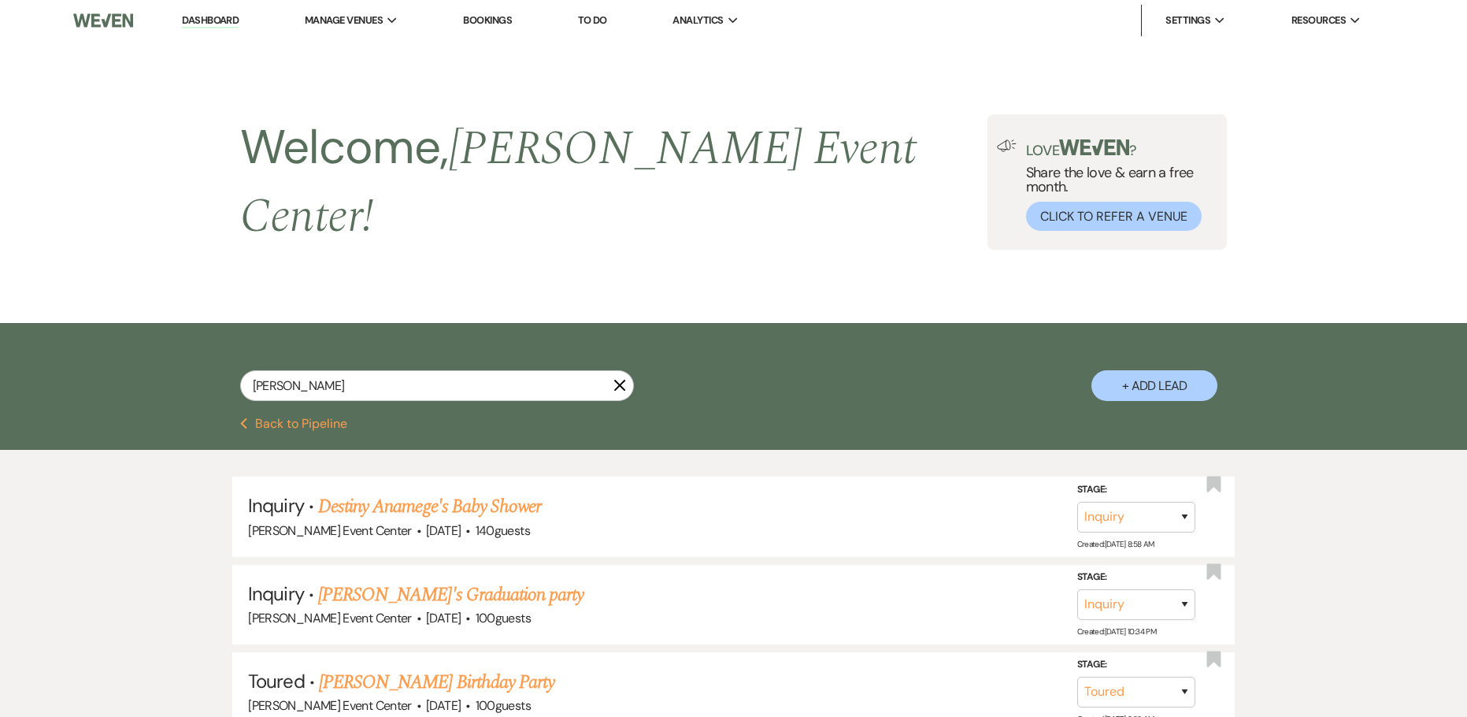
select select "6"
select select "8"
select select "2"
select select "8"
select select "6"
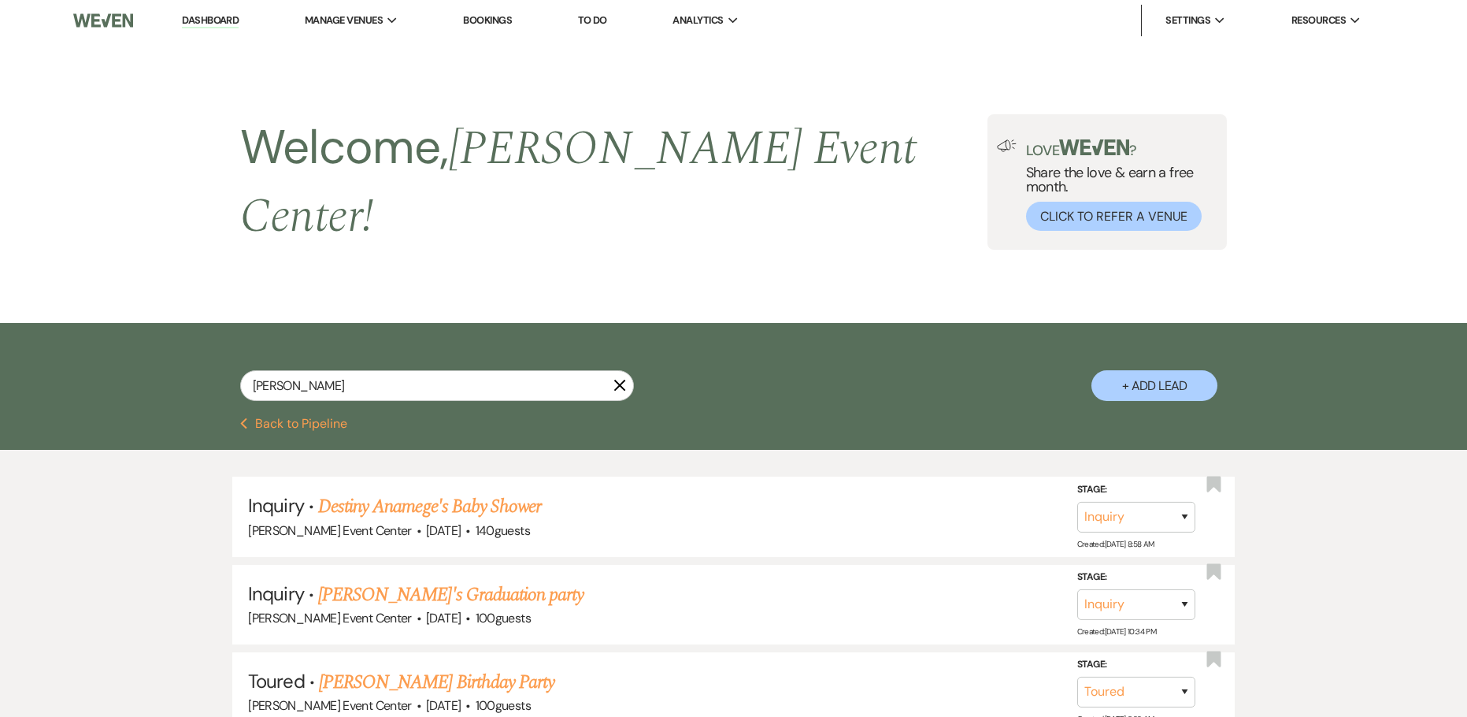
select select "8"
select select "6"
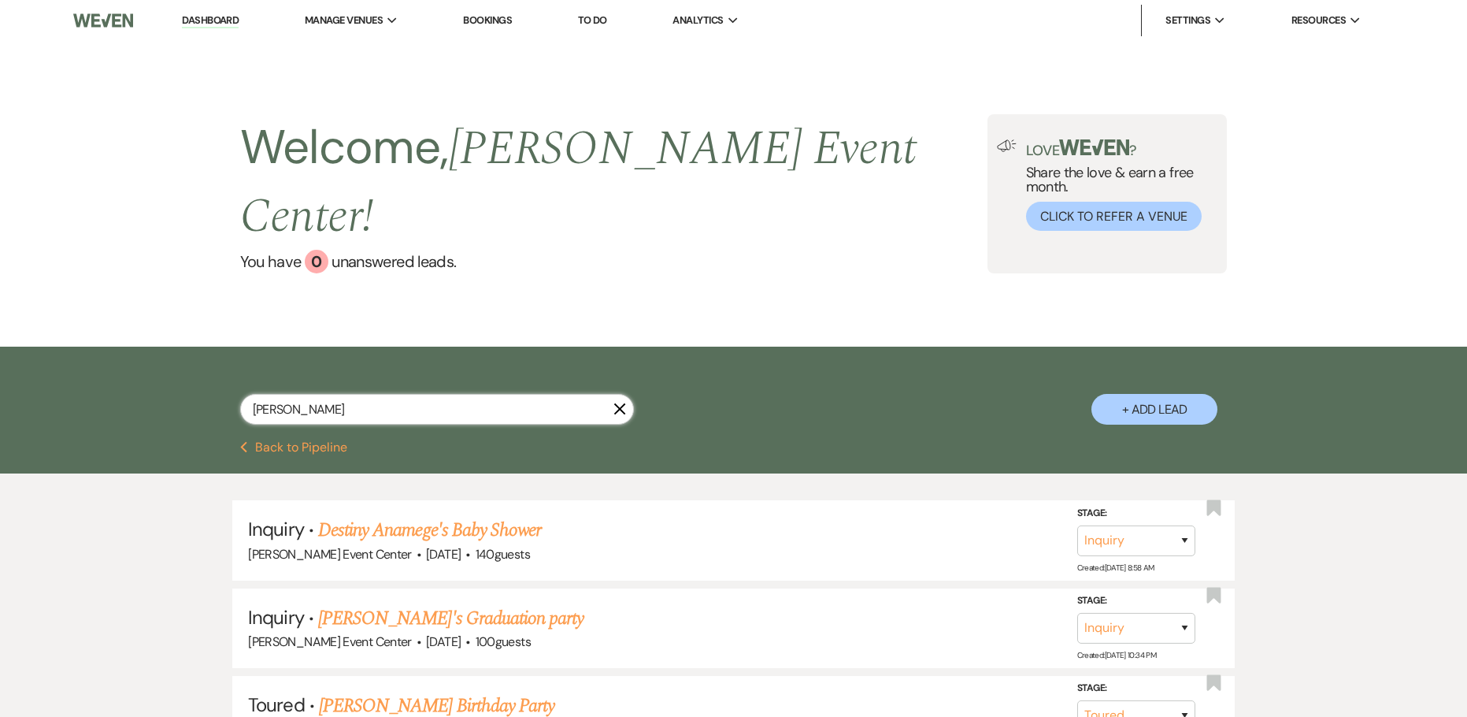
drag, startPoint x: 312, startPoint y: 382, endPoint x: 172, endPoint y: 350, distance: 143.1
click at [183, 354] on div "ana rodr X + Add Lead" at bounding box center [734, 395] width 1134 height 83
type input "f"
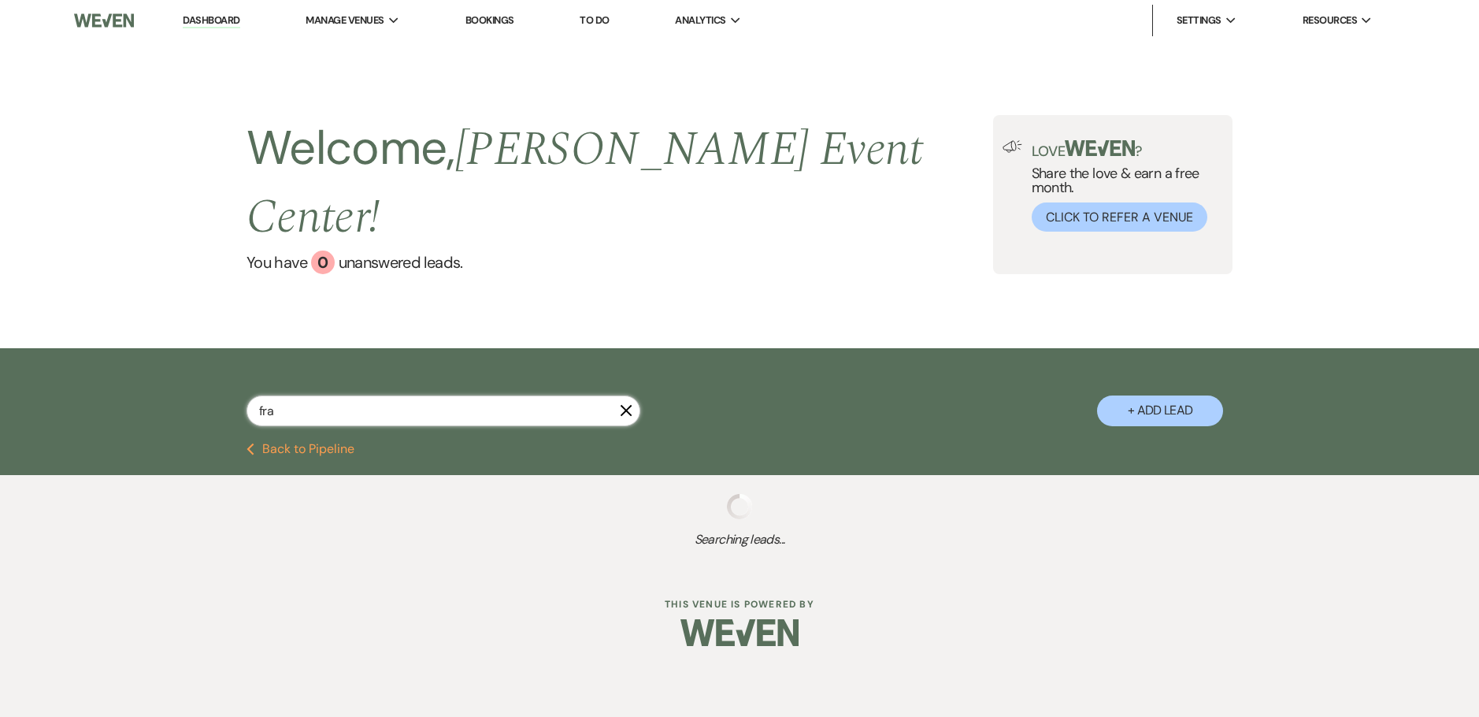
type input "fraz"
select select "5"
select select "8"
select select "4"
select select "8"
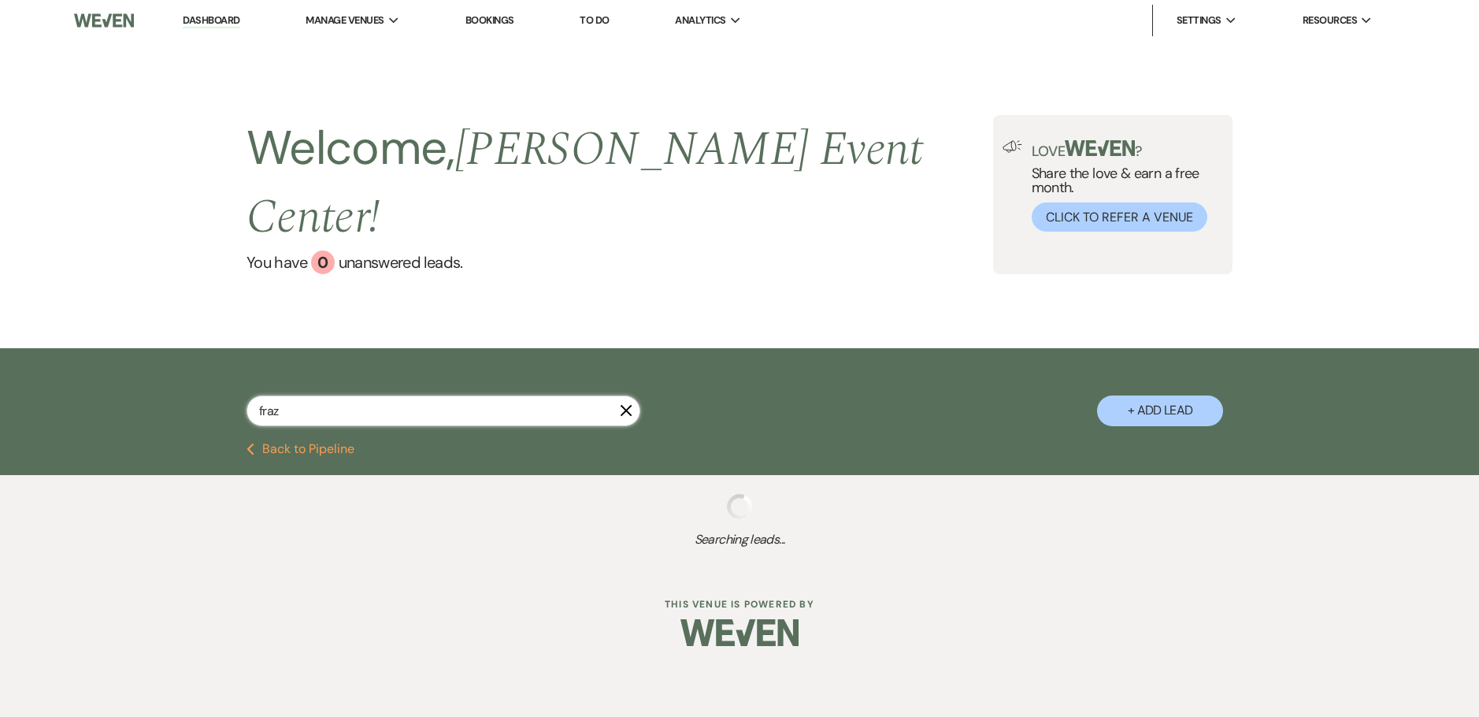
select select "4"
select select "8"
select select "11"
select select "8"
select select "7"
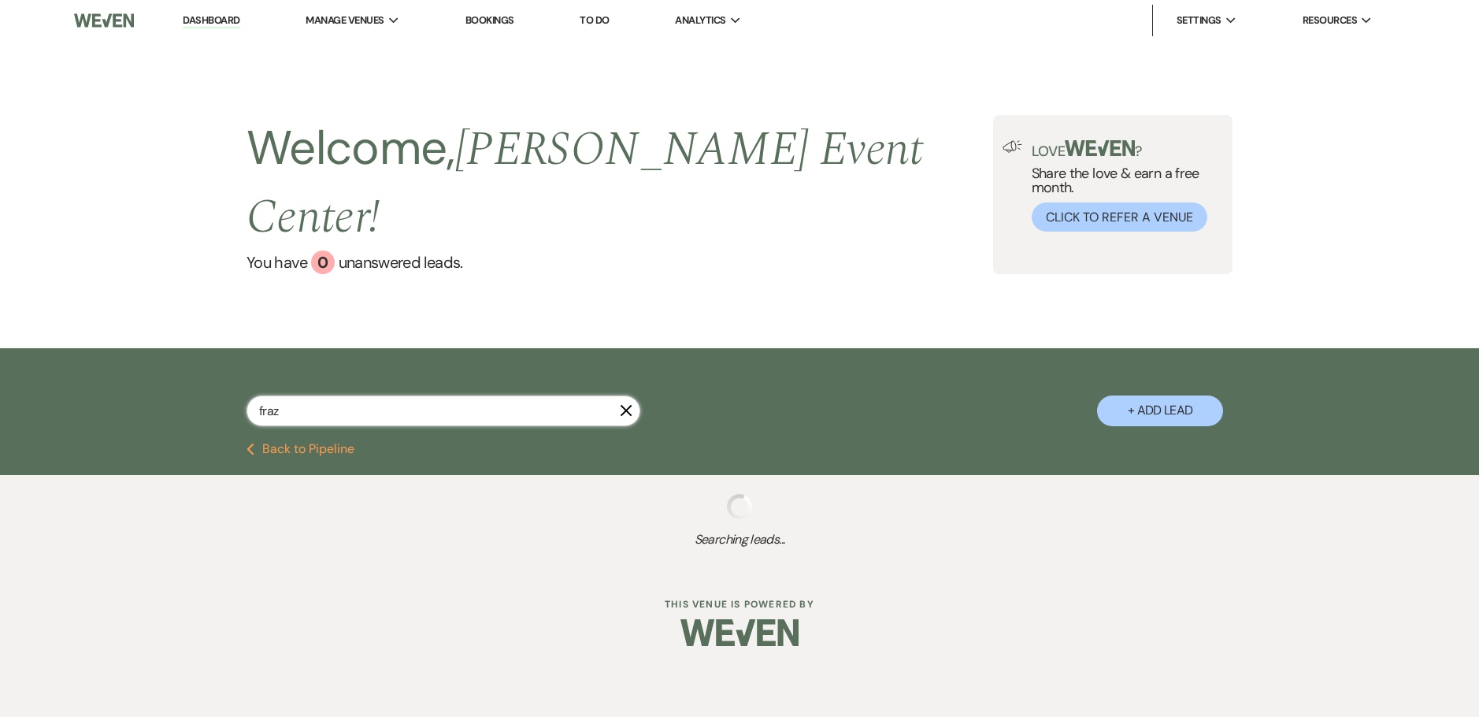
select select "8"
select select "1"
select select "8"
select select "1"
select select "2"
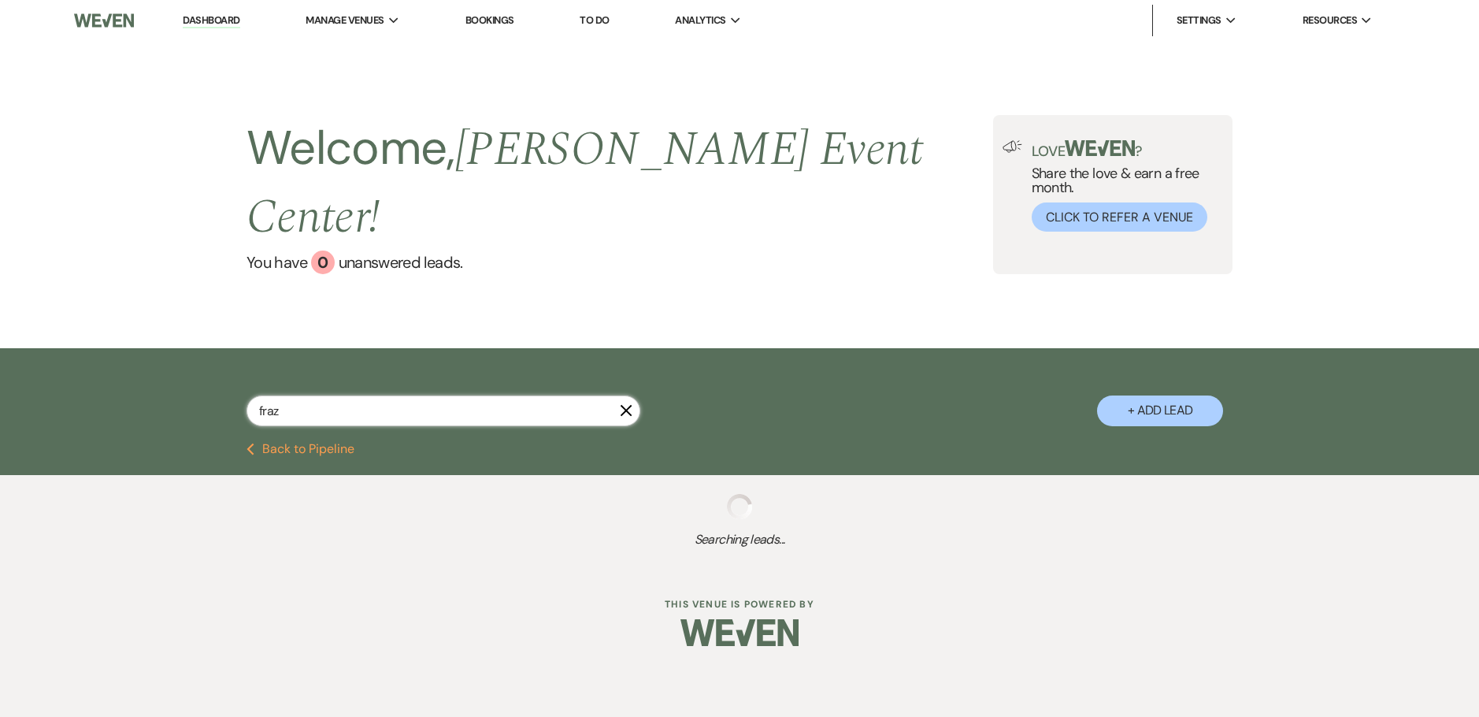
select select "8"
select select "4"
select select "8"
select select "11"
select select "8"
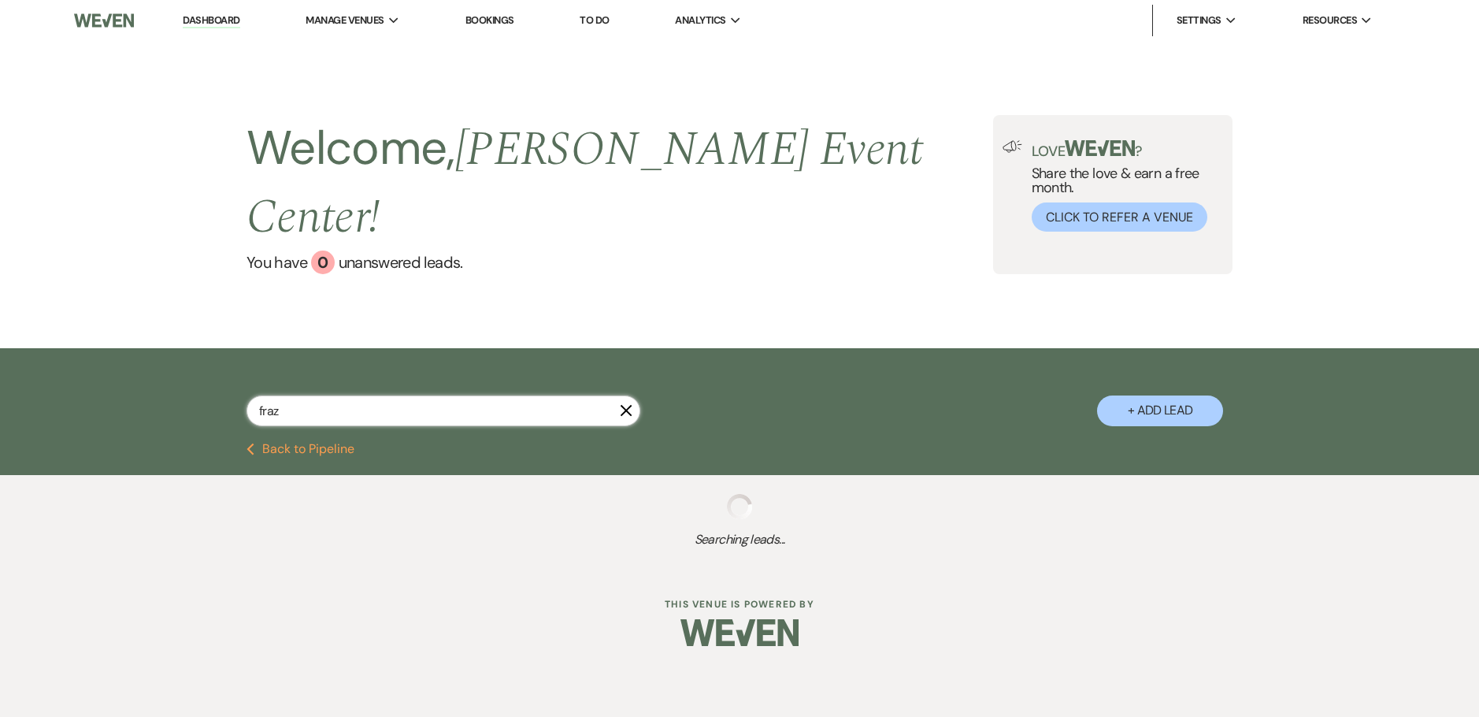
select select "1"
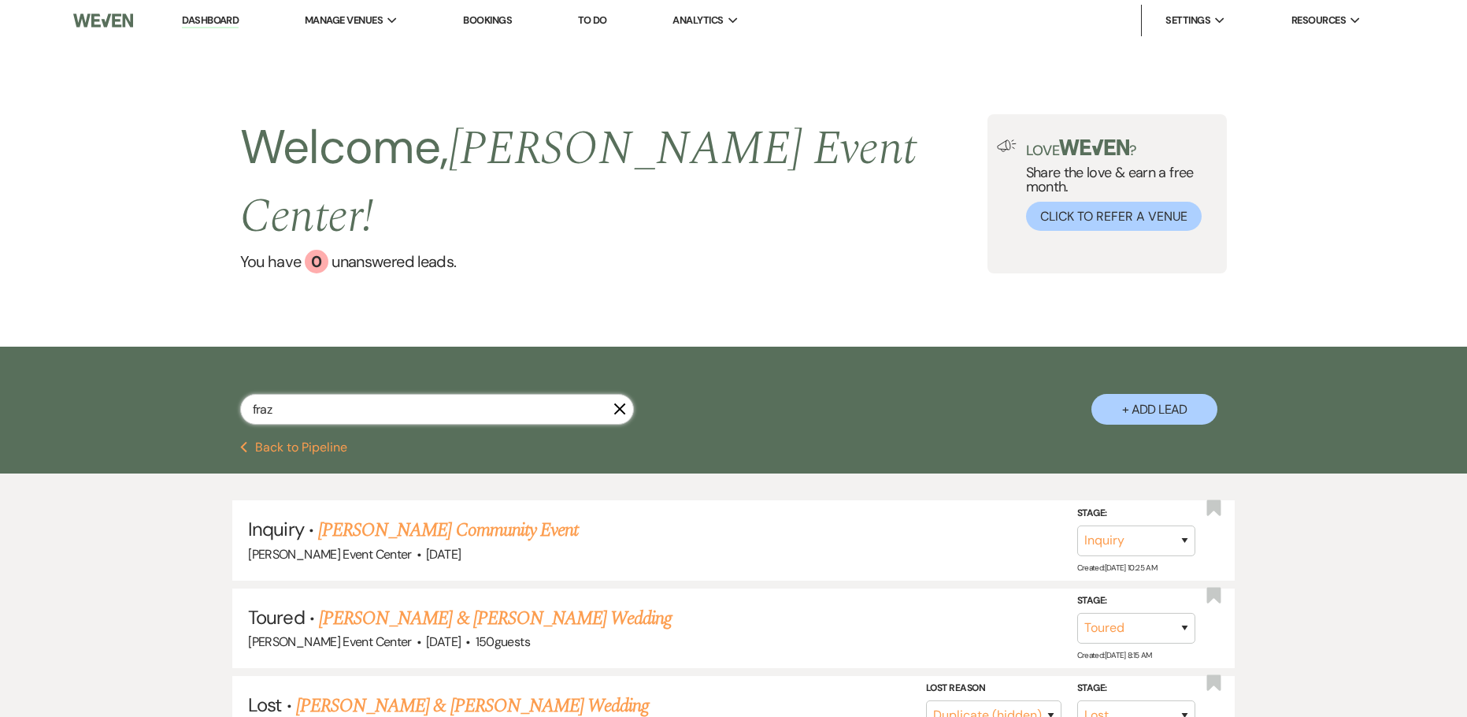
type input "frazi"
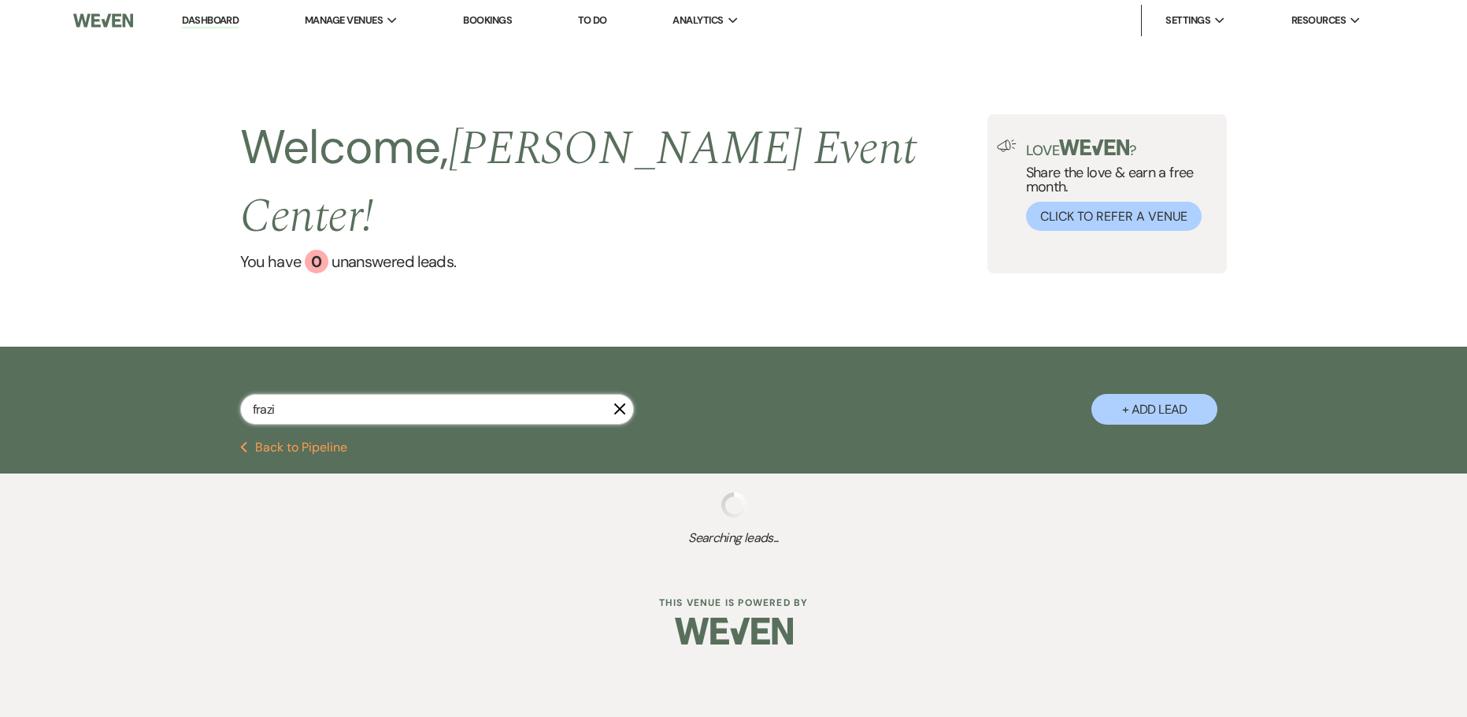
select select "8"
select select "11"
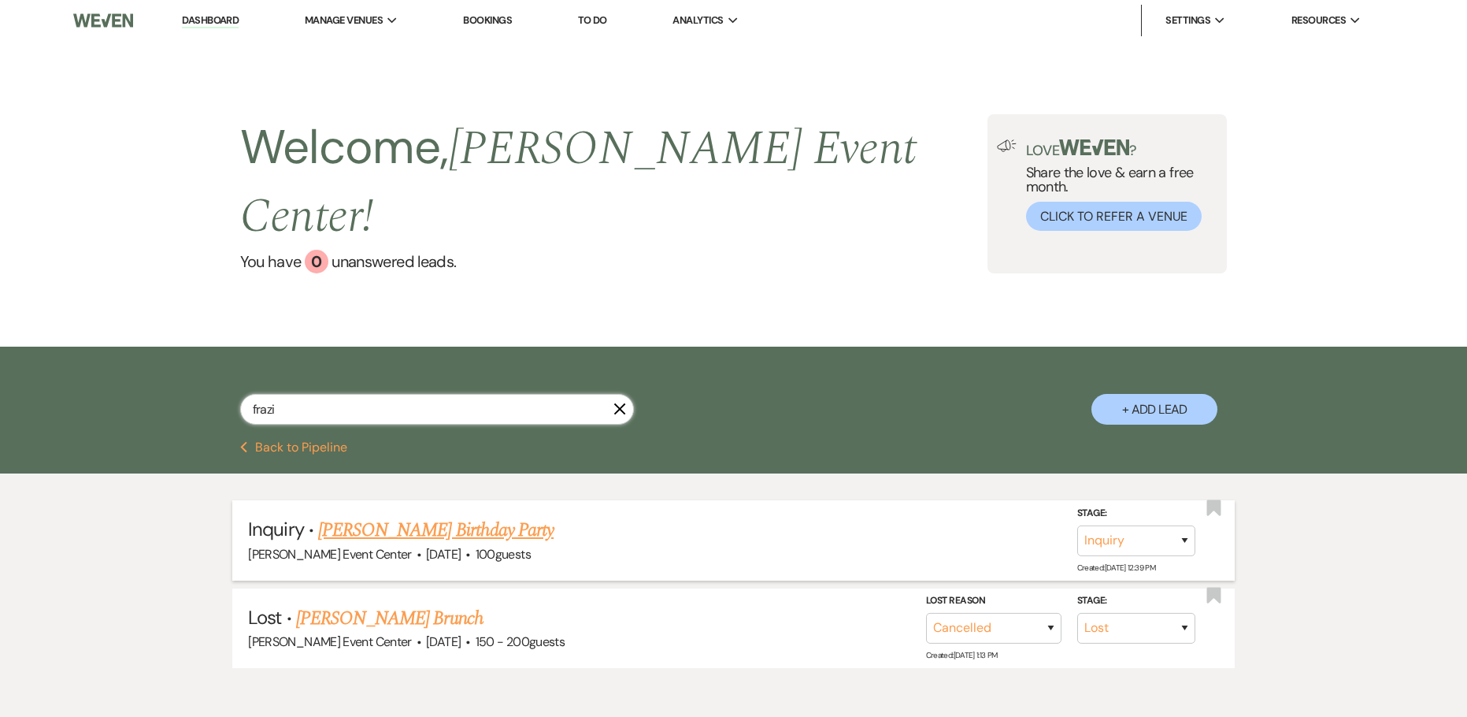
type input "frazi"
click at [439, 516] on link "Felicia Frazier's Birthday Party" at bounding box center [435, 530] width 235 height 28
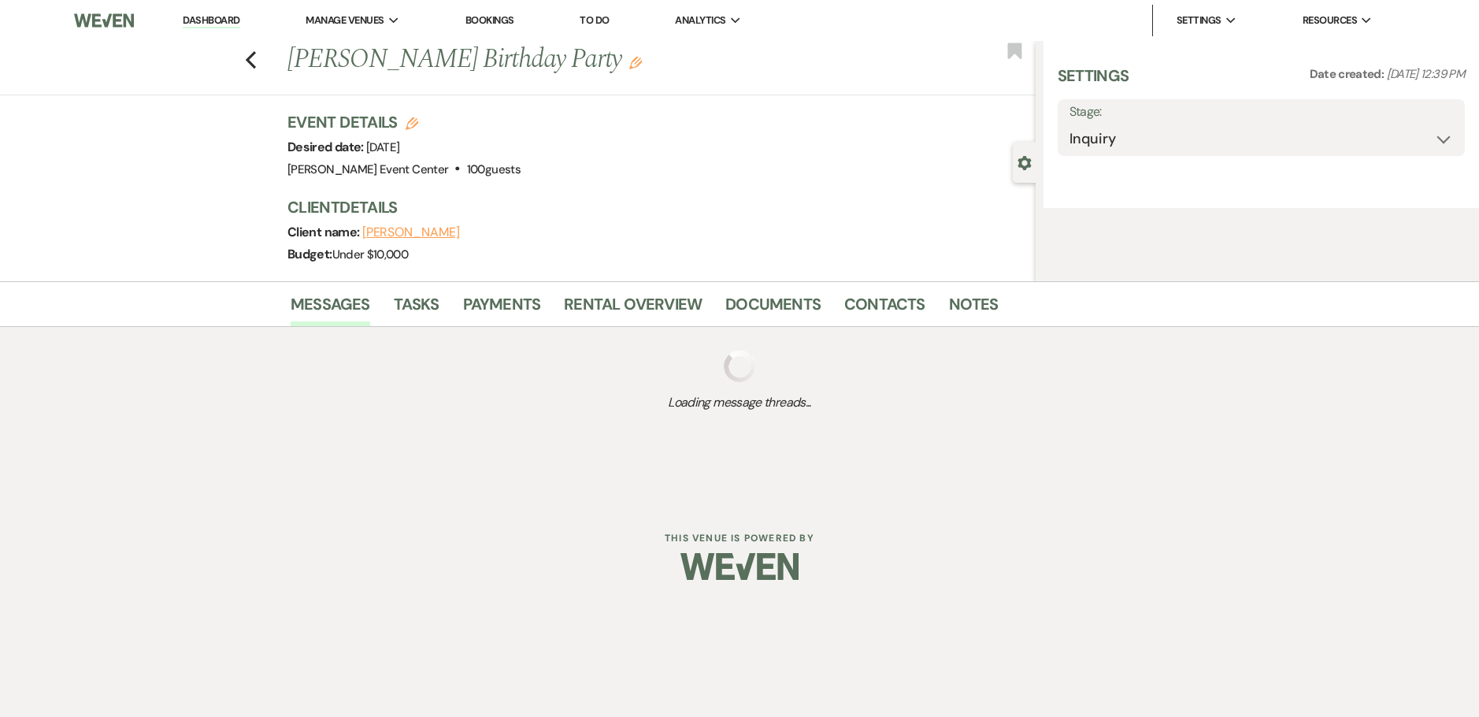
select select "5"
select select "4"
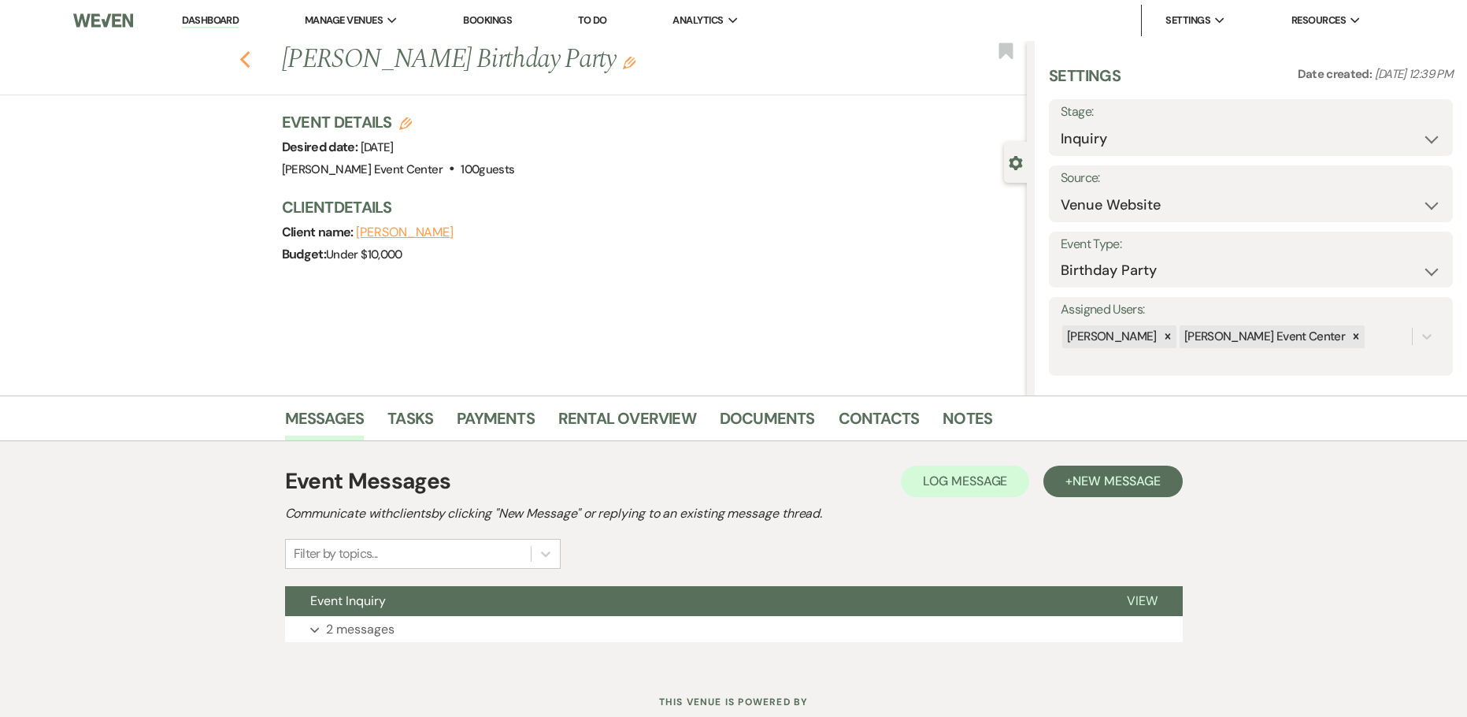
click at [251, 57] on icon "Previous" at bounding box center [245, 59] width 12 height 19
select select "8"
select select "11"
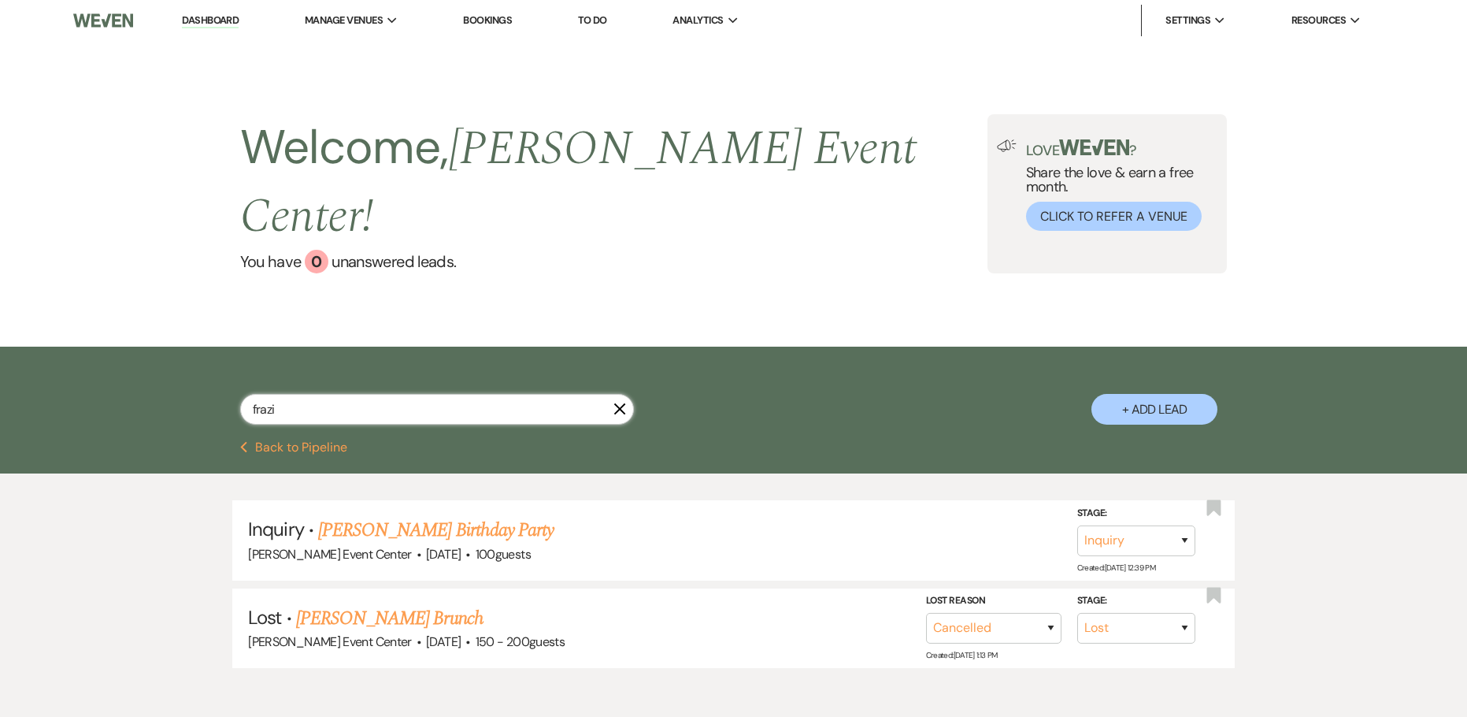
click at [297, 394] on input "frazi" at bounding box center [437, 409] width 394 height 31
type input "frazier"
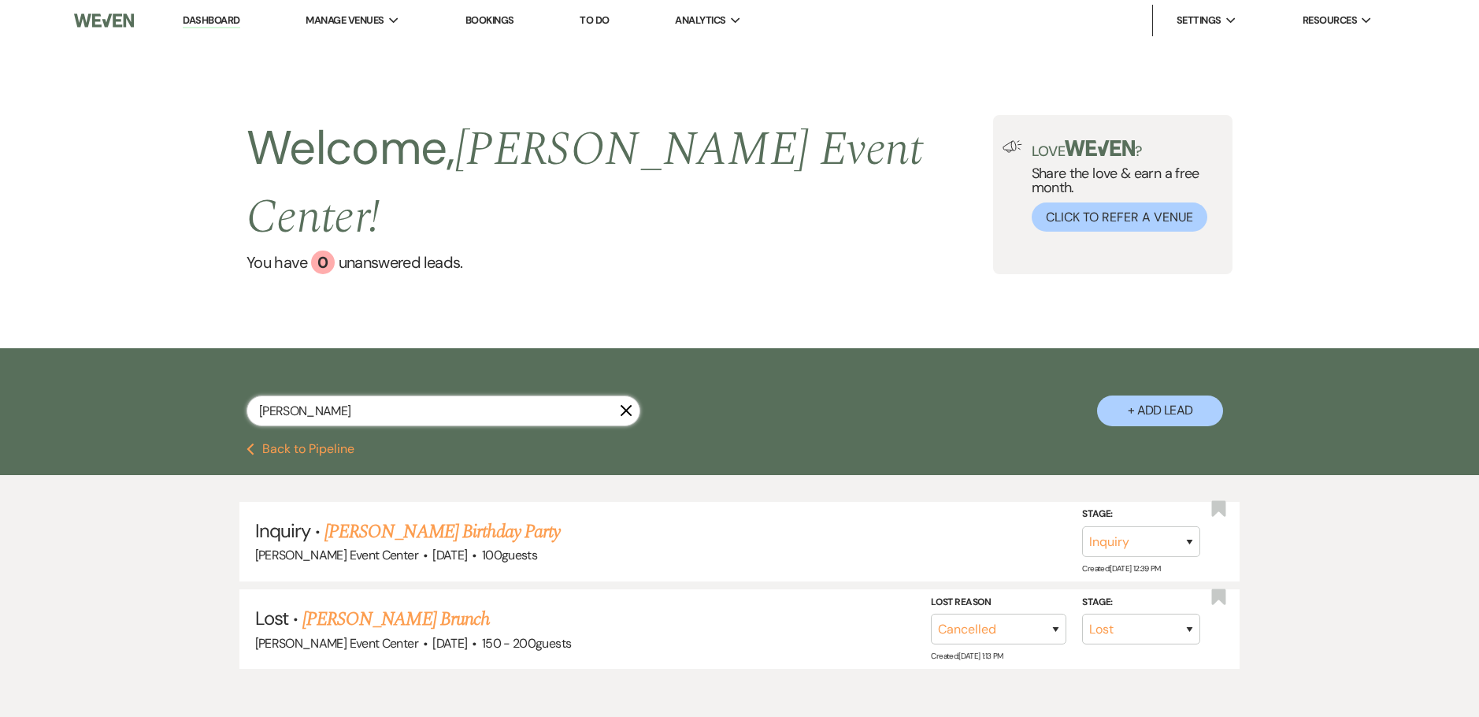
select select "8"
select select "11"
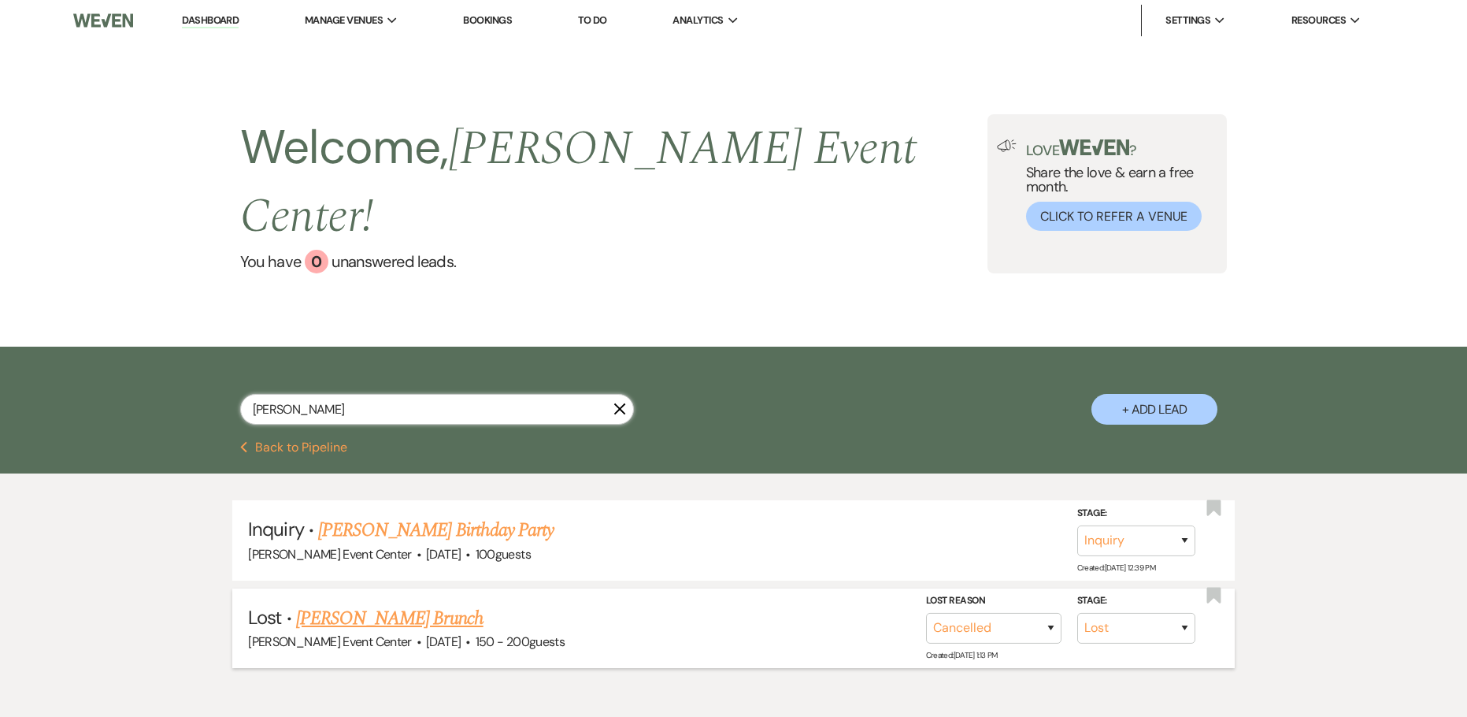
type input "frazier"
click at [391, 604] on link "Cedric Frazier's Brunch" at bounding box center [389, 618] width 187 height 28
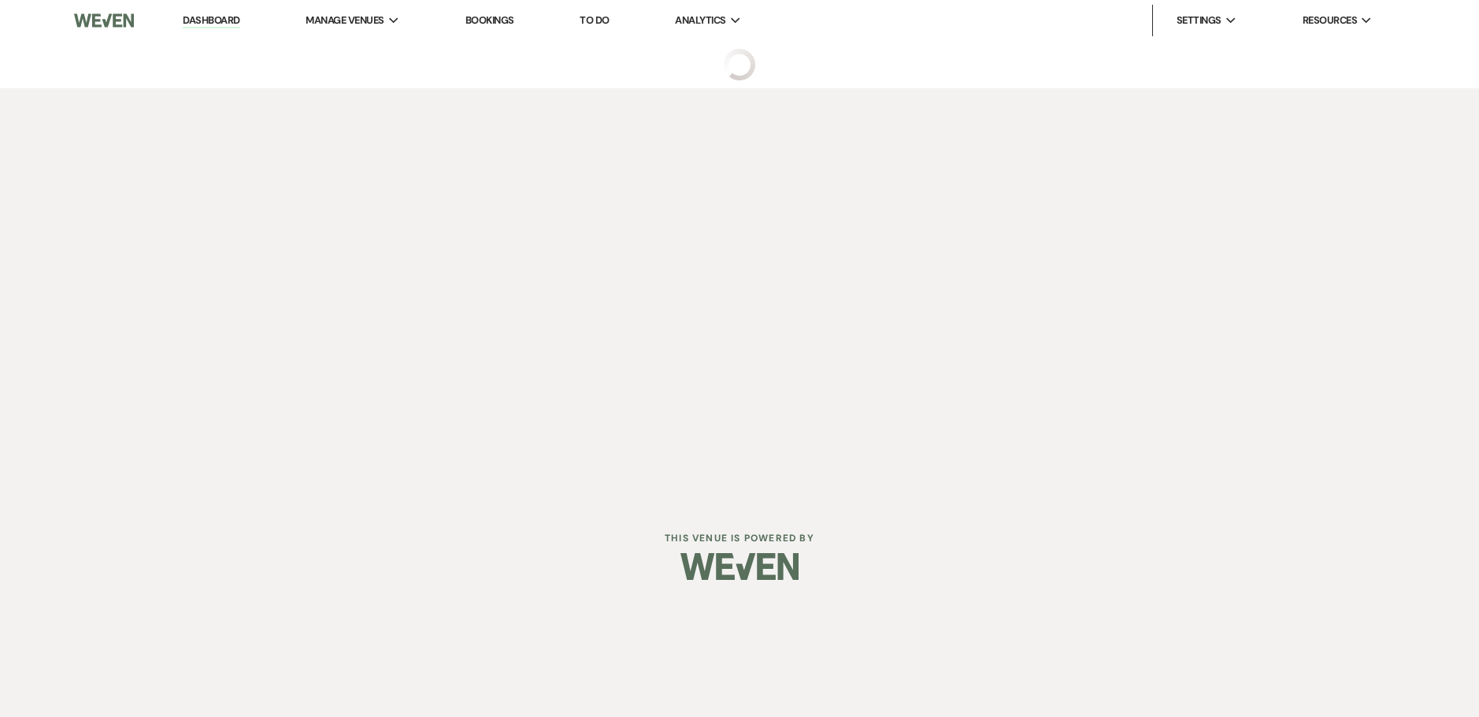
select select "8"
select select "11"
select select "6"
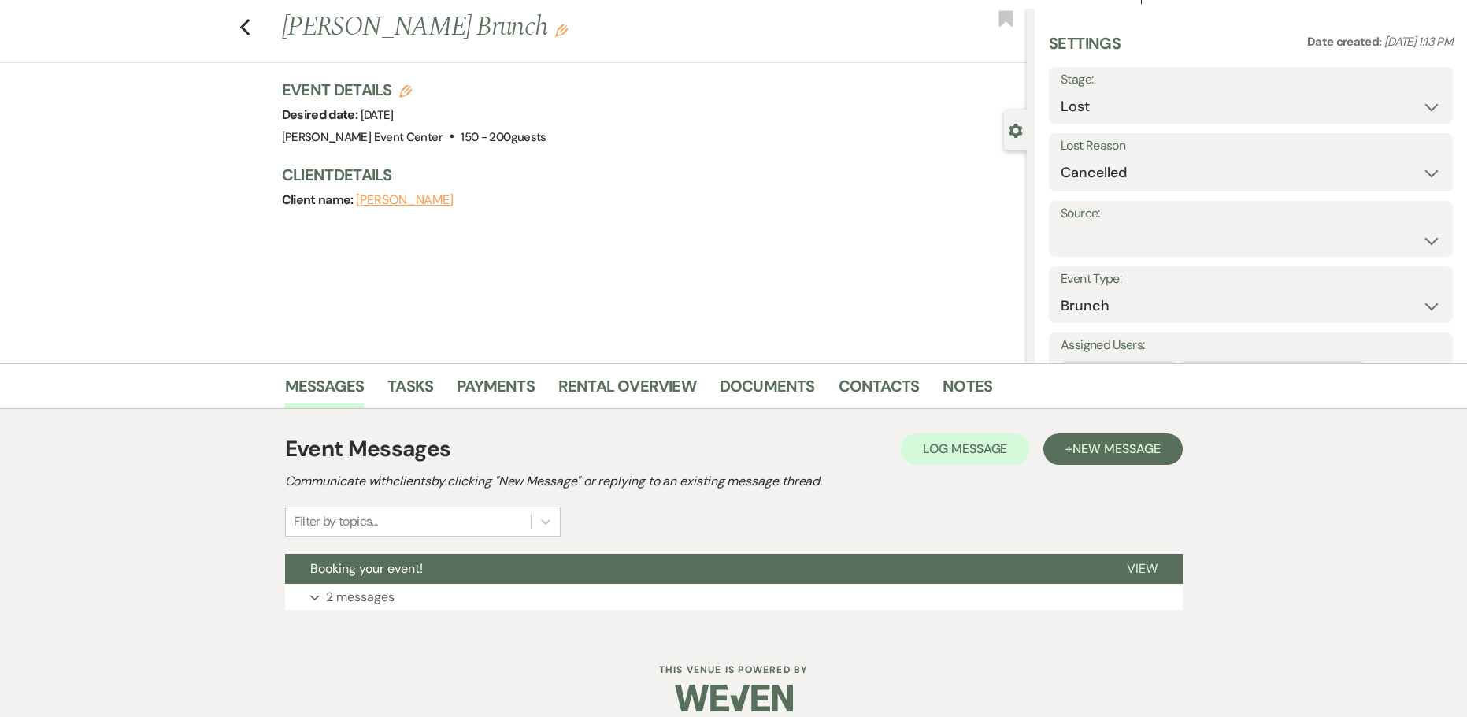
scroll to position [50, 0]
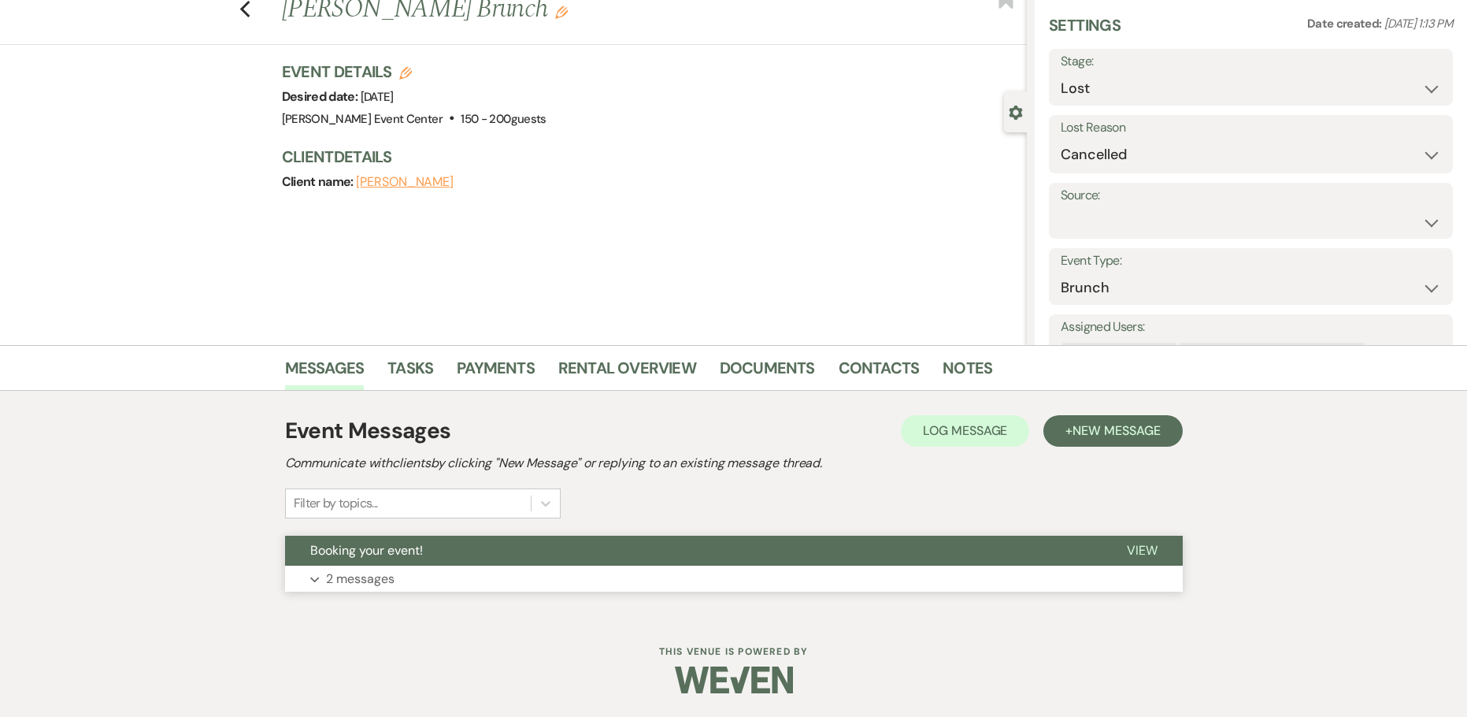
click at [369, 575] on p "2 messages" at bounding box center [360, 579] width 69 height 20
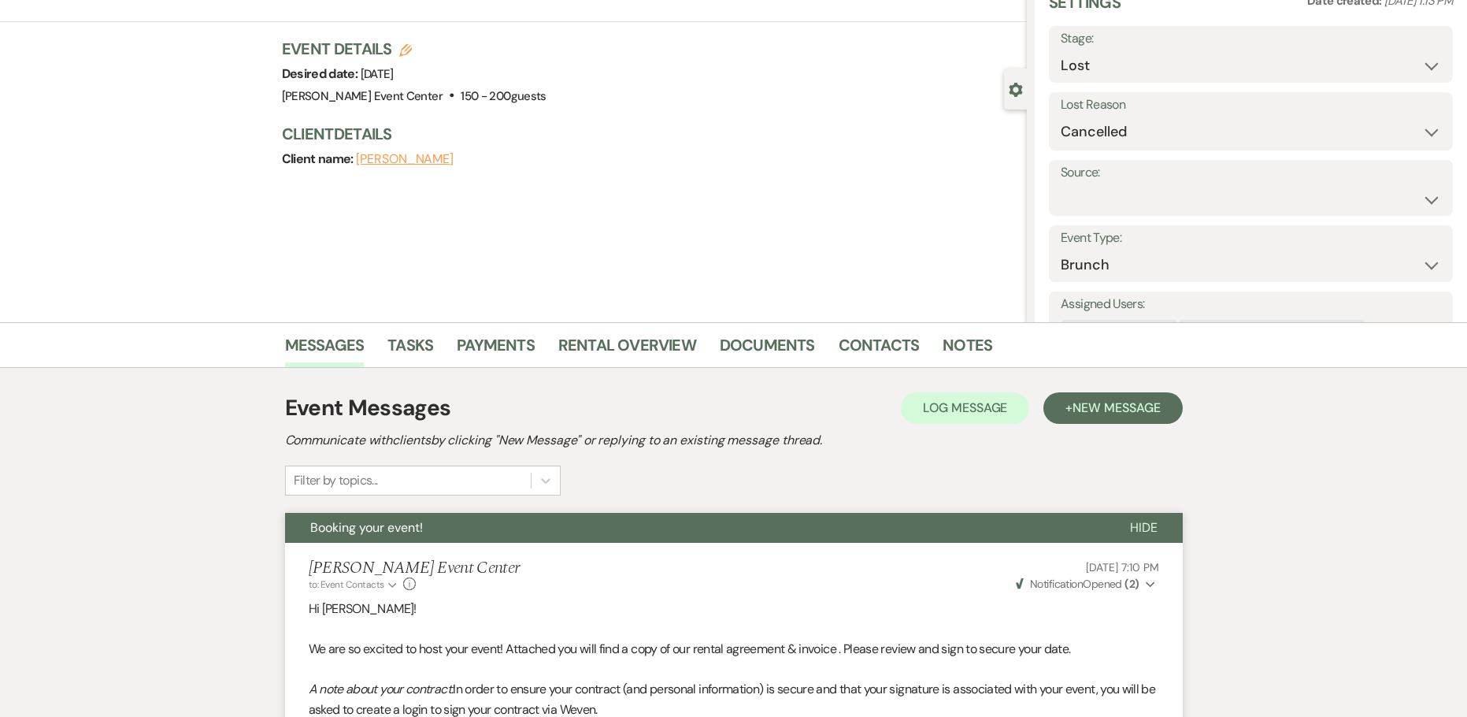
scroll to position [0, 0]
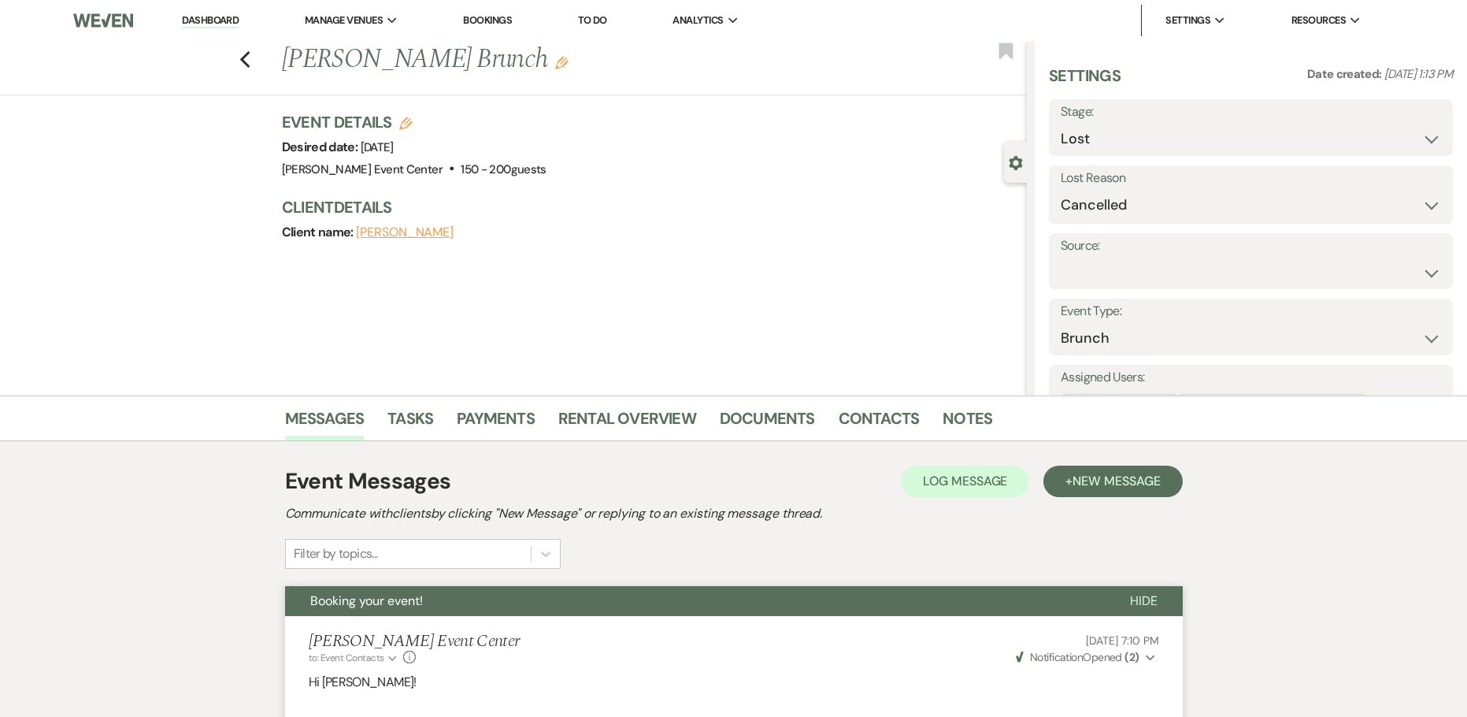
drag, startPoint x: 293, startPoint y: 146, endPoint x: 497, endPoint y: 162, distance: 204.6
click at [497, 162] on div "Event Details Edit Desired date: Sunday, May 11th, 2025 Venue: Artis Event Cent…" at bounding box center [647, 145] width 730 height 69
click at [513, 172] on div "Event Details Edit Desired date: Sunday, May 11th, 2025 Venue: Artis Event Cent…" at bounding box center [647, 145] width 730 height 69
drag, startPoint x: 291, startPoint y: 150, endPoint x: 504, endPoint y: 150, distance: 213.4
click at [504, 150] on div "Event Details Edit Desired date: Sunday, May 11th, 2025 Venue: Artis Event Cent…" at bounding box center [647, 145] width 730 height 69
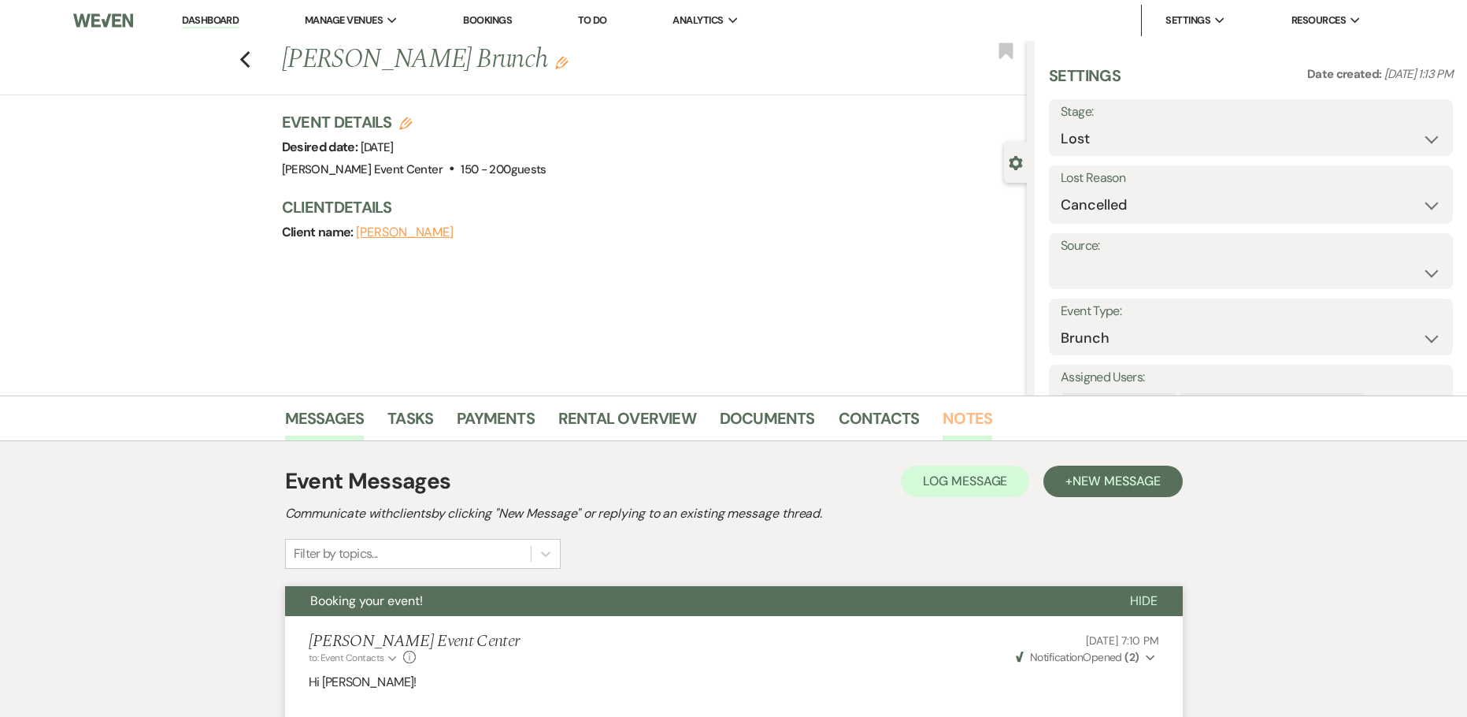
drag, startPoint x: 929, startPoint y: 415, endPoint x: 943, endPoint y: 410, distance: 15.7
click at [930, 415] on li "Contacts" at bounding box center [891, 421] width 105 height 38
click at [955, 410] on link "Notes" at bounding box center [968, 423] width 50 height 35
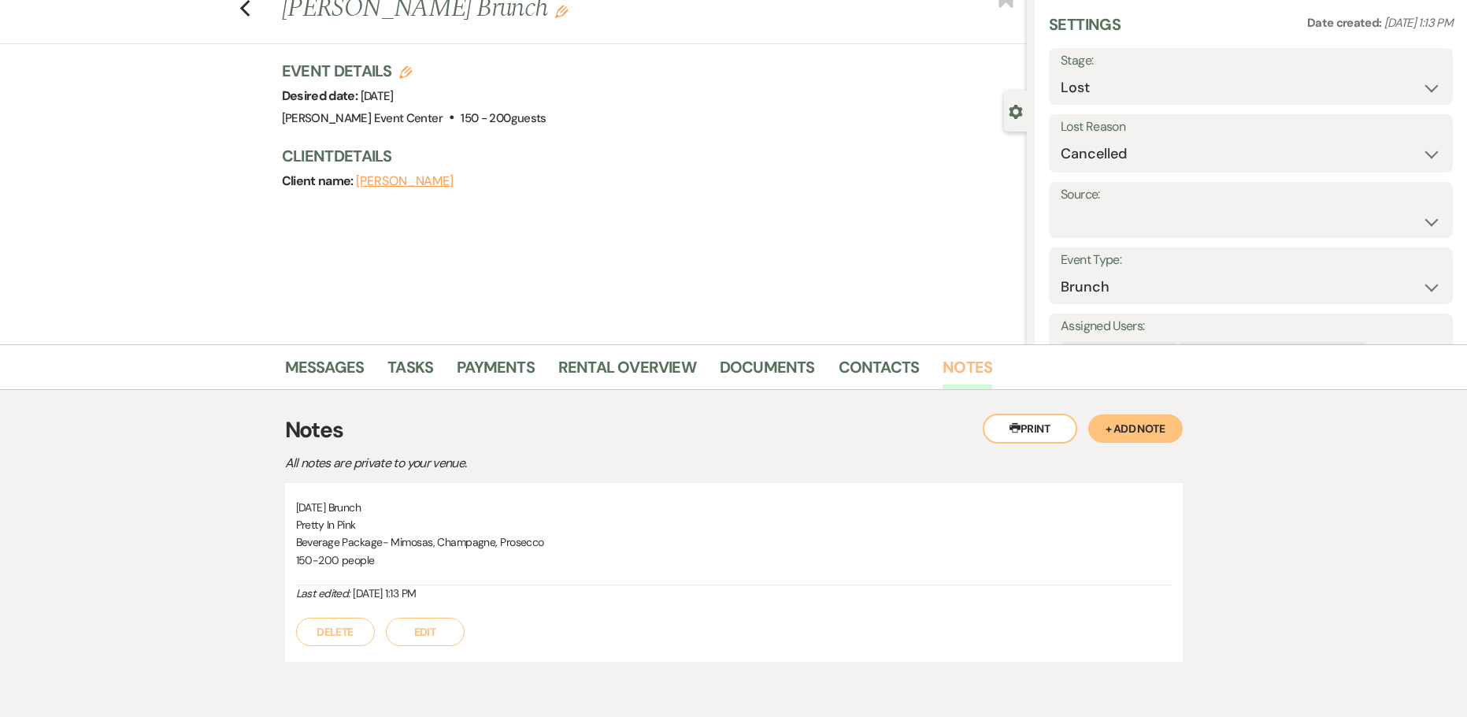
scroll to position [121, 0]
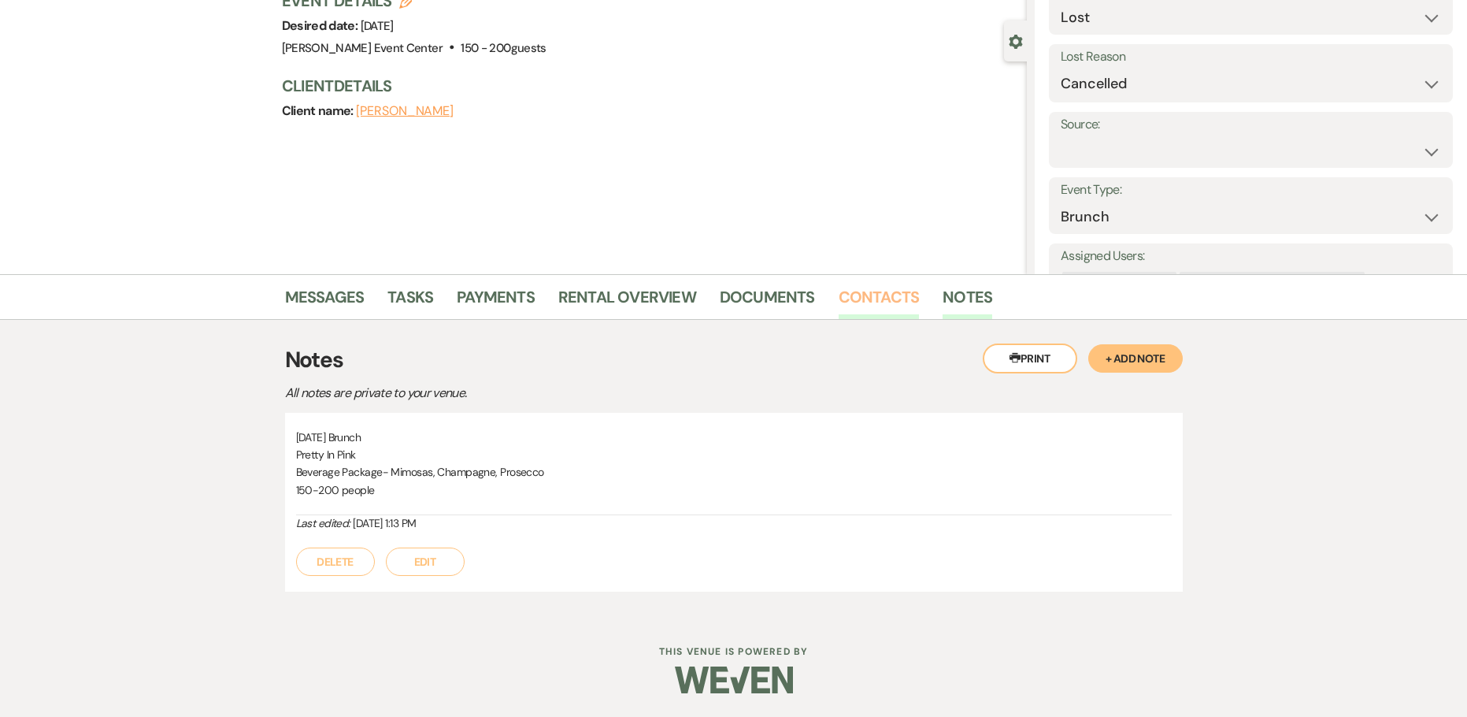
click at [862, 301] on link "Contacts" at bounding box center [879, 301] width 81 height 35
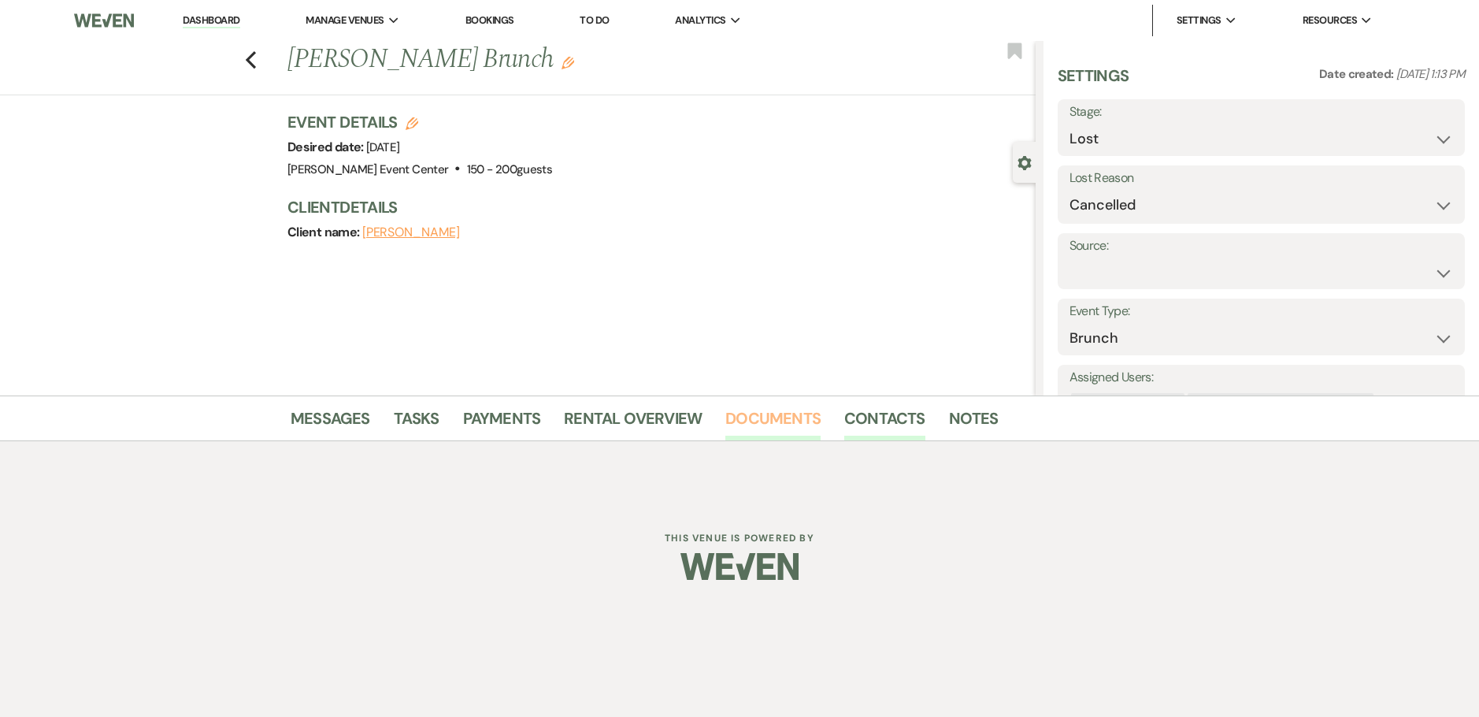
click at [772, 422] on link "Documents" at bounding box center [772, 423] width 95 height 35
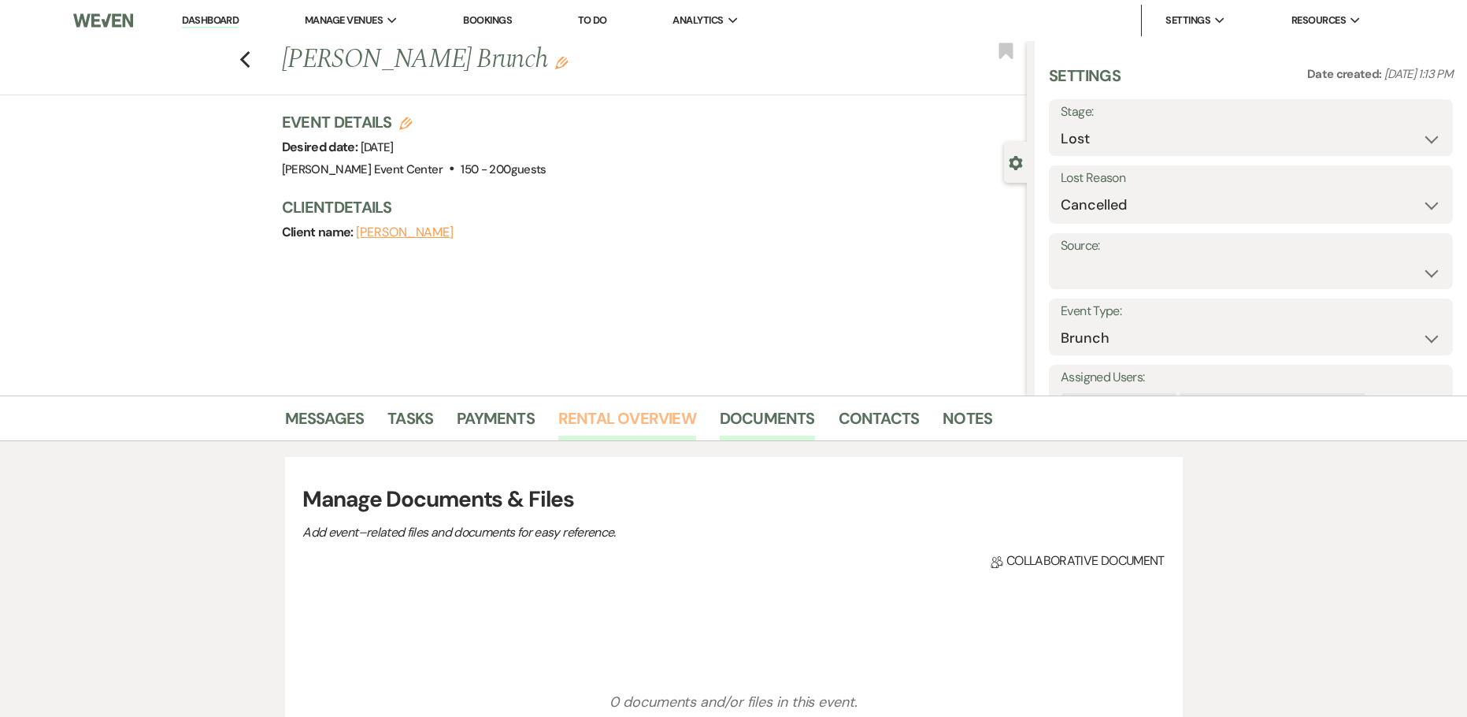
click at [625, 424] on link "Rental Overview" at bounding box center [627, 423] width 138 height 35
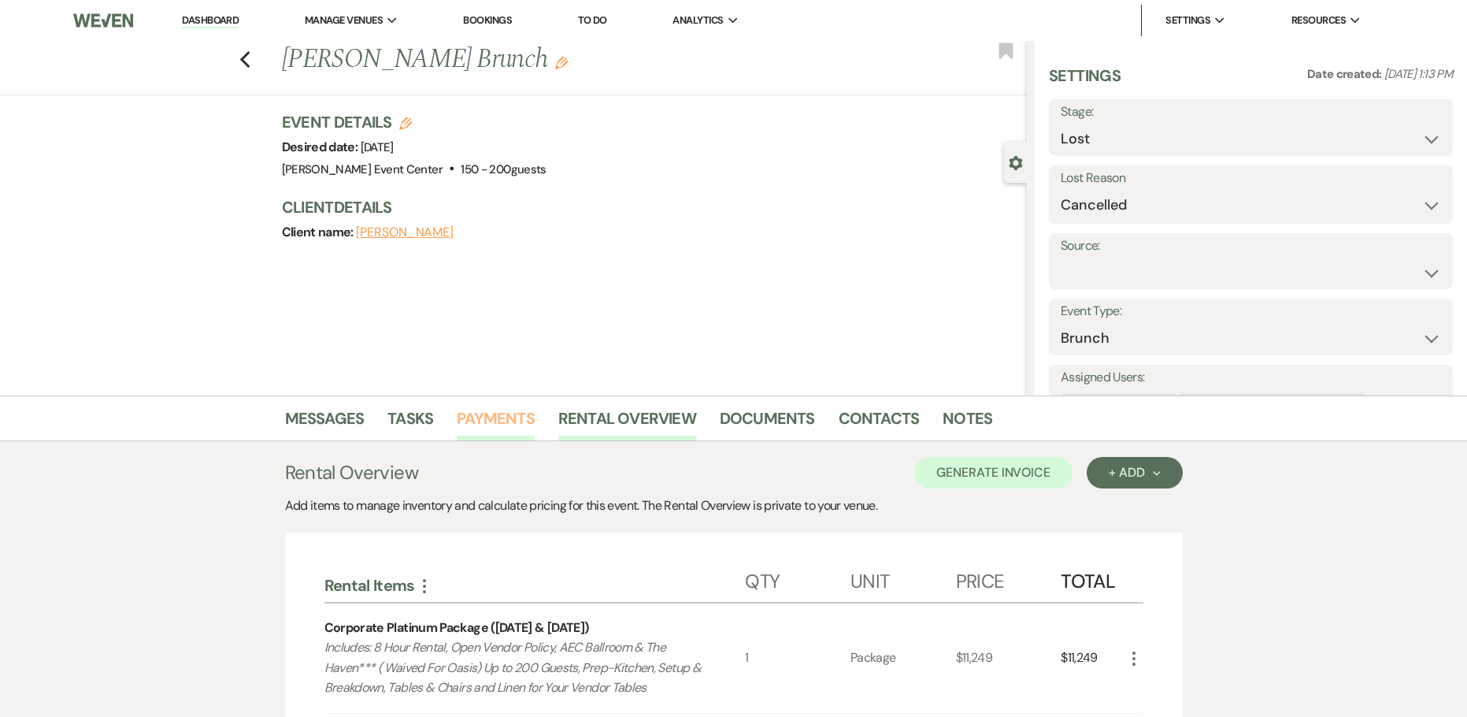
click at [484, 417] on link "Payments" at bounding box center [496, 423] width 78 height 35
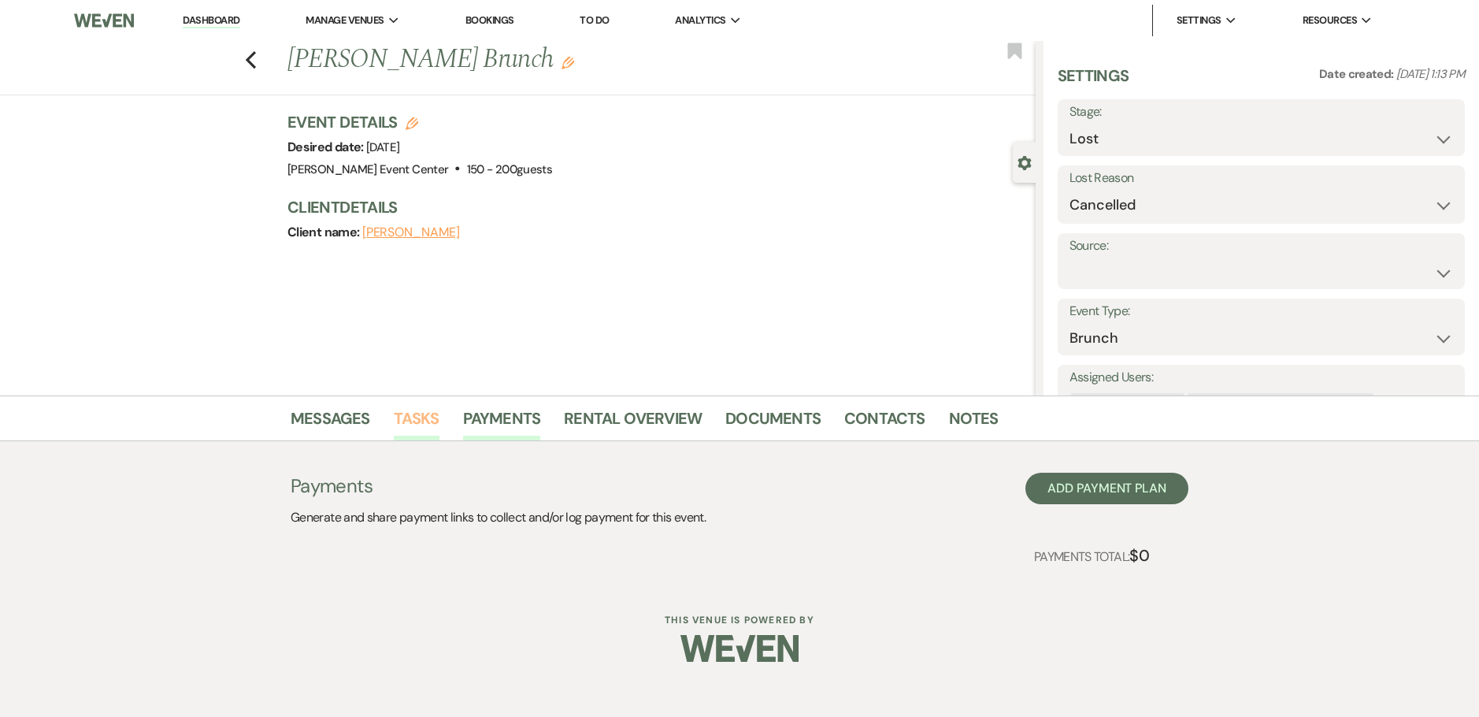
click at [429, 416] on link "Tasks" at bounding box center [417, 423] width 46 height 35
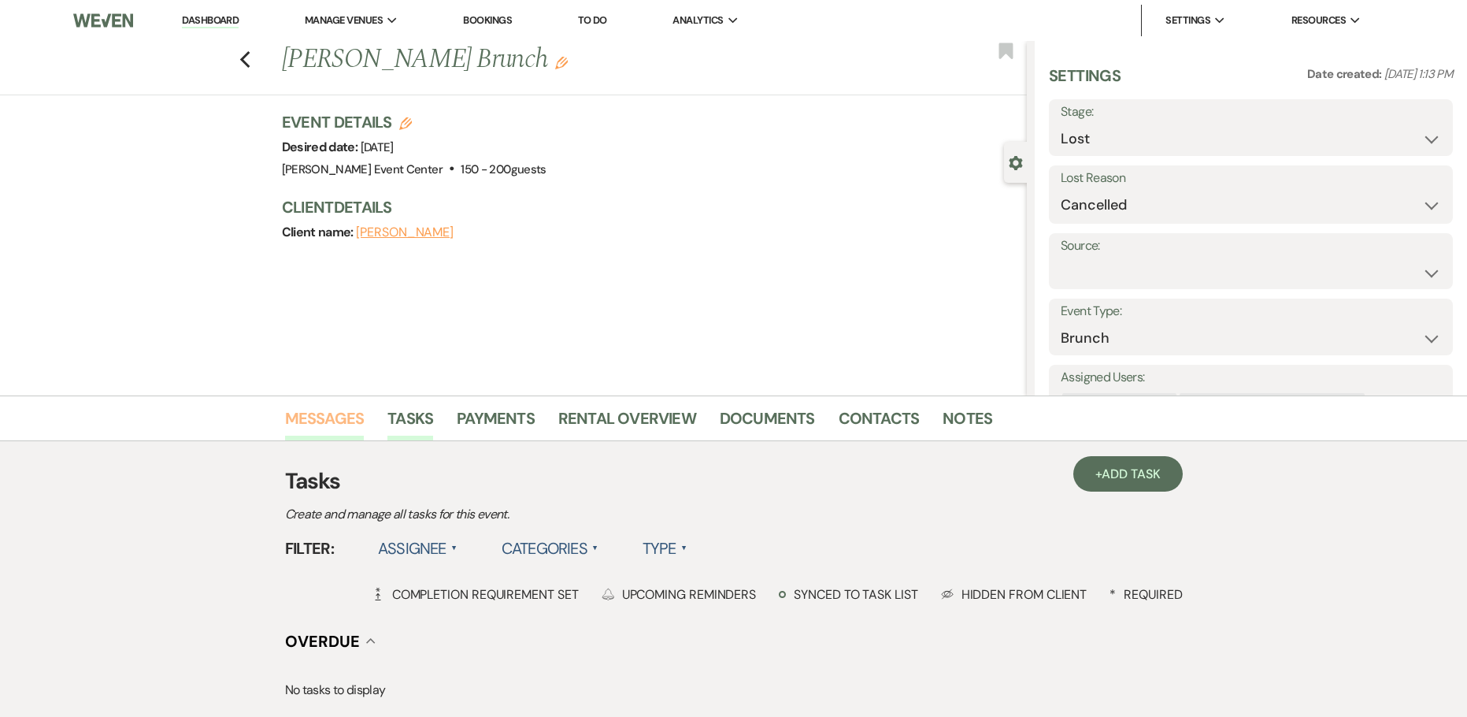
click at [355, 423] on link "Messages" at bounding box center [325, 423] width 80 height 35
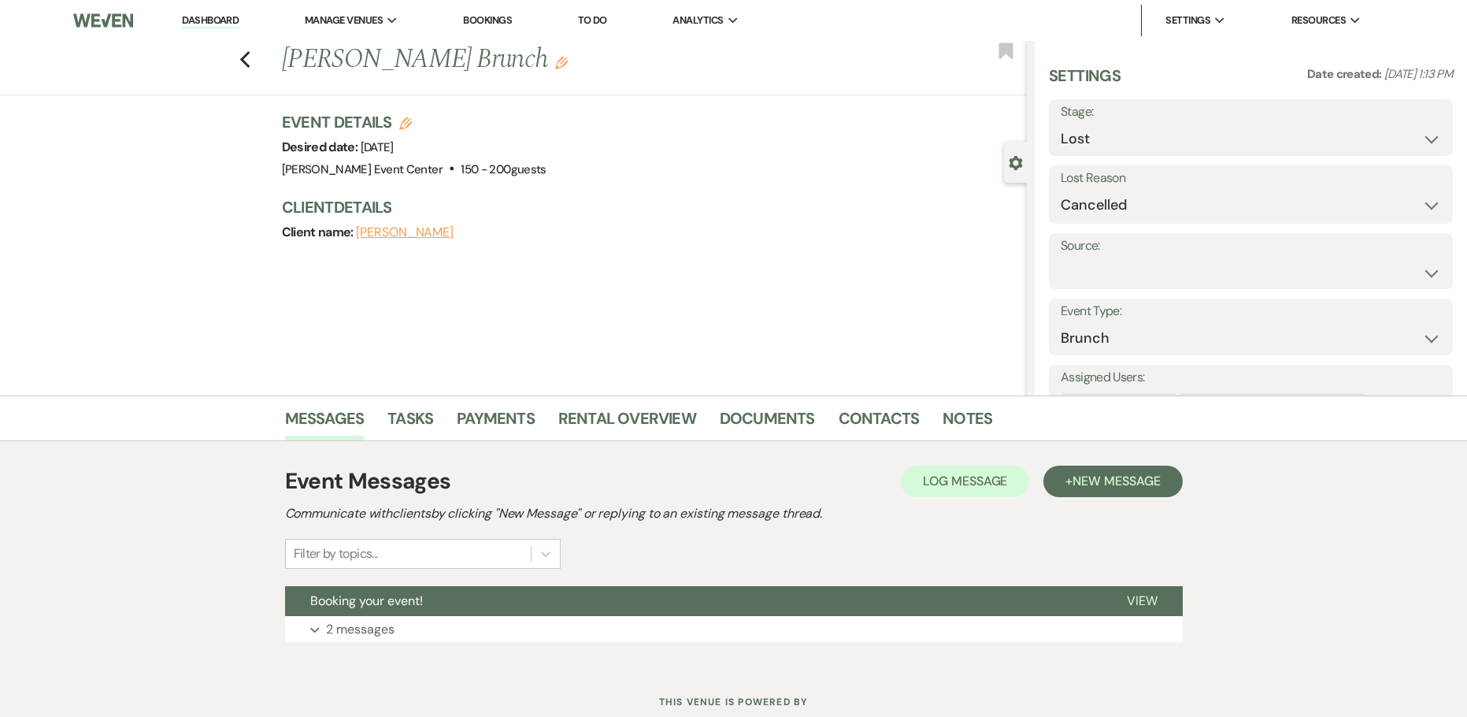
click at [242, 61] on div "Previous Cedric Frazier's Brunch Edit Bookmark" at bounding box center [509, 68] width 1035 height 54
click at [250, 63] on use "button" at bounding box center [244, 59] width 10 height 17
select select "8"
select select "11"
